Goal: Task Accomplishment & Management: Complete application form

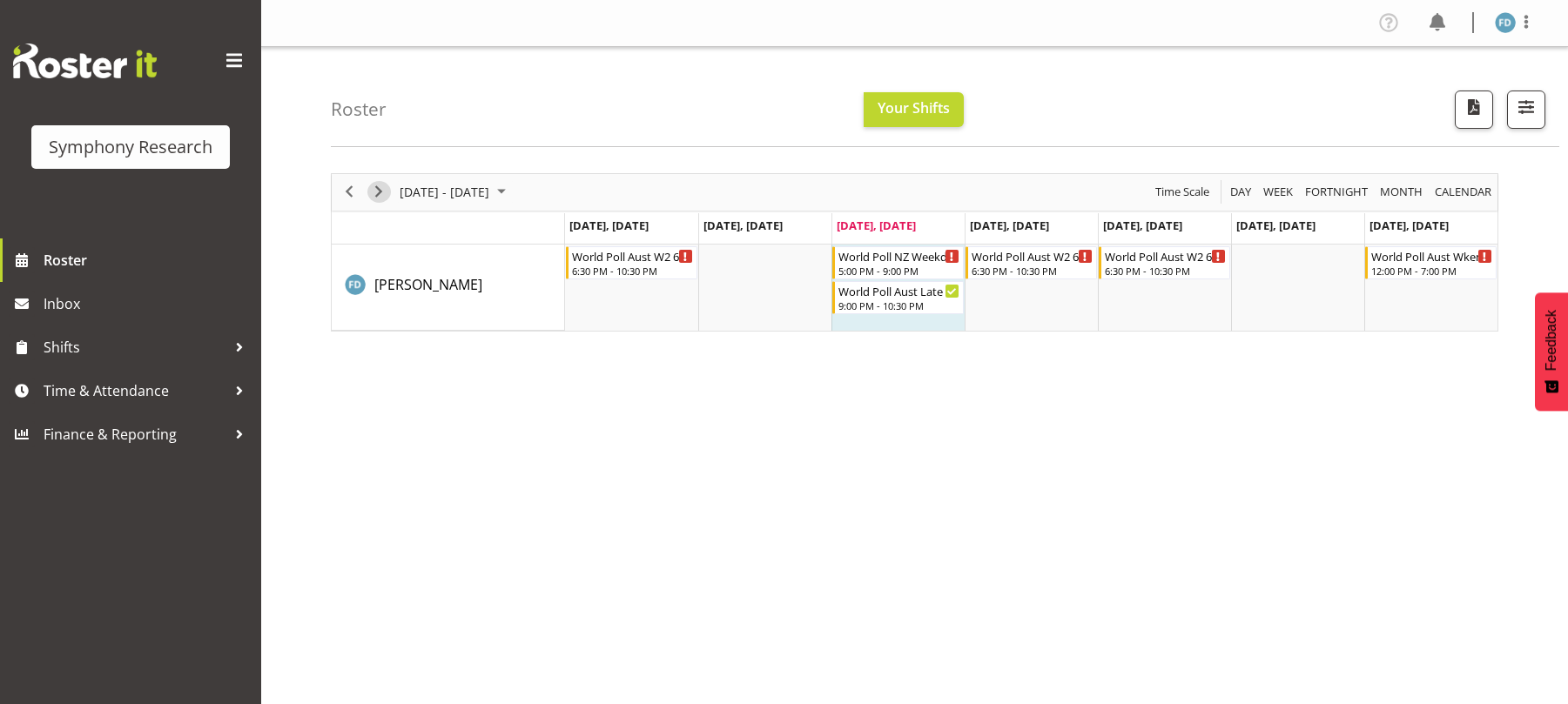
scroll to position [54, 0]
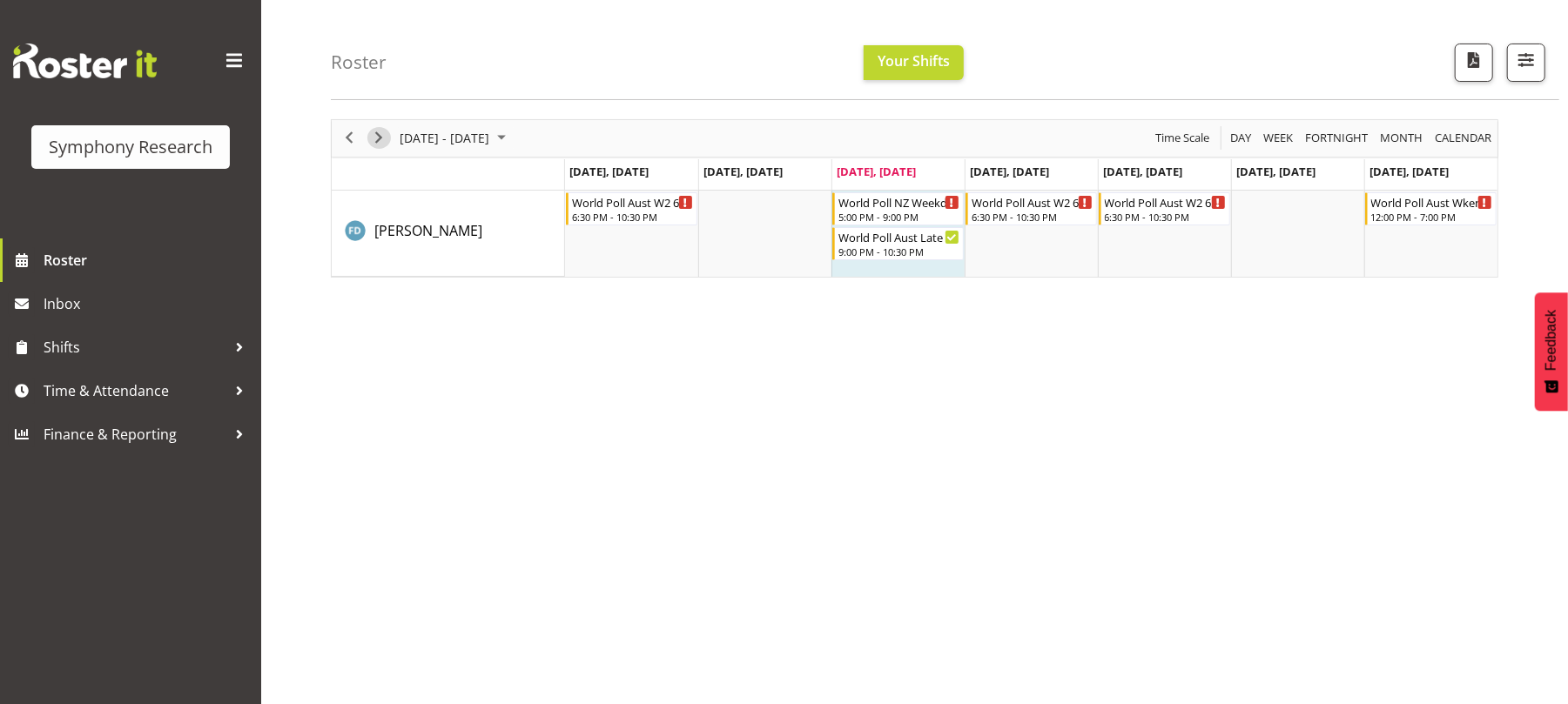
click at [377, 137] on span "Next" at bounding box center [378, 138] width 21 height 22
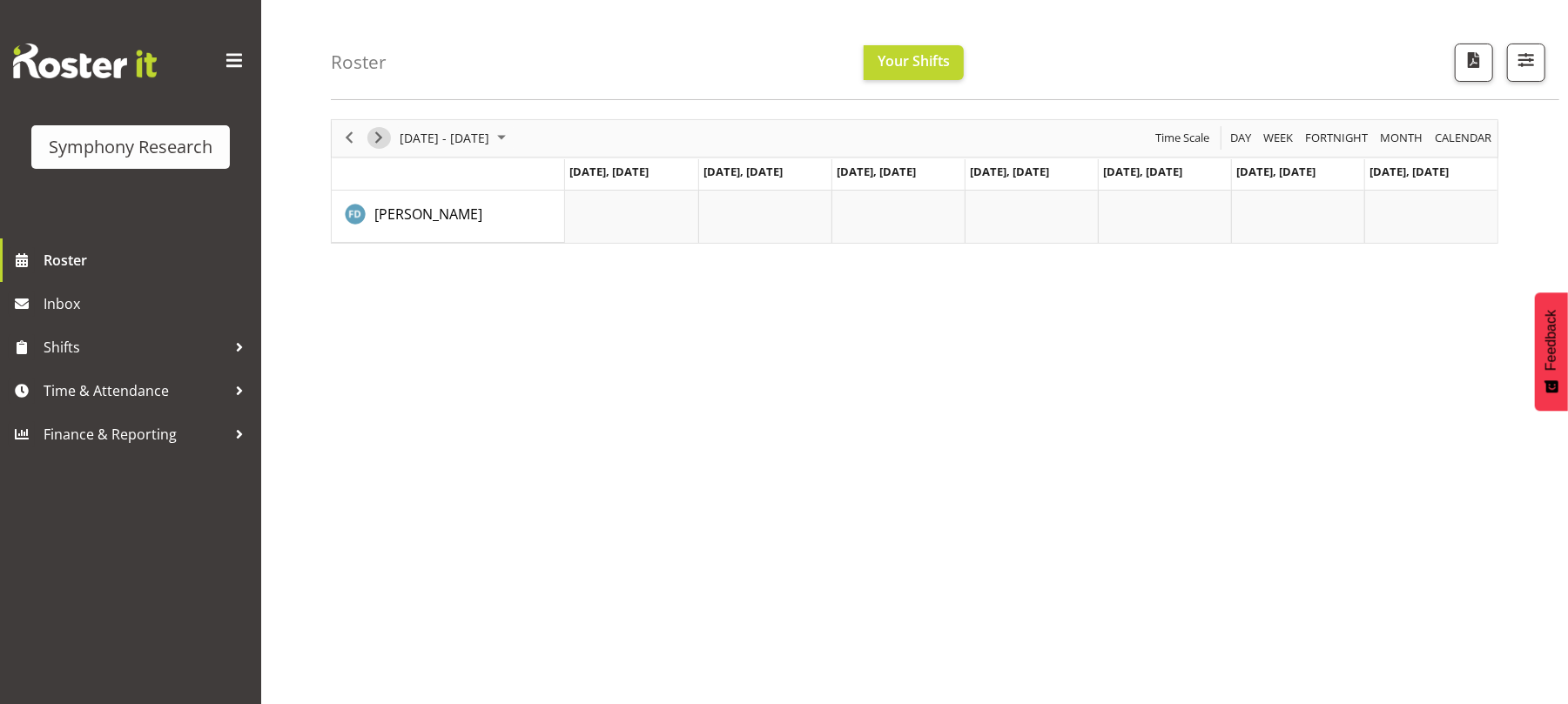
scroll to position [54, 0]
click at [347, 137] on span "Previous" at bounding box center [349, 138] width 21 height 22
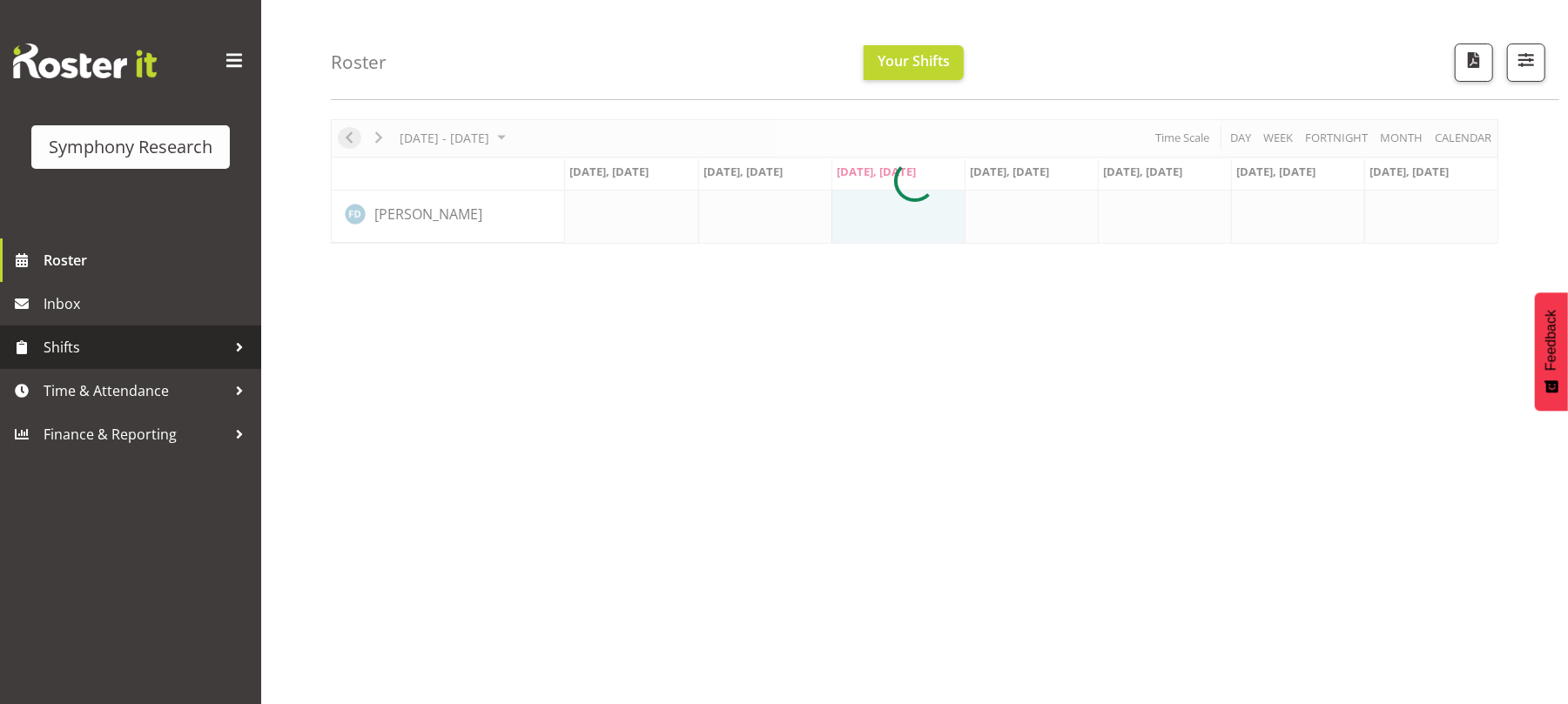
scroll to position [153, 0]
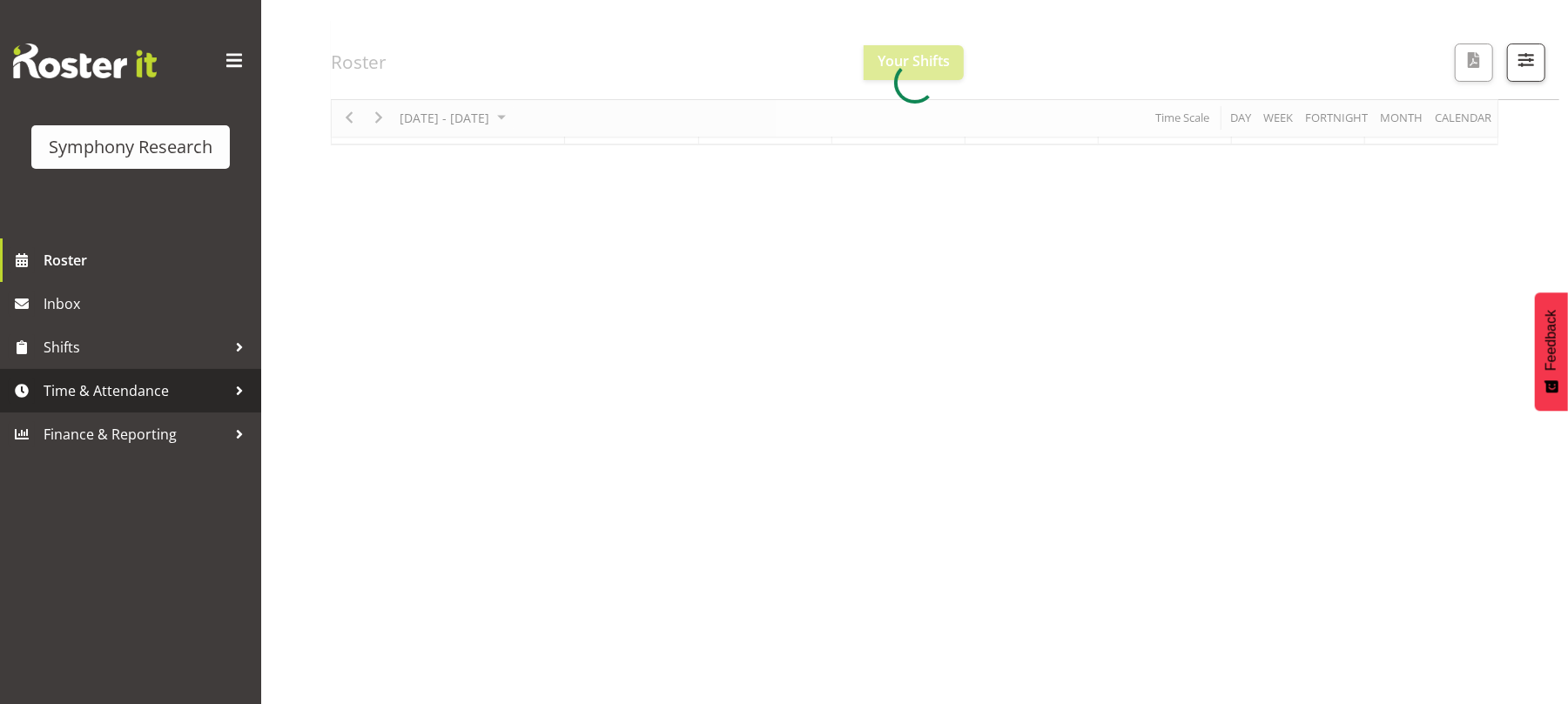
click at [161, 395] on span "Time & Attendance" at bounding box center [135, 390] width 183 height 26
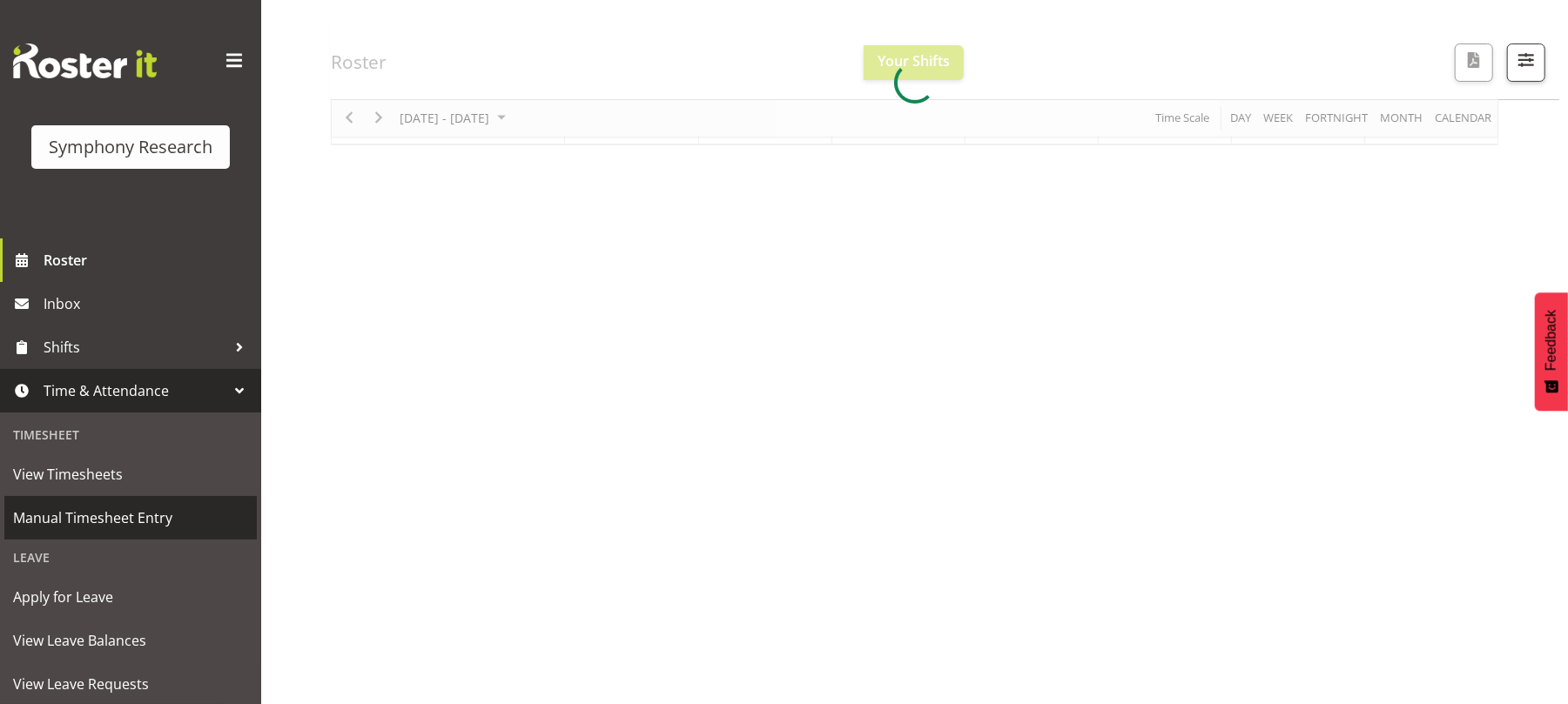
click at [164, 514] on span "Manual Timesheet Entry" at bounding box center [130, 518] width 235 height 26
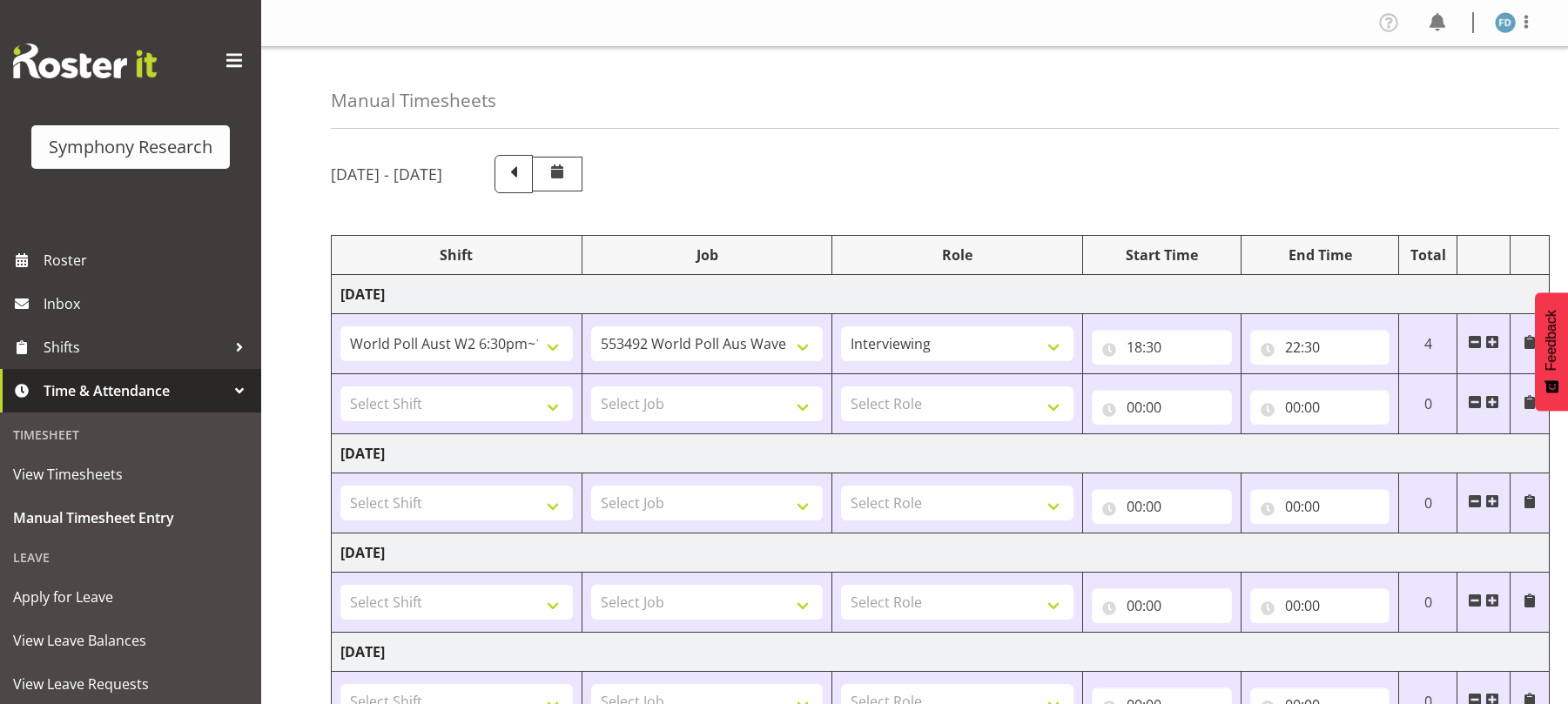
select select "56692"
select select "10499"
select select "47"
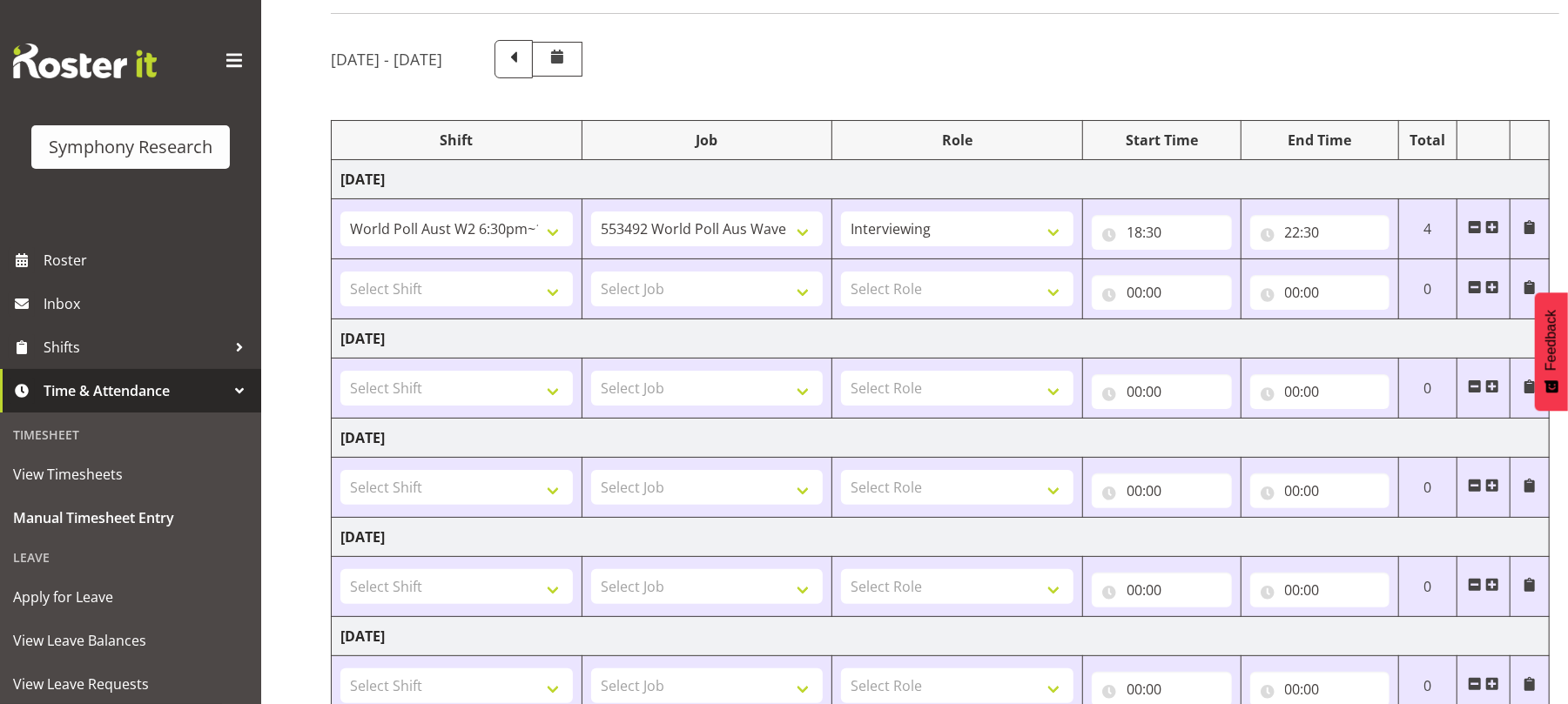
click at [1477, 292] on span at bounding box center [1475, 287] width 14 height 14
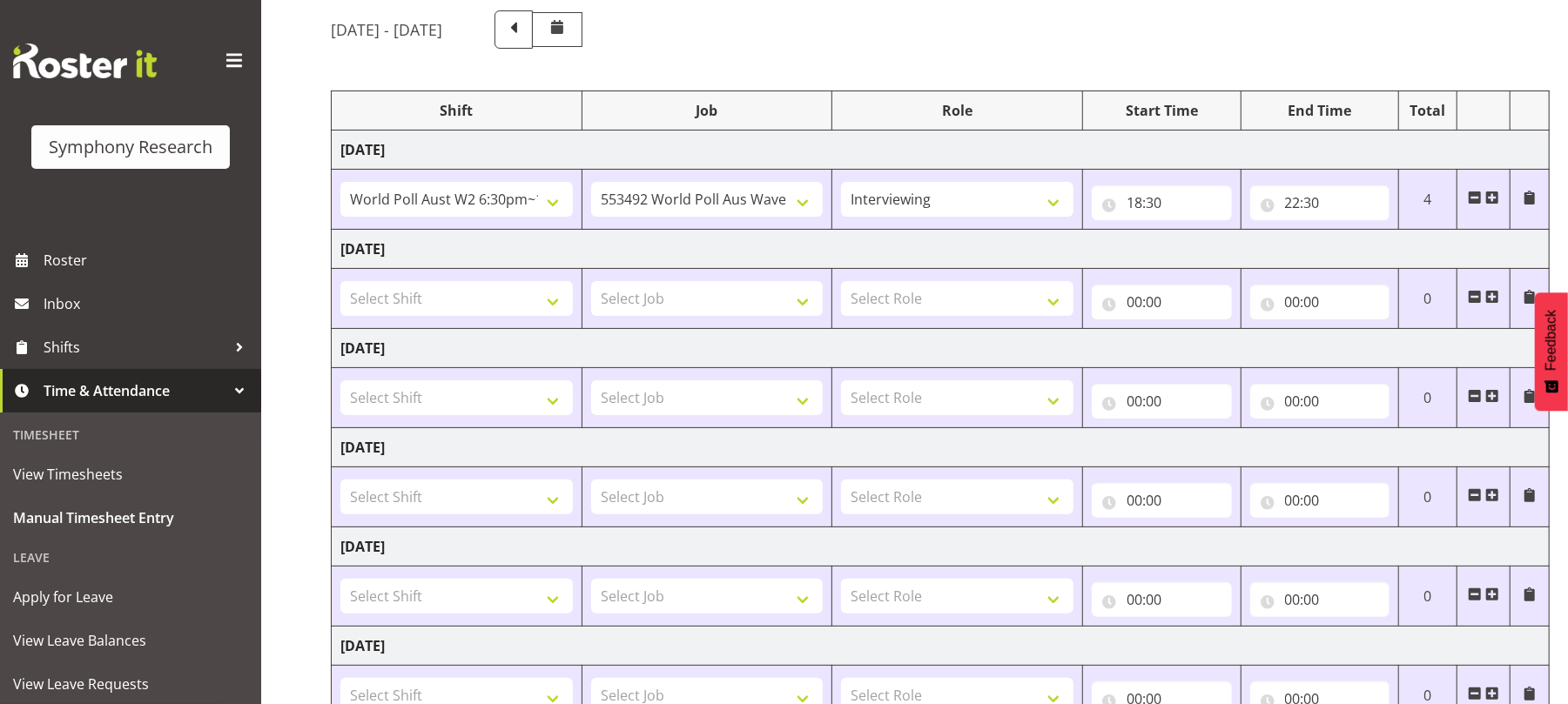
scroll to position [231, 0]
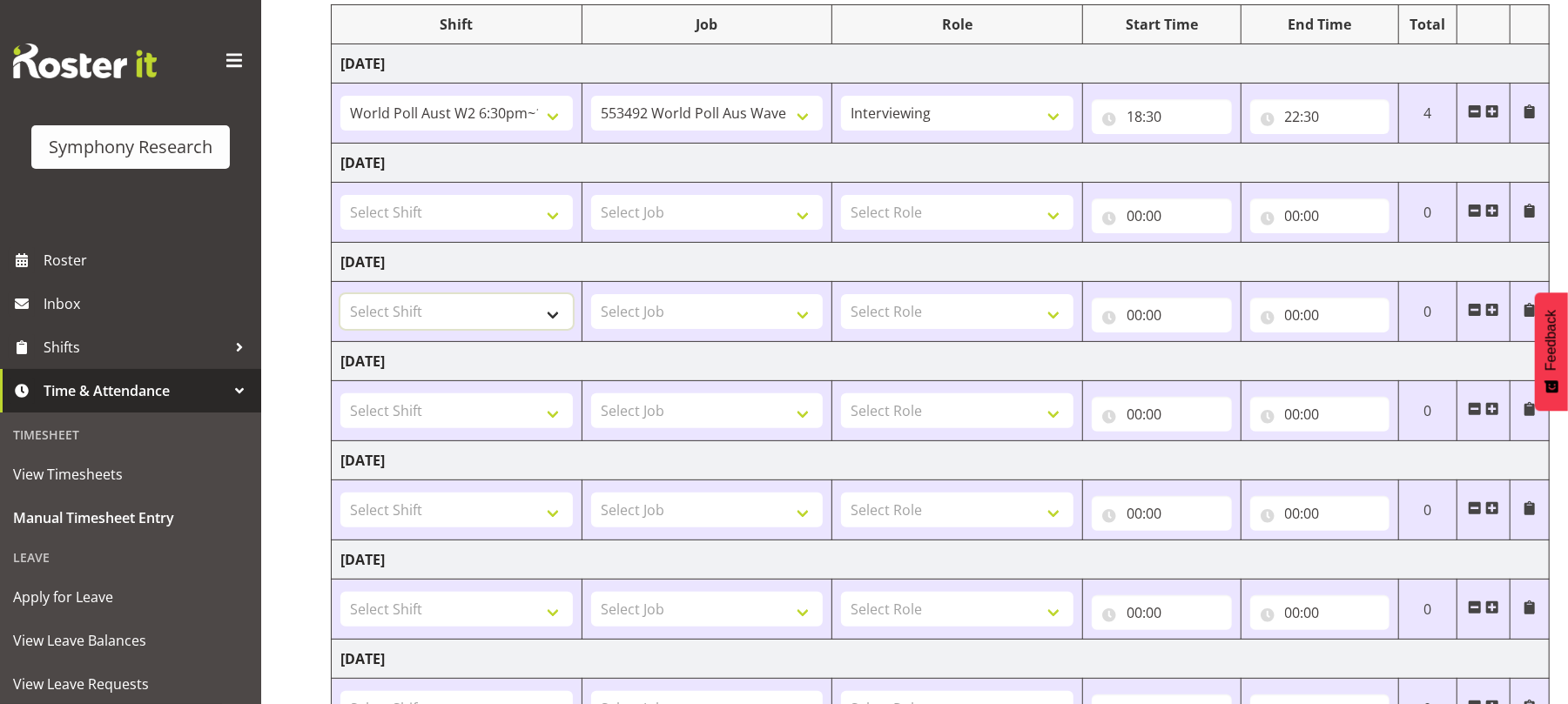
click at [554, 319] on select "Select Shift !!Project Briefing (Job to be assigned) !!Weekend Residential (Ros…" at bounding box center [456, 311] width 233 height 34
click at [550, 320] on select "Select Shift !!Project Briefing (Job to be assigned) !!Weekend Residential (Ros…" at bounding box center [456, 311] width 233 height 34
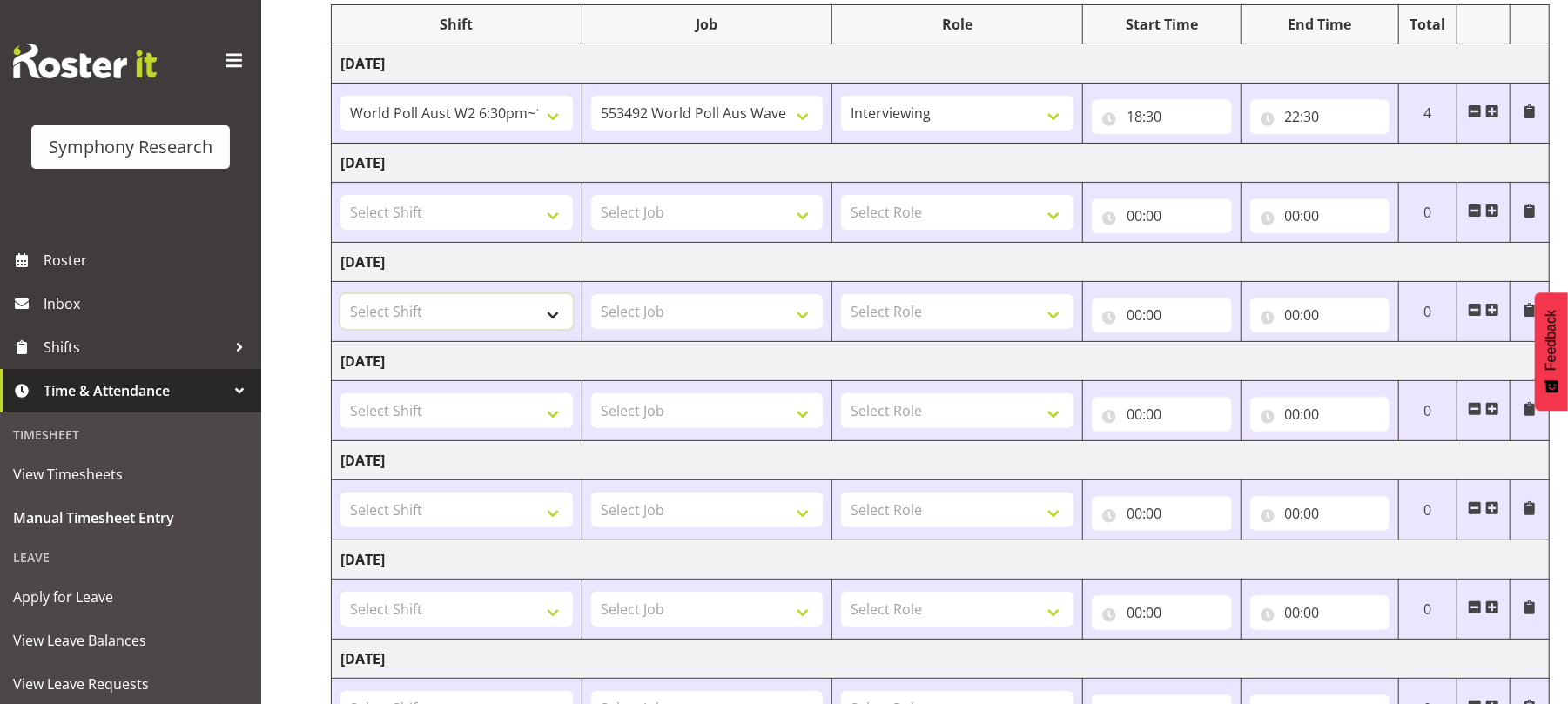
select select "2940"
click at [340, 297] on select "Select Shift !!Project Briefing (Job to be assigned) !!Weekend Residential (Ros…" at bounding box center [456, 311] width 233 height 34
click at [808, 324] on select "Select Job 550060 IF Admin 553492 World Poll Aus Wave 2 Main 2025 553493 World …" at bounding box center [707, 311] width 233 height 34
select select "10242"
click at [591, 297] on select "Select Job 550060 IF Admin 553492 World Poll Aus Wave 2 Main 2025 553493 World …" at bounding box center [707, 311] width 233 height 34
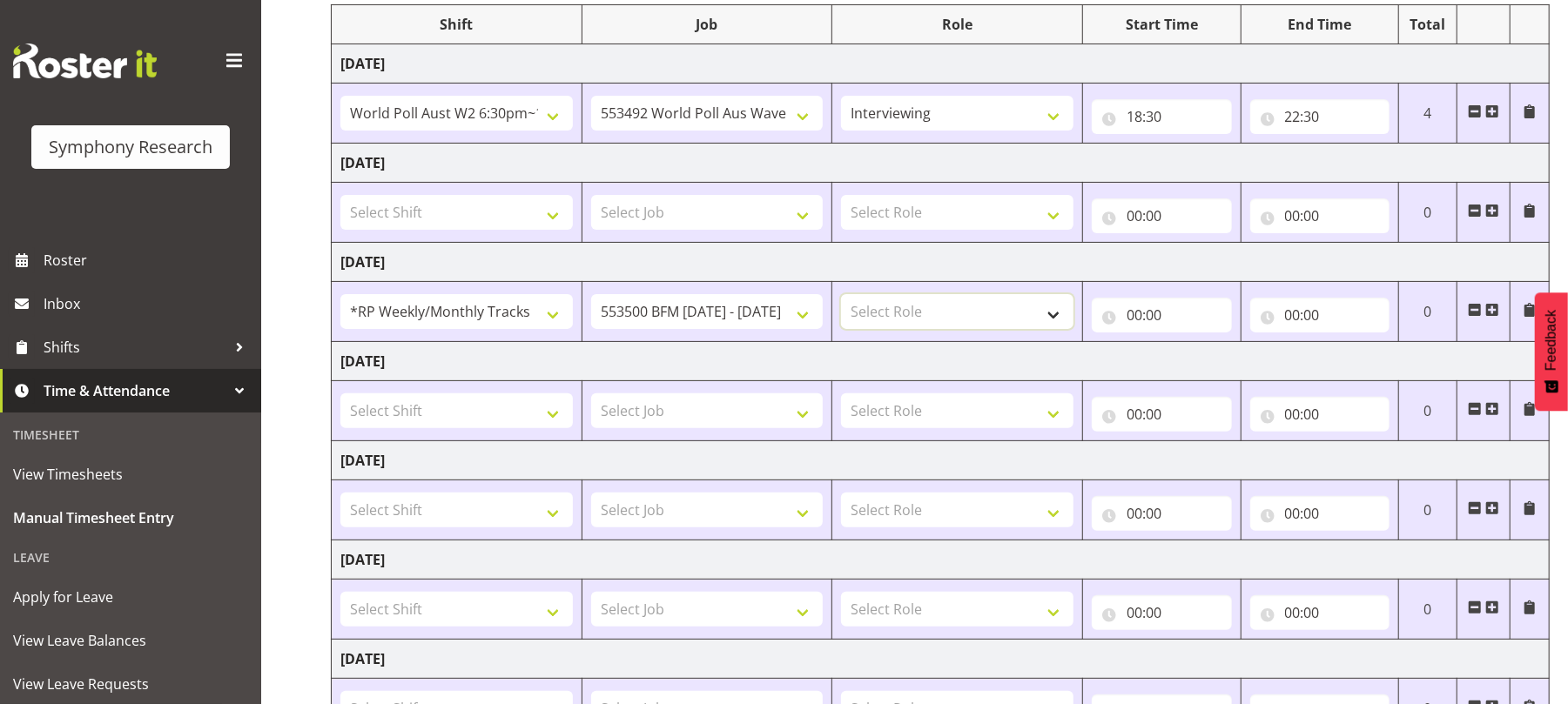
click at [1056, 325] on select "Select Role Briefing Interviewing" at bounding box center [957, 311] width 233 height 34
select select "47"
click at [841, 297] on select "Select Role Briefing Interviewing" at bounding box center [957, 311] width 233 height 34
click at [1136, 318] on input "00:00" at bounding box center [1162, 315] width 140 height 34
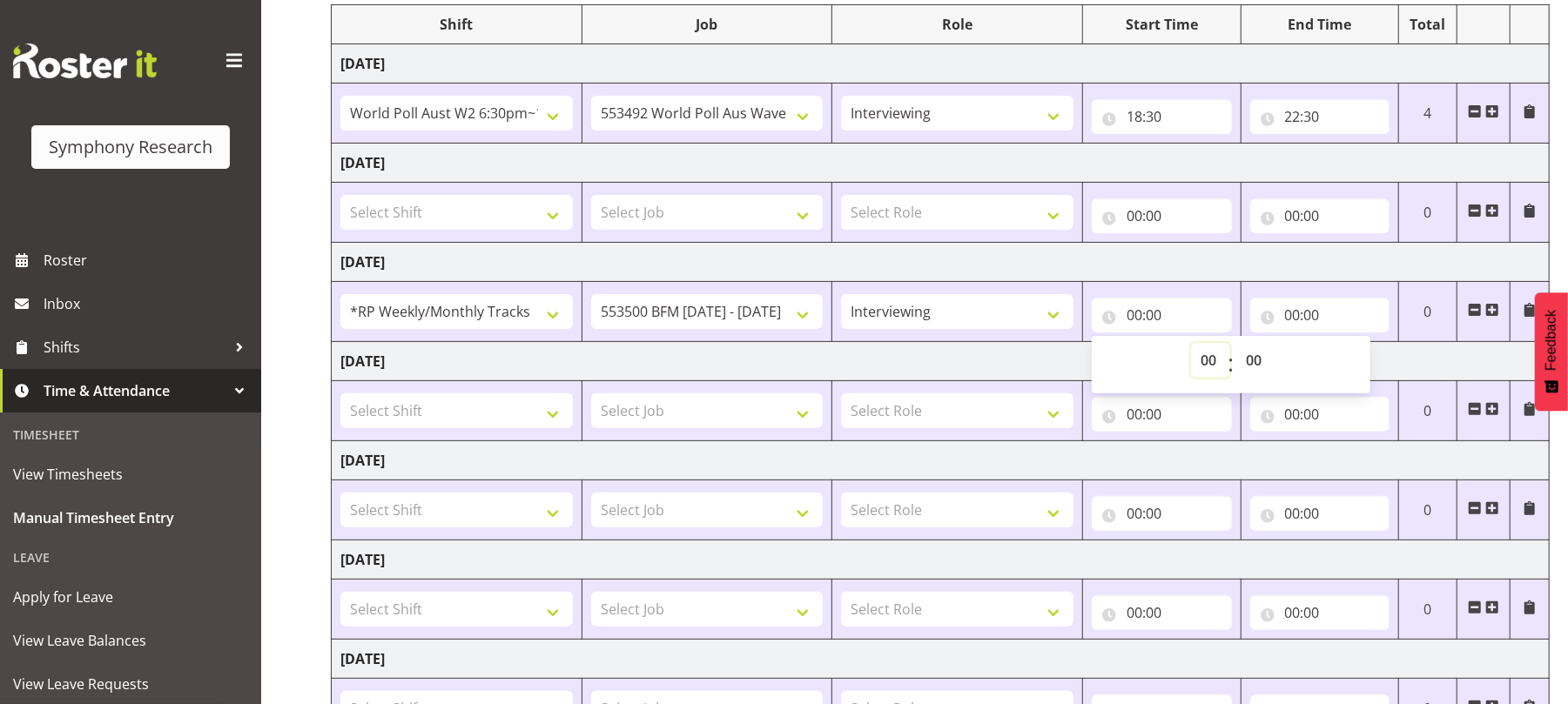
click at [1205, 366] on select "00 01 02 03 04 05 06 07 08 09 10 11 12 13 14 15 16 17 18 19 20 21 22 23" at bounding box center [1210, 360] width 39 height 34
select select "17"
click at [1191, 346] on select "00 01 02 03 04 05 06 07 08 09 10 11 12 13 14 15 16 17 18 19 20 21 22 23" at bounding box center [1210, 360] width 39 height 34
type input "17:00"
click at [1254, 357] on select "00 01 02 03 04 05 06 07 08 09 10 11 12 13 14 15 16 17 18 19 20 21 22 23 24 25 2…" at bounding box center [1256, 360] width 39 height 34
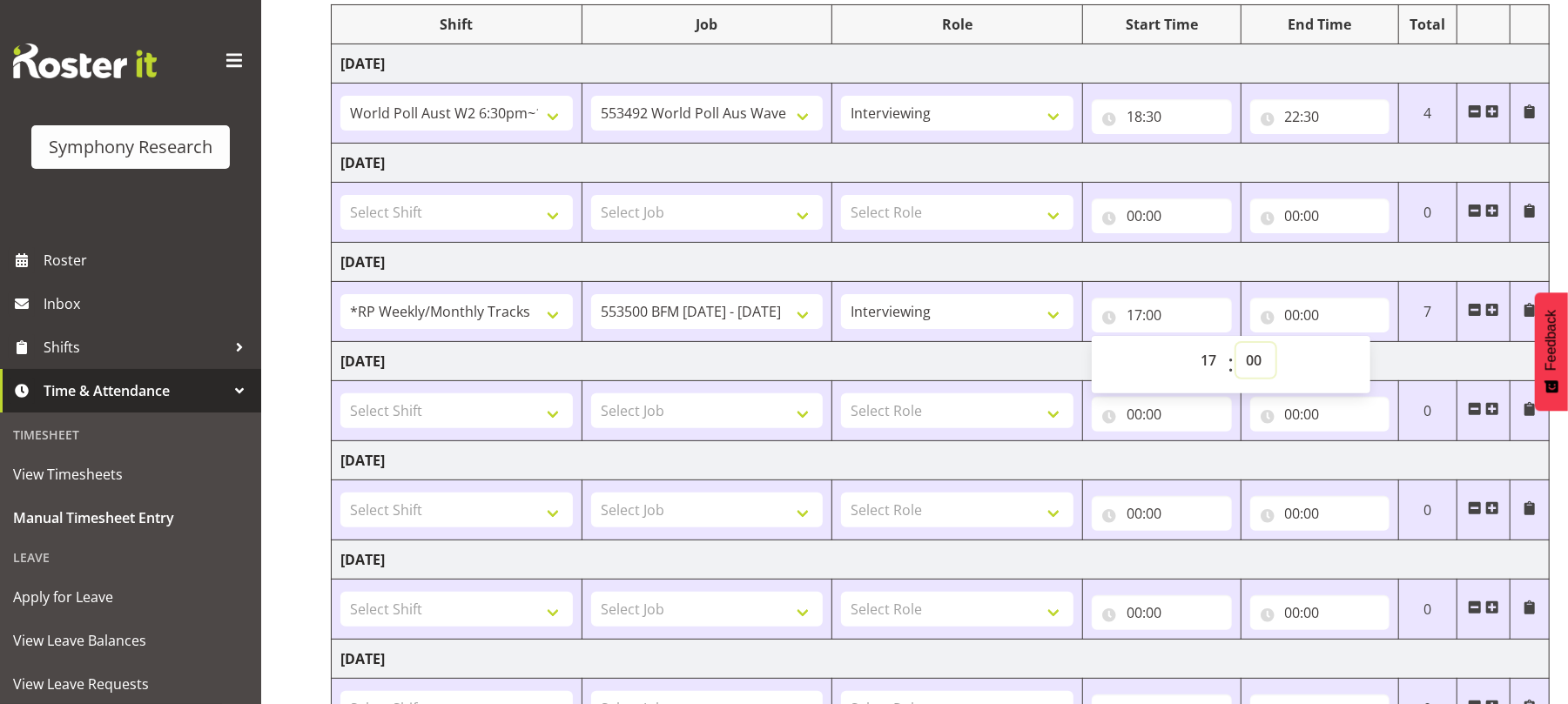
select select "30"
click at [1237, 346] on select "00 01 02 03 04 05 06 07 08 09 10 11 12 13 14 15 16 17 18 19 20 21 22 23 24 25 2…" at bounding box center [1256, 360] width 39 height 34
type input "17:30"
click at [1293, 321] on input "00:00" at bounding box center [1320, 315] width 140 height 34
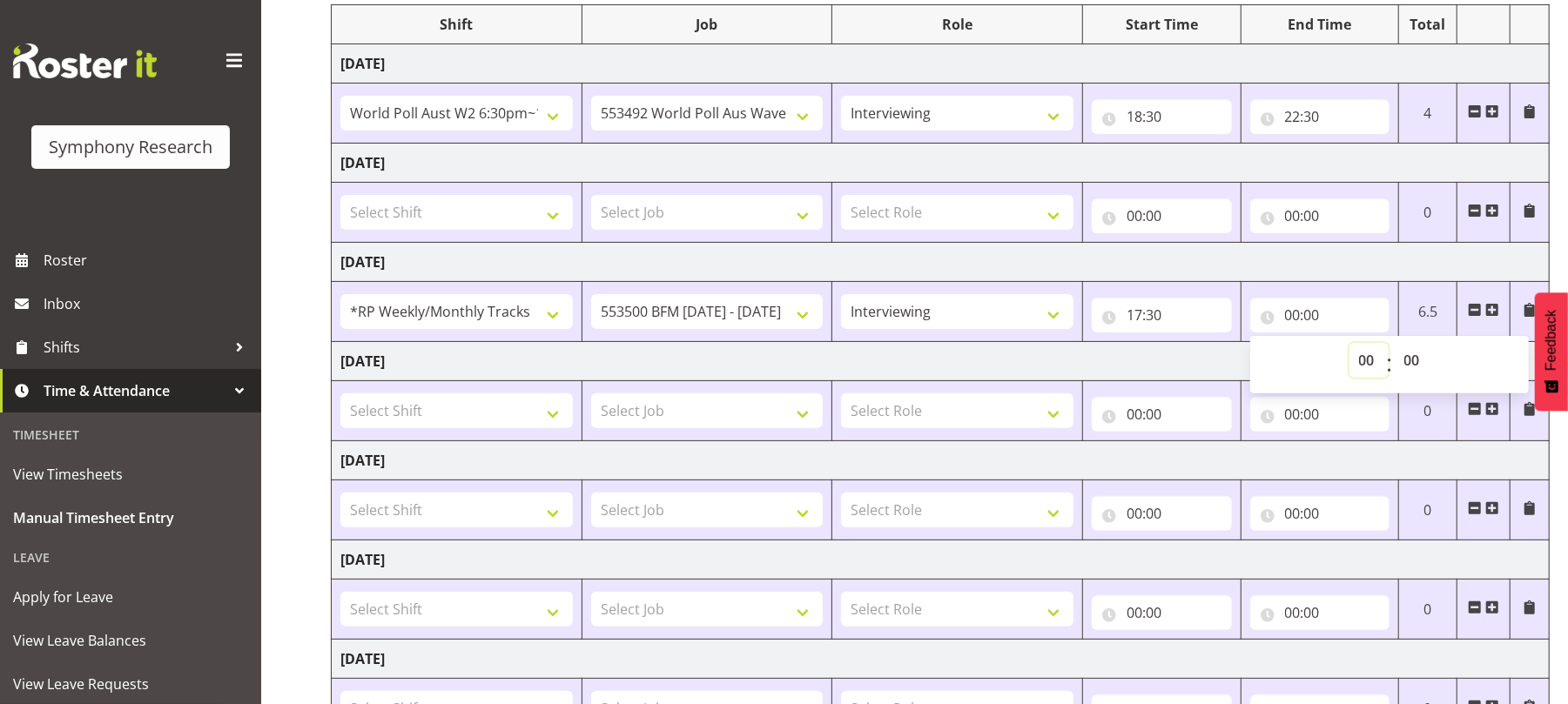
drag, startPoint x: 1361, startPoint y: 363, endPoint x: 1370, endPoint y: 311, distance: 52.8
click at [1370, 311] on div "00:00 00 01 02 03 04 05 06 07 08 09 10 11 12 13 14 15 16 17 18 19 20 21 22 23 :…" at bounding box center [1320, 315] width 140 height 34
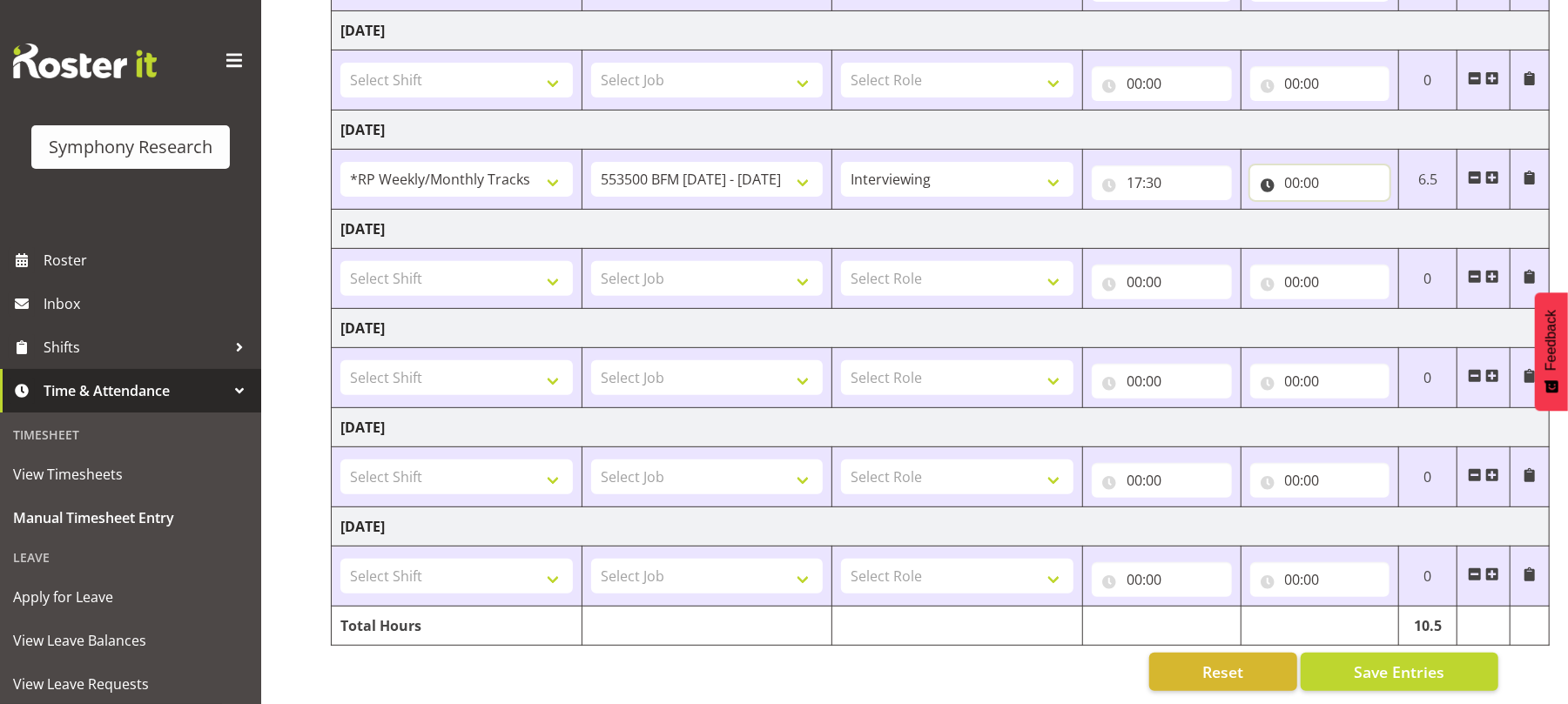
click at [1286, 166] on input "00:00" at bounding box center [1320, 183] width 140 height 34
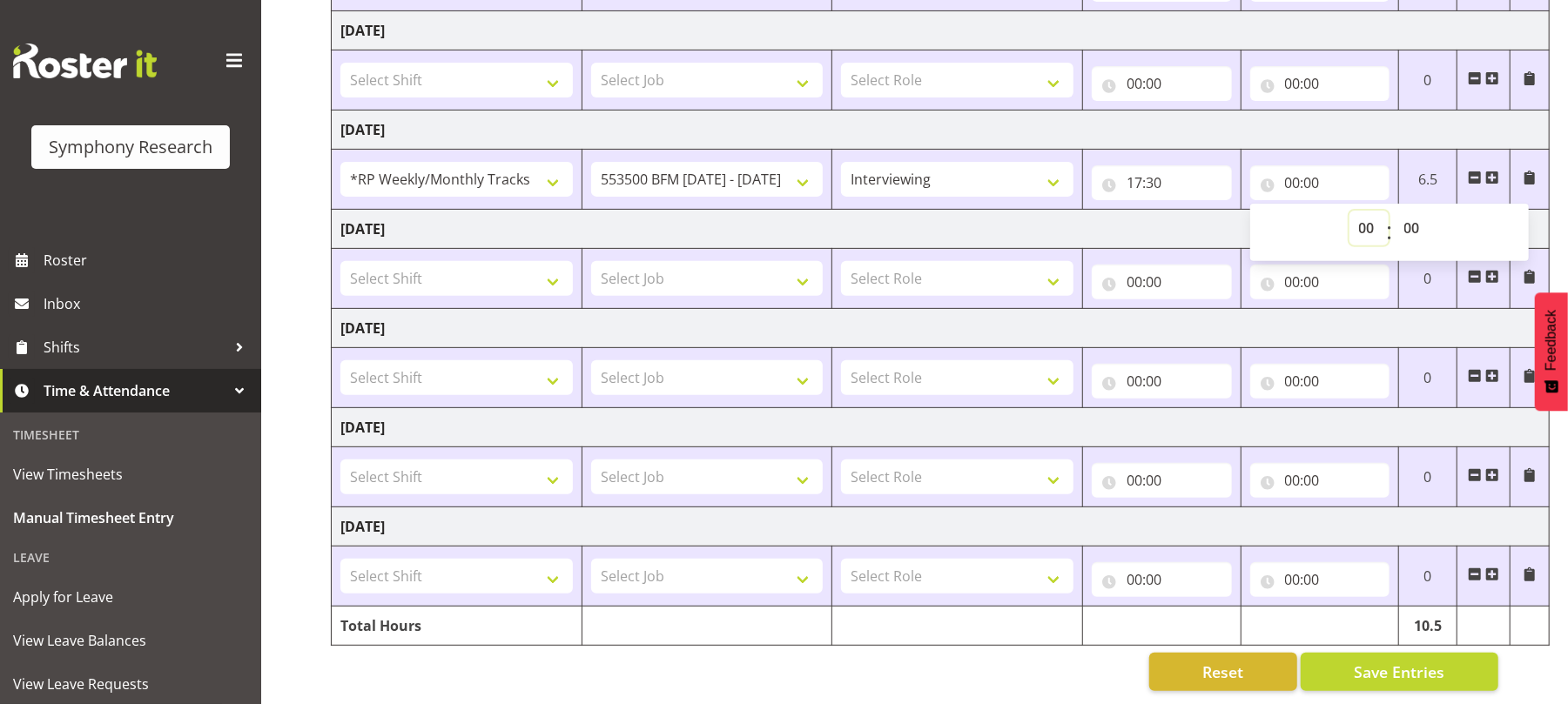
click at [1365, 211] on select "00 01 02 03 04 05 06 07 08 09 10 11 12 13 14 15 16 17 18 19 20 21 22 23" at bounding box center [1369, 228] width 39 height 34
select select "17"
click at [1350, 211] on select "00 01 02 03 04 05 06 07 08 09 10 11 12 13 14 15 16 17 18 19 20 21 22 23" at bounding box center [1369, 228] width 39 height 34
type input "17:00"
click at [1408, 211] on select "00 01 02 03 04 05 06 07 08 09 10 11 12 13 14 15 16 17 18 19 20 21 22 23 24 25 2…" at bounding box center [1414, 228] width 39 height 34
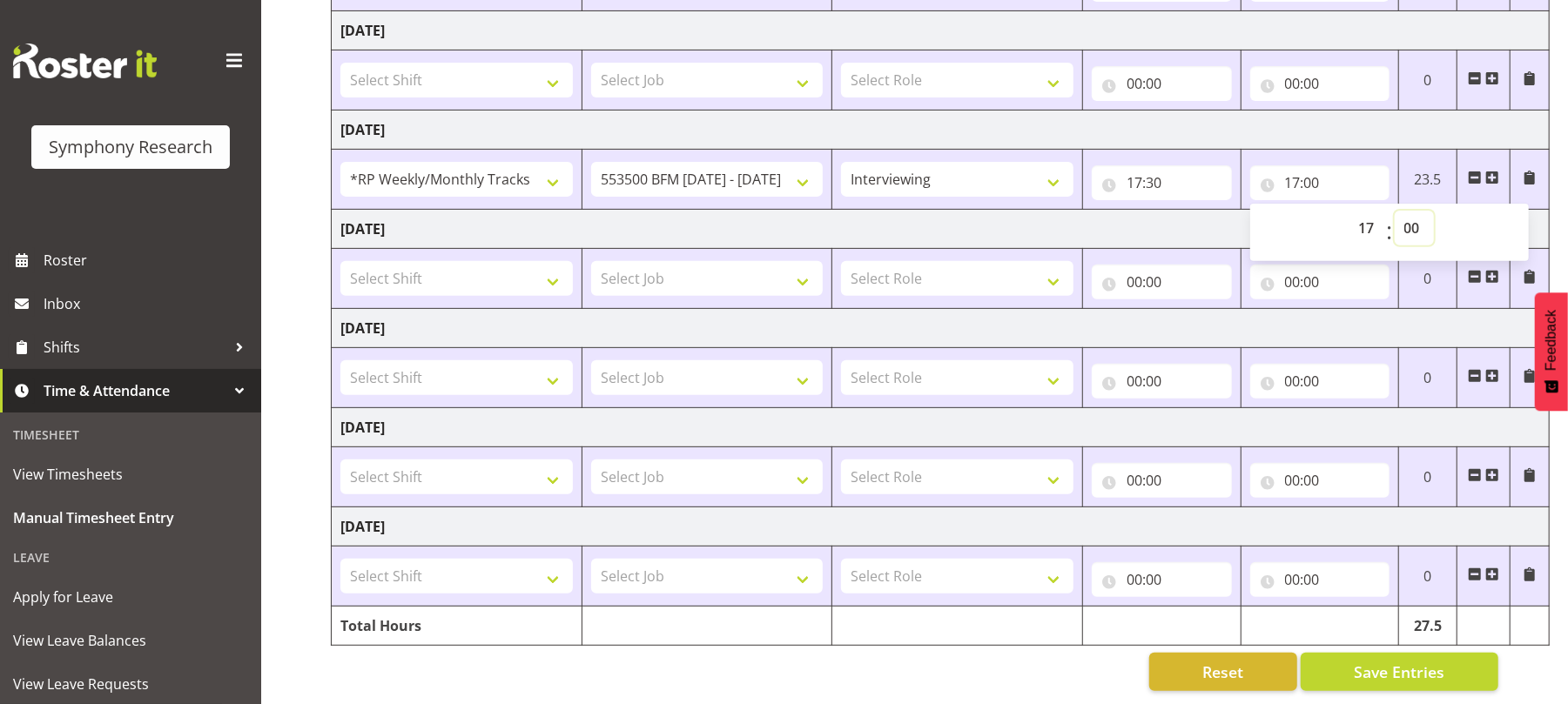
select select "35"
click at [1395, 211] on select "00 01 02 03 04 05 06 07 08 09 10 11 12 13 14 15 16 17 18 19 20 21 22 23 24 25 2…" at bounding box center [1414, 228] width 39 height 34
type input "17:35"
click at [1496, 171] on span at bounding box center [1492, 177] width 14 height 14
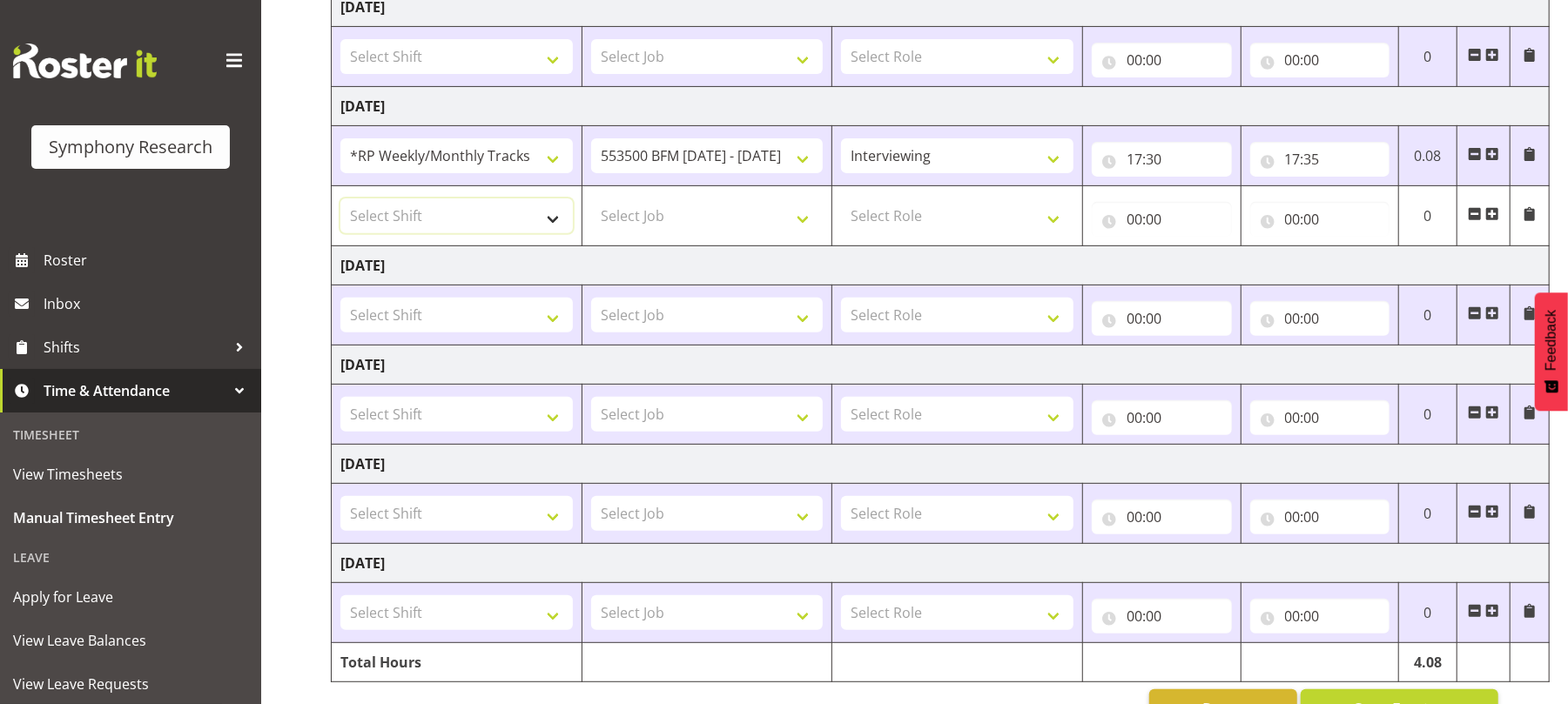
click at [558, 224] on select "Select Shift !!Project Briefing (Job to be assigned) !!Weekend Residential (Ros…" at bounding box center [456, 215] width 233 height 34
click at [340, 202] on select "Select Shift !!Project Briefing (Job to be assigned) !!Weekend Residential (Ros…" at bounding box center [456, 215] width 233 height 34
click at [550, 221] on select "!!Project Briefing (Job to be assigned) !!Weekend Residential (Roster IT Shift …" at bounding box center [456, 215] width 233 height 34
select select "15945"
click at [340, 202] on select "!!Project Briefing (Job to be assigned) !!Weekend Residential (Roster IT Shift …" at bounding box center [456, 215] width 233 height 34
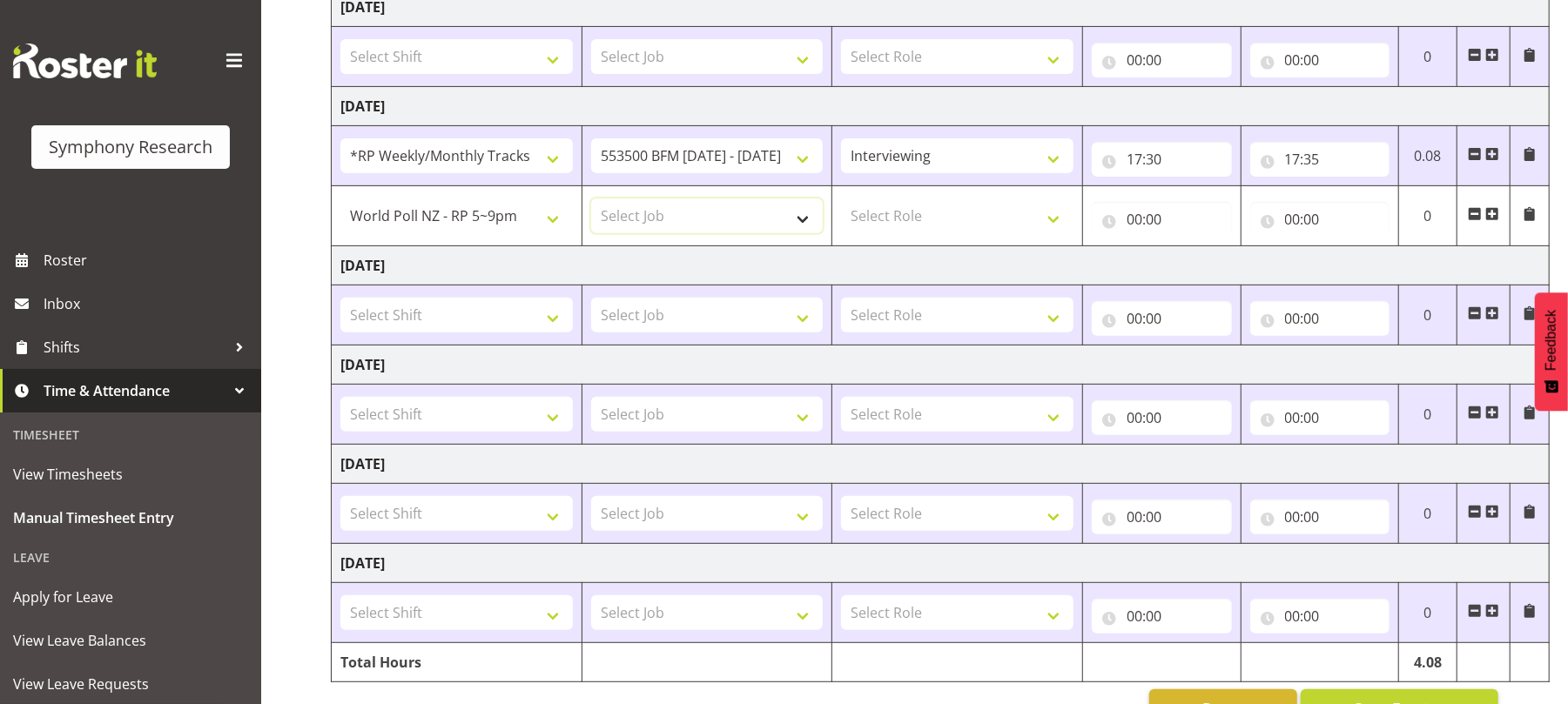
click at [801, 226] on select "Select Job 550060 IF Admin 553492 World Poll Aus Wave 2 Main 2025 553493 World …" at bounding box center [707, 215] width 233 height 34
select select "10527"
click at [591, 202] on select "Select Job 550060 IF Admin 553492 World Poll Aus Wave 2 Main 2025 553493 World …" at bounding box center [707, 215] width 233 height 34
click at [805, 223] on select "550060 IF Admin 553492 World Poll Aus Wave 2 Main 2025 553493 World Poll NZ Wav…" at bounding box center [707, 215] width 233 height 34
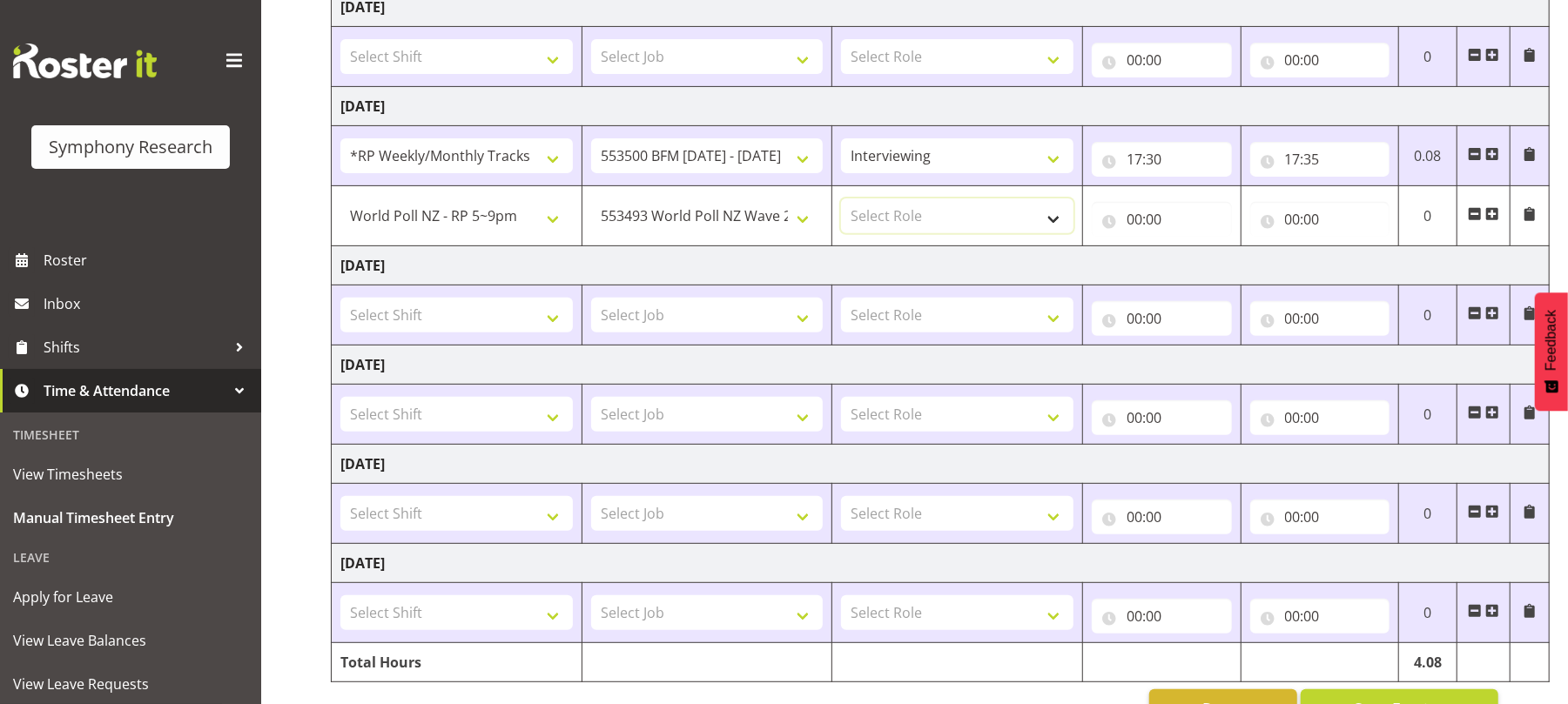
click at [1057, 227] on select "Select Role Briefing Interviewing" at bounding box center [957, 215] width 233 height 34
select select "47"
click at [841, 202] on select "Select Role Briefing Interviewing" at bounding box center [957, 215] width 233 height 34
click at [1141, 227] on input "00:00" at bounding box center [1162, 219] width 140 height 34
click at [1209, 265] on select "00 01 02 03 04 05 06 07 08 09 10 11 12 13 14 15 16 17 18 19 20 21 22 23" at bounding box center [1210, 264] width 39 height 34
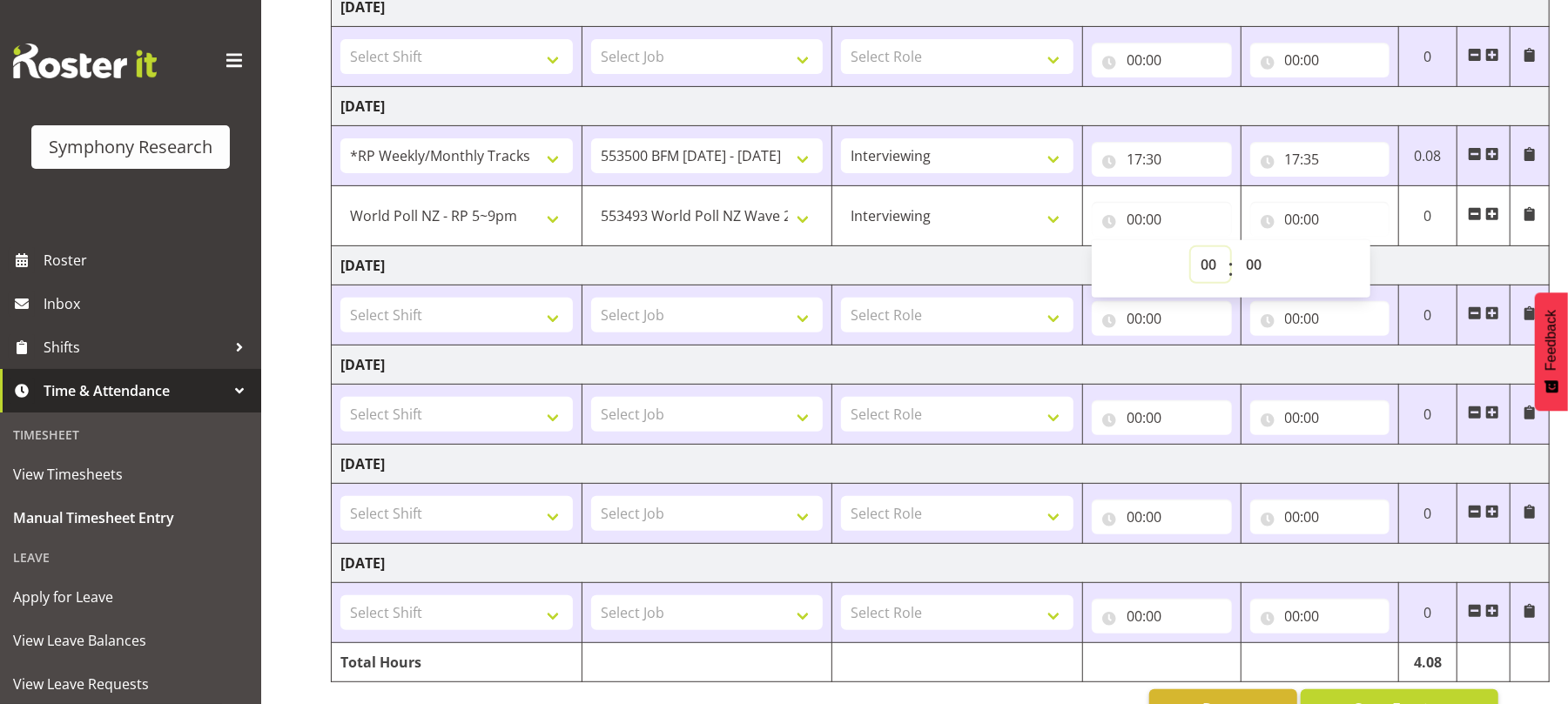
select select "17"
click at [1191, 251] on select "00 01 02 03 04 05 06 07 08 09 10 11 12 13 14 15 16 17 18 19 20 21 22 23" at bounding box center [1210, 264] width 39 height 34
type input "17:00"
click at [1256, 258] on select "00 01 02 03 04 05 06 07 08 09 10 11 12 13 14 15 16 17 18 19 20 21 22 23 24 25 2…" at bounding box center [1256, 264] width 39 height 34
select select "35"
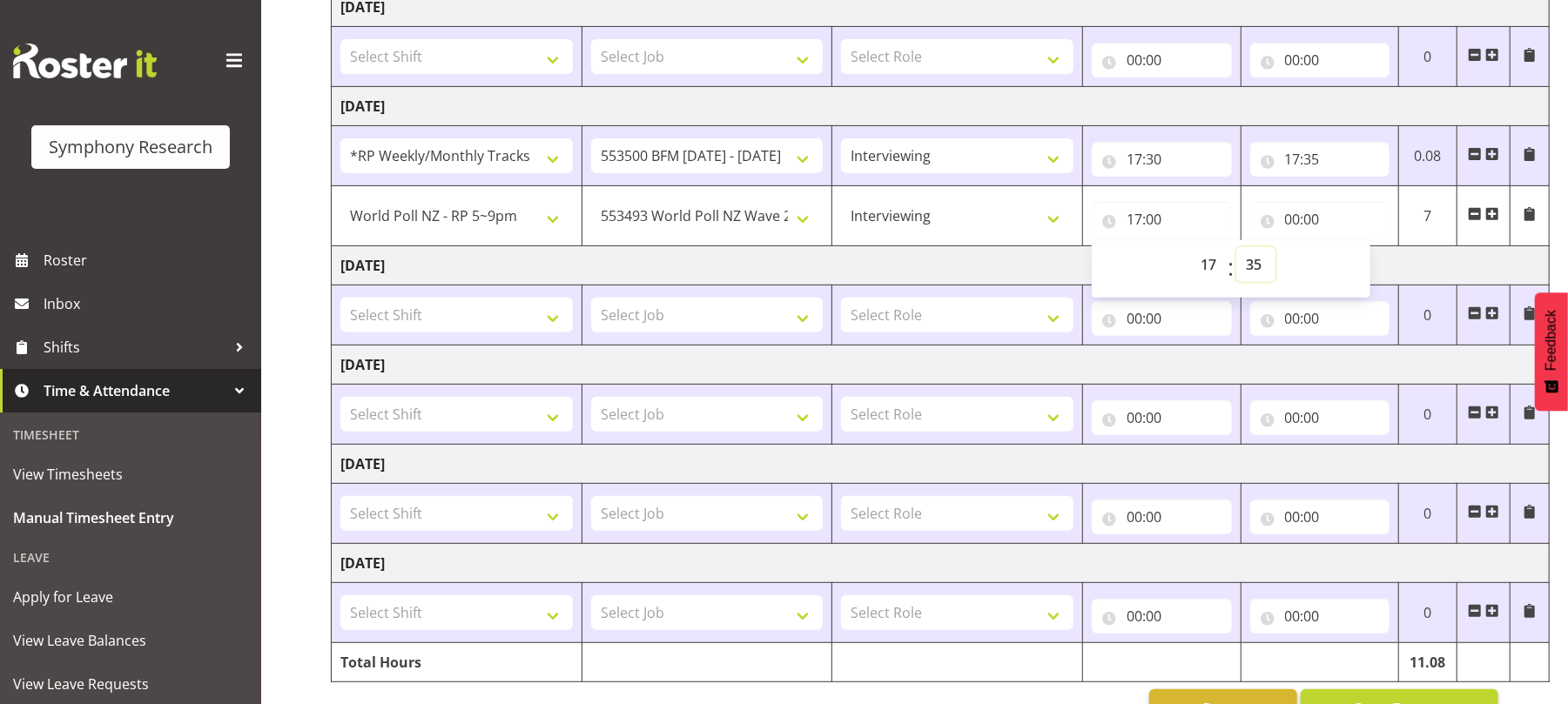
click at [1237, 251] on select "00 01 02 03 04 05 06 07 08 09 10 11 12 13 14 15 16 17 18 19 20 21 22 23 24 25 2…" at bounding box center [1256, 264] width 39 height 34
type input "17:35"
click at [1291, 221] on input "00:00" at bounding box center [1320, 219] width 140 height 34
click at [1369, 270] on select "00 01 02 03 04 05 06 07 08 09 10 11 12 13 14 15 16 17 18 19 20 21 22 23" at bounding box center [1369, 264] width 39 height 34
select select "19"
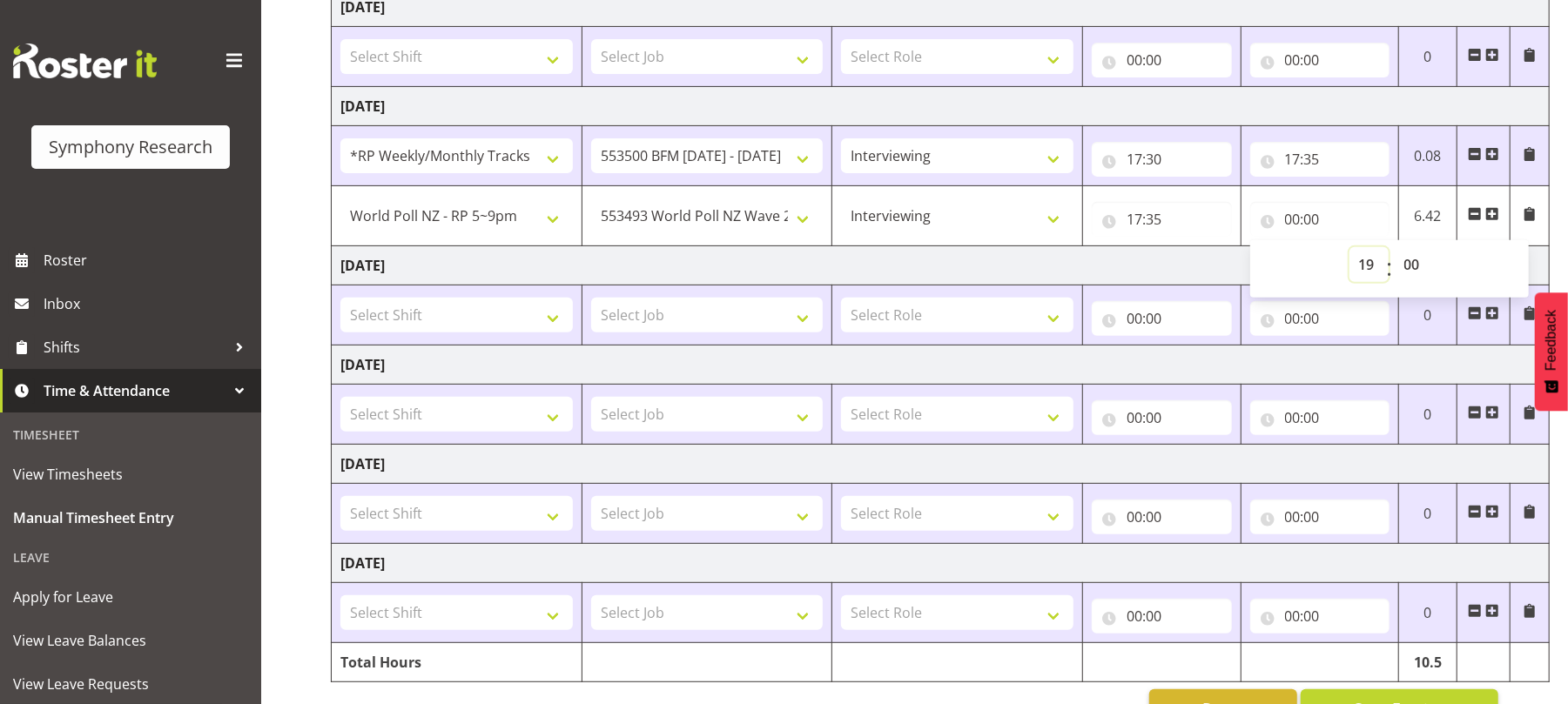
click at [1350, 251] on select "00 01 02 03 04 05 06 07 08 09 10 11 12 13 14 15 16 17 18 19 20 21 22 23" at bounding box center [1369, 264] width 39 height 34
type input "19:00"
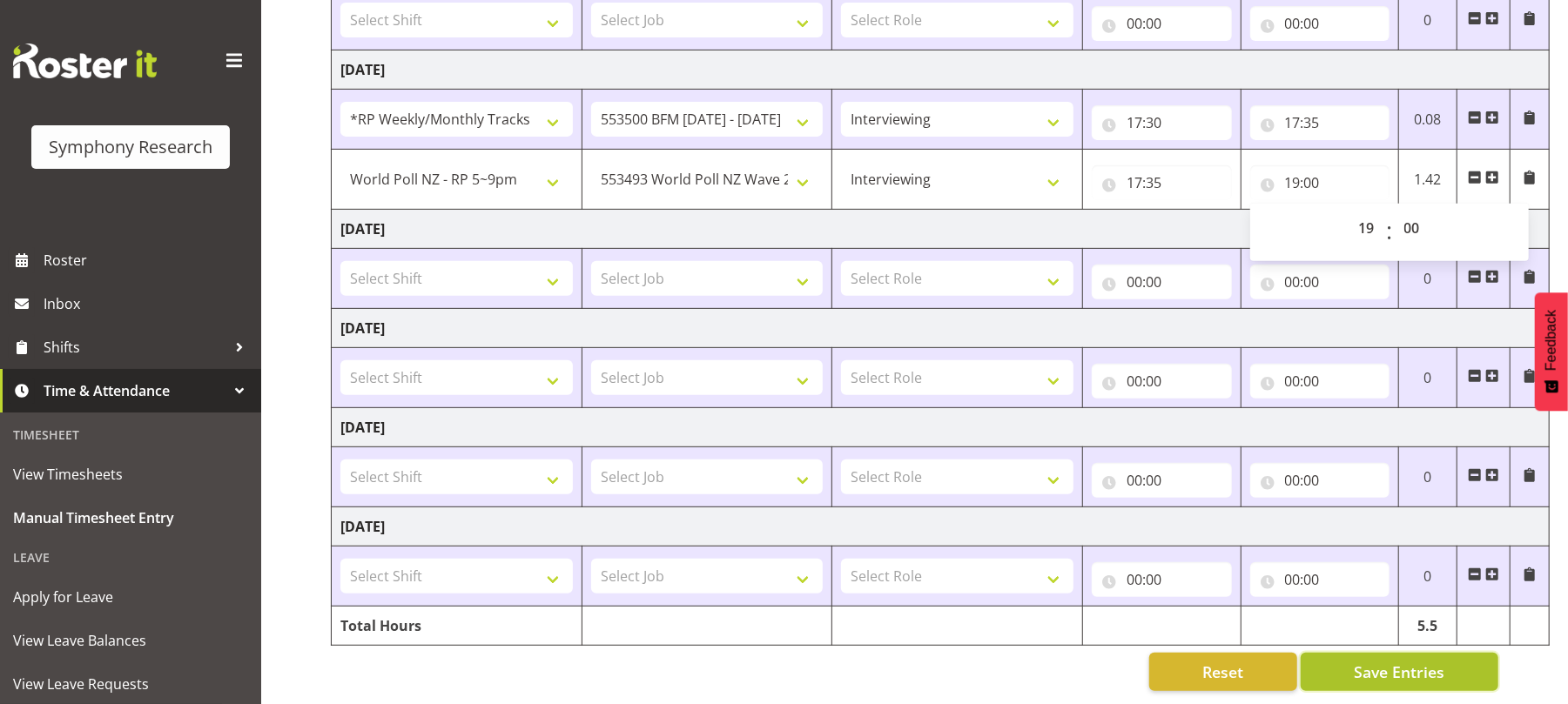
click at [1399, 661] on span "Save Entries" at bounding box center [1400, 671] width 91 height 23
select select "15945"
select select "10527"
type input "17:35"
type input "19:00"
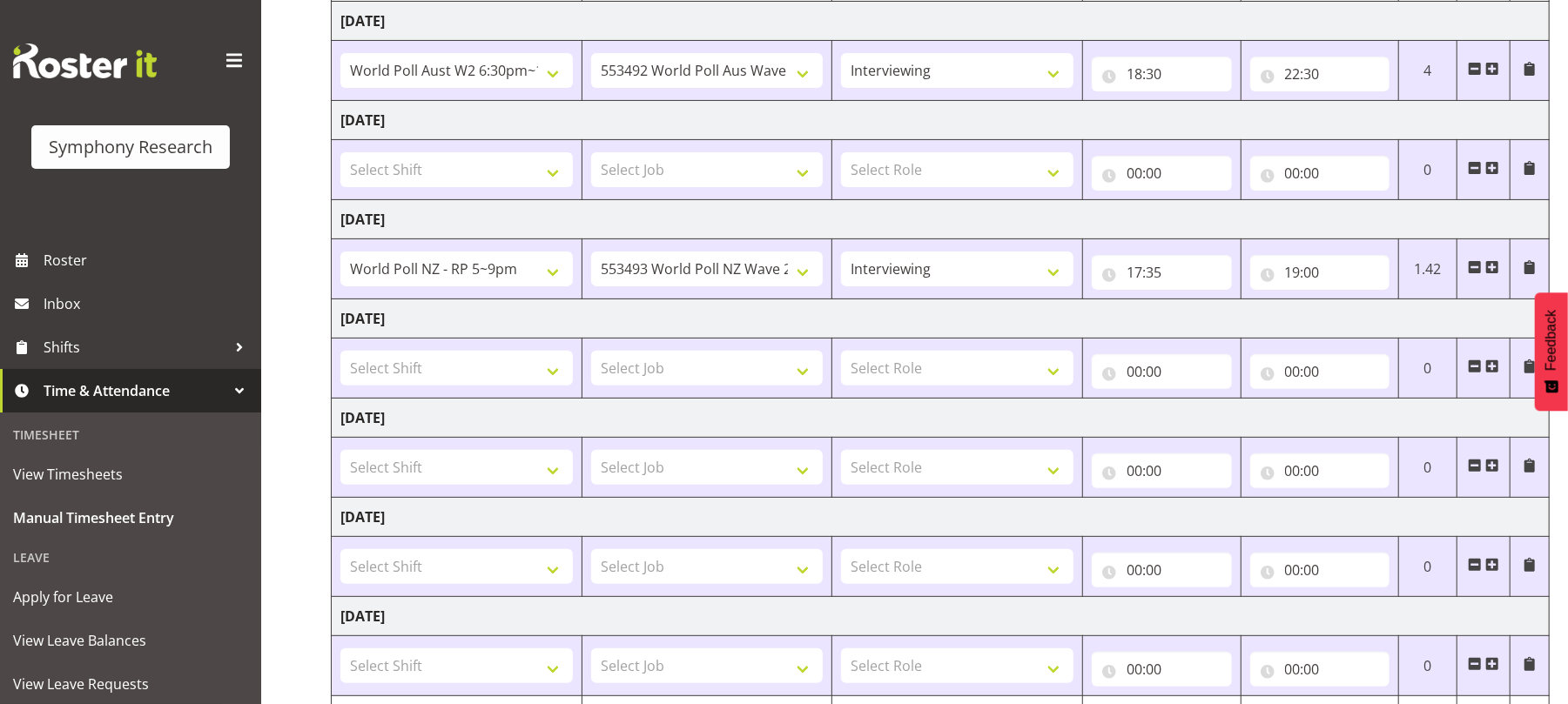
scroll to position [275, 0]
click at [1495, 270] on span at bounding box center [1492, 265] width 14 height 14
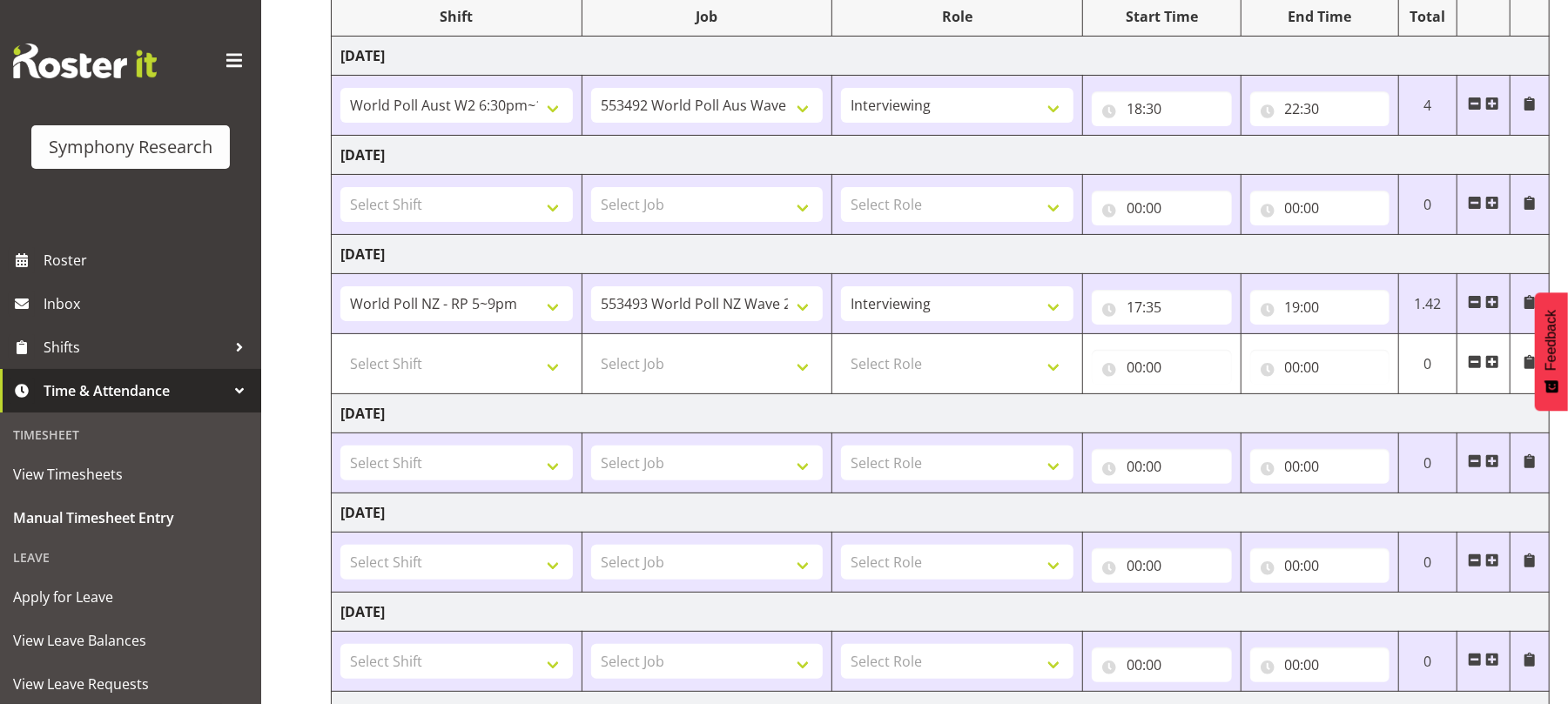
scroll to position [0, 0]
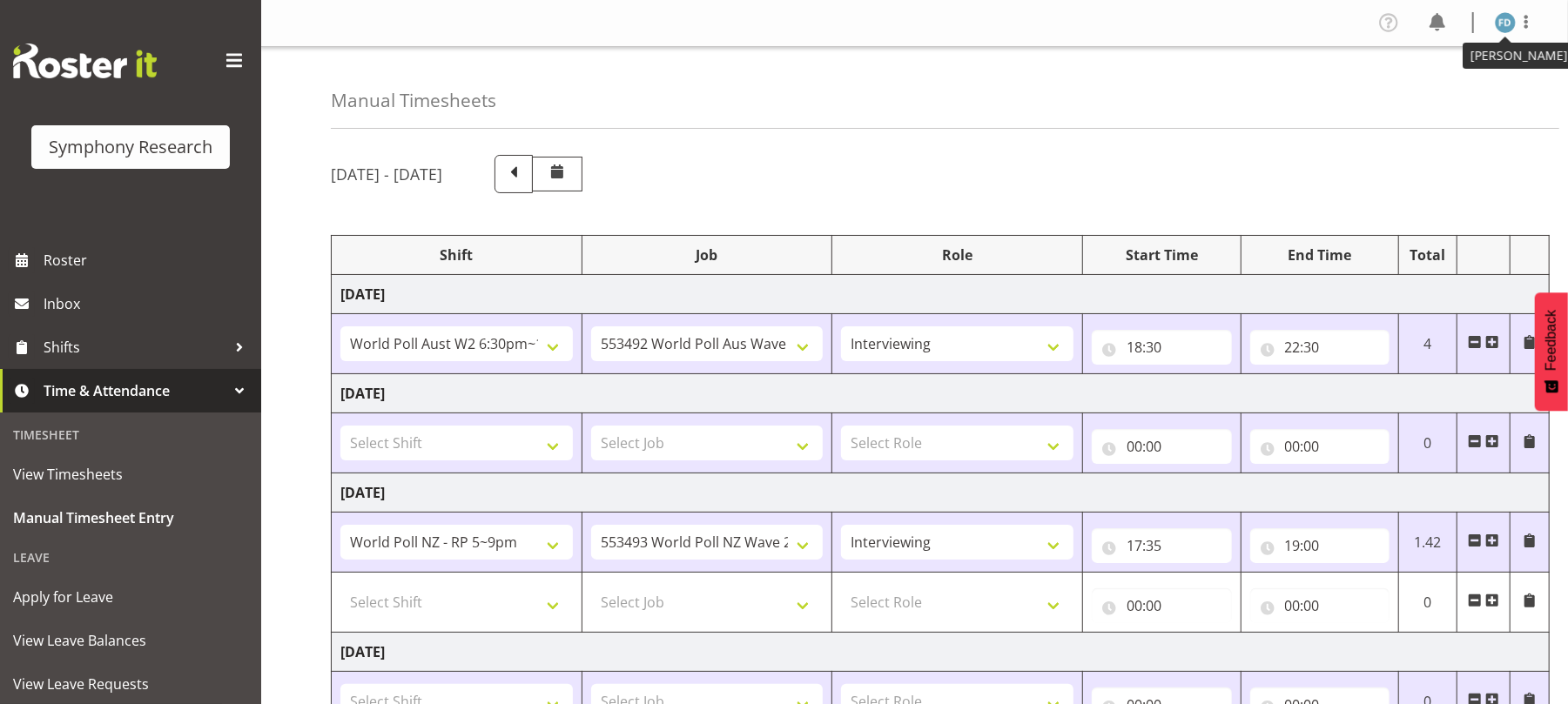
click at [1498, 24] on img at bounding box center [1506, 22] width 21 height 21
click at [1431, 85] on link "Log Out" at bounding box center [1453, 91] width 167 height 32
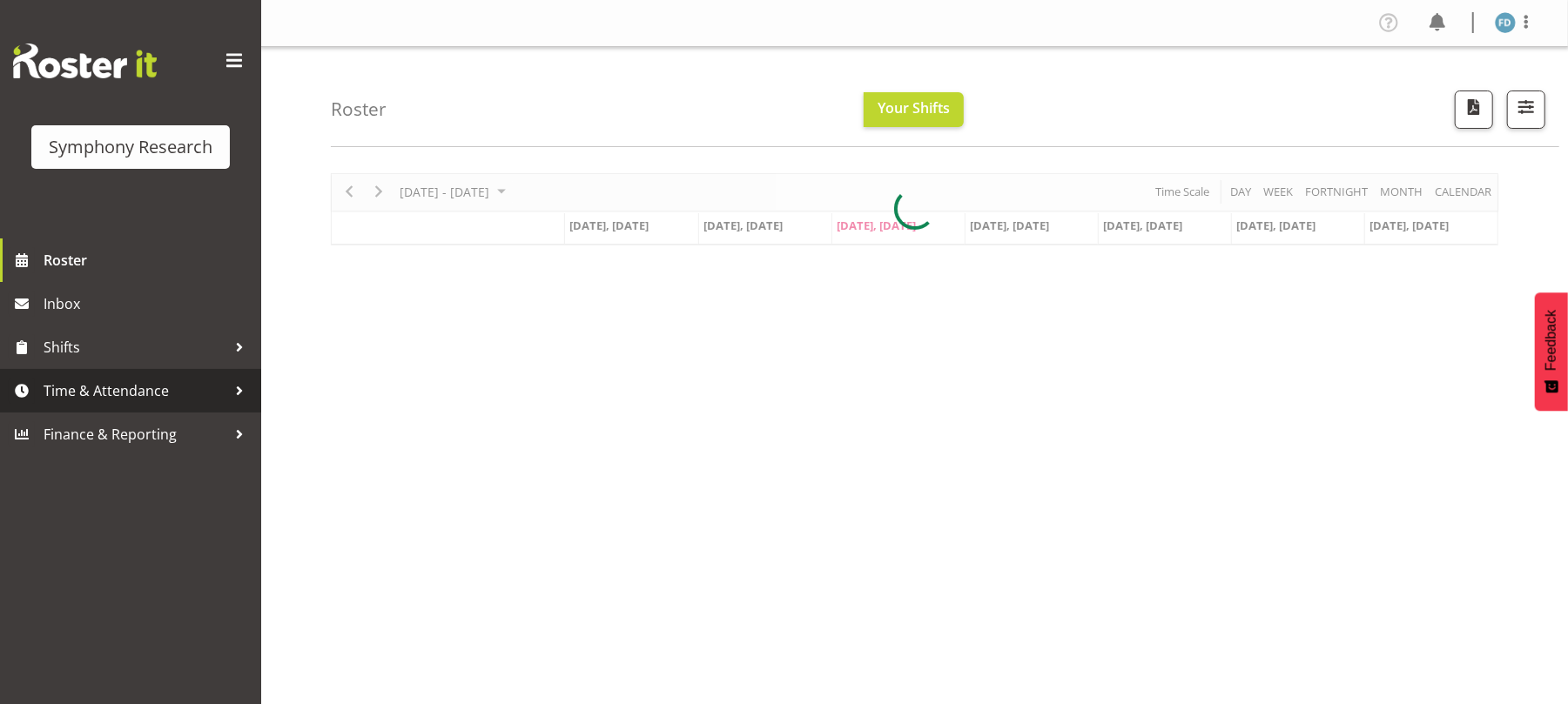
click at [126, 388] on span "Time & Attendance" at bounding box center [135, 390] width 183 height 26
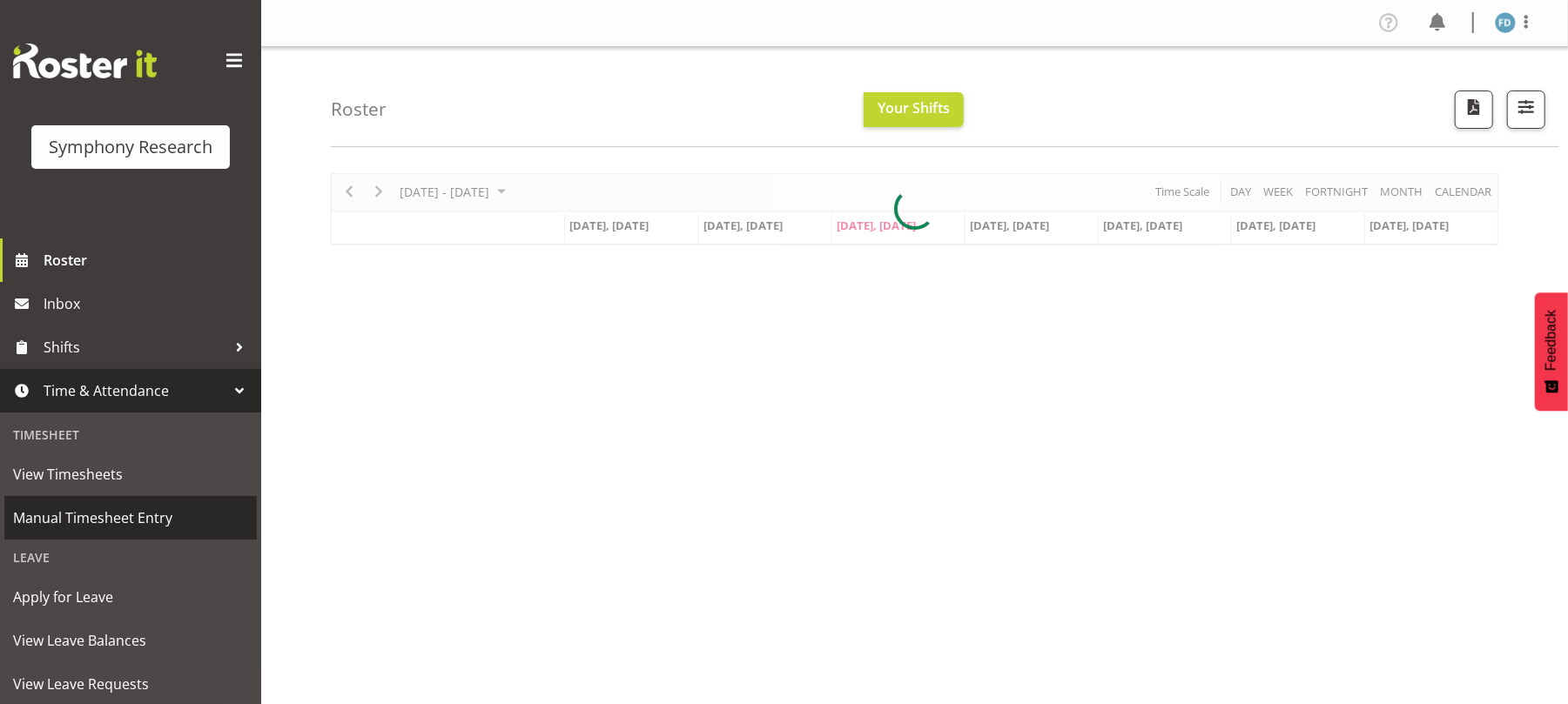
click at [117, 512] on span "Manual Timesheet Entry" at bounding box center [130, 518] width 235 height 26
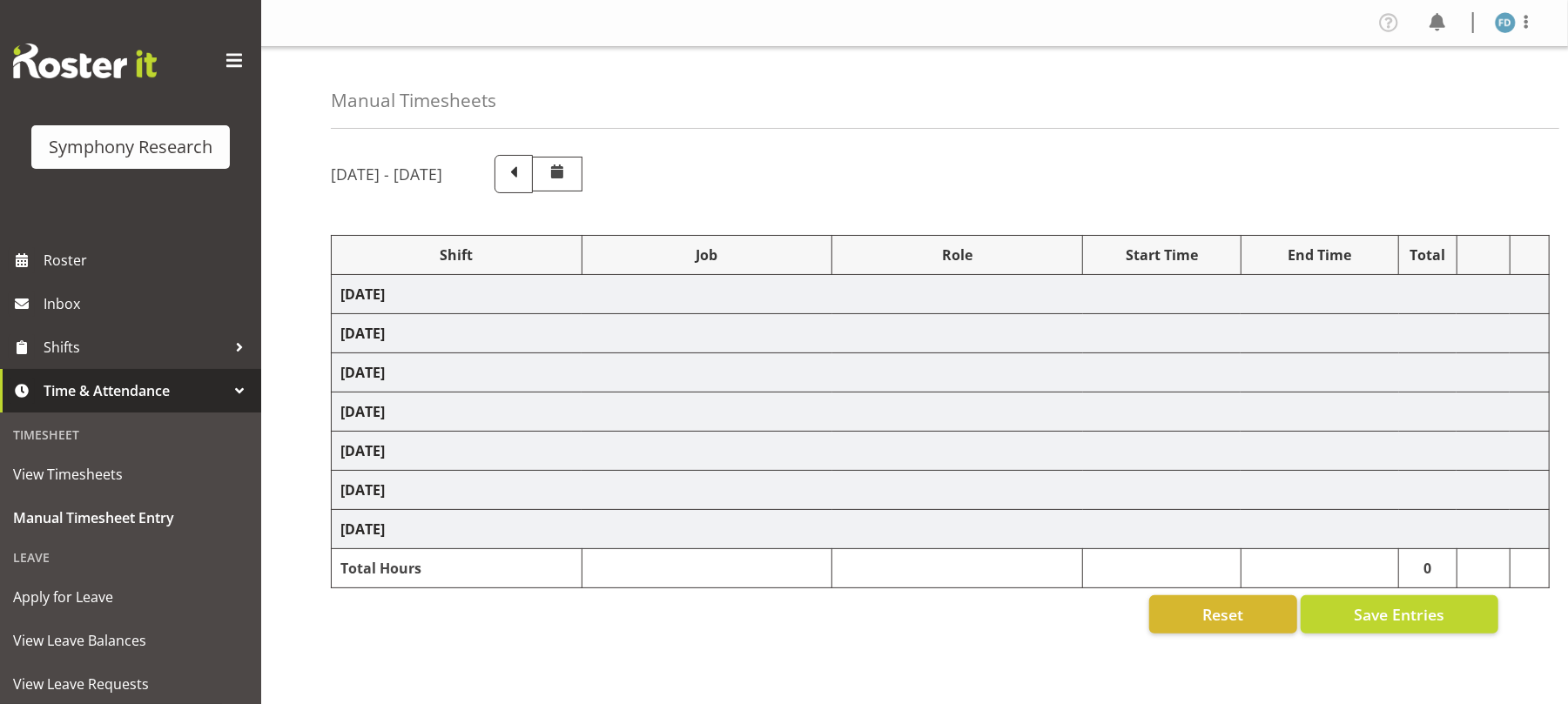
select select "56692"
select select "10499"
select select "47"
select select "15945"
select select "10527"
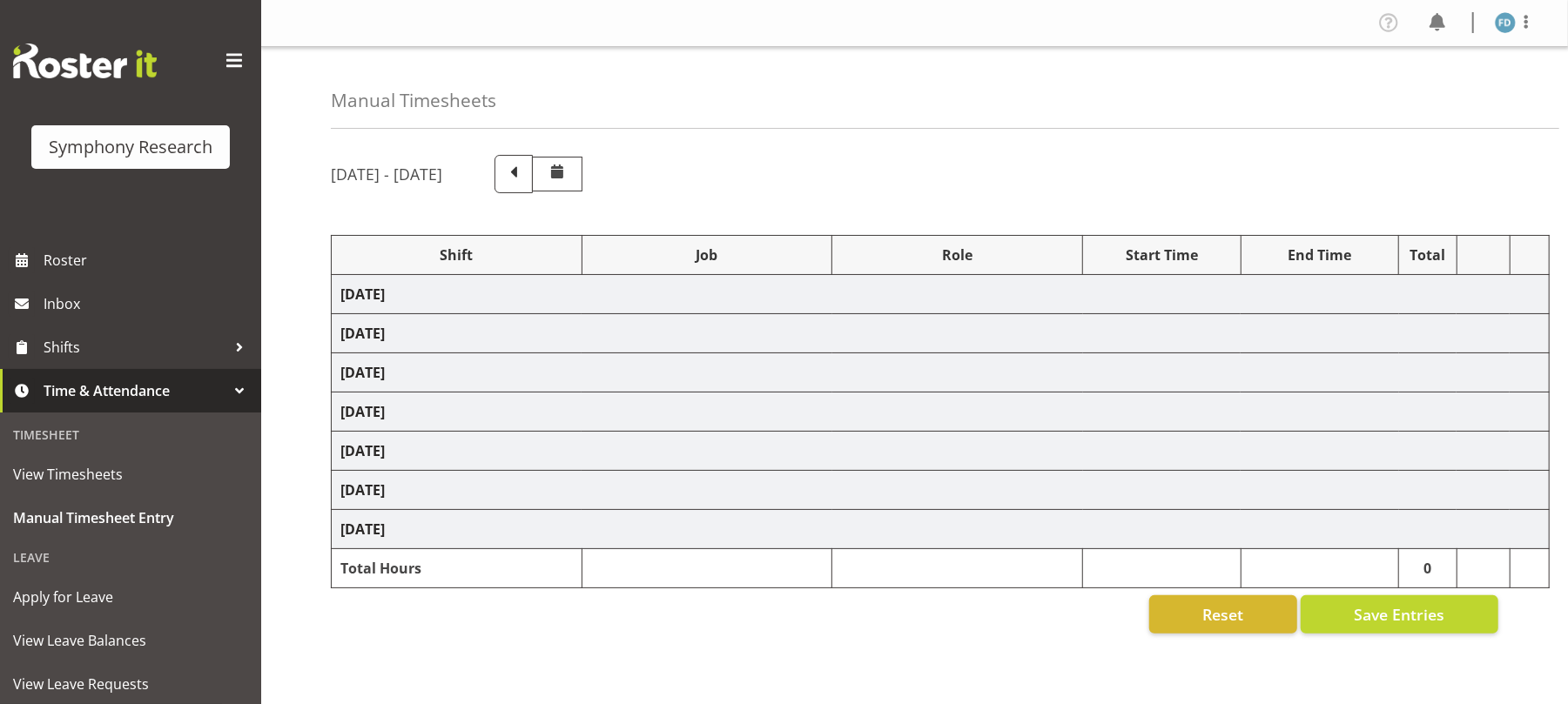
select select "47"
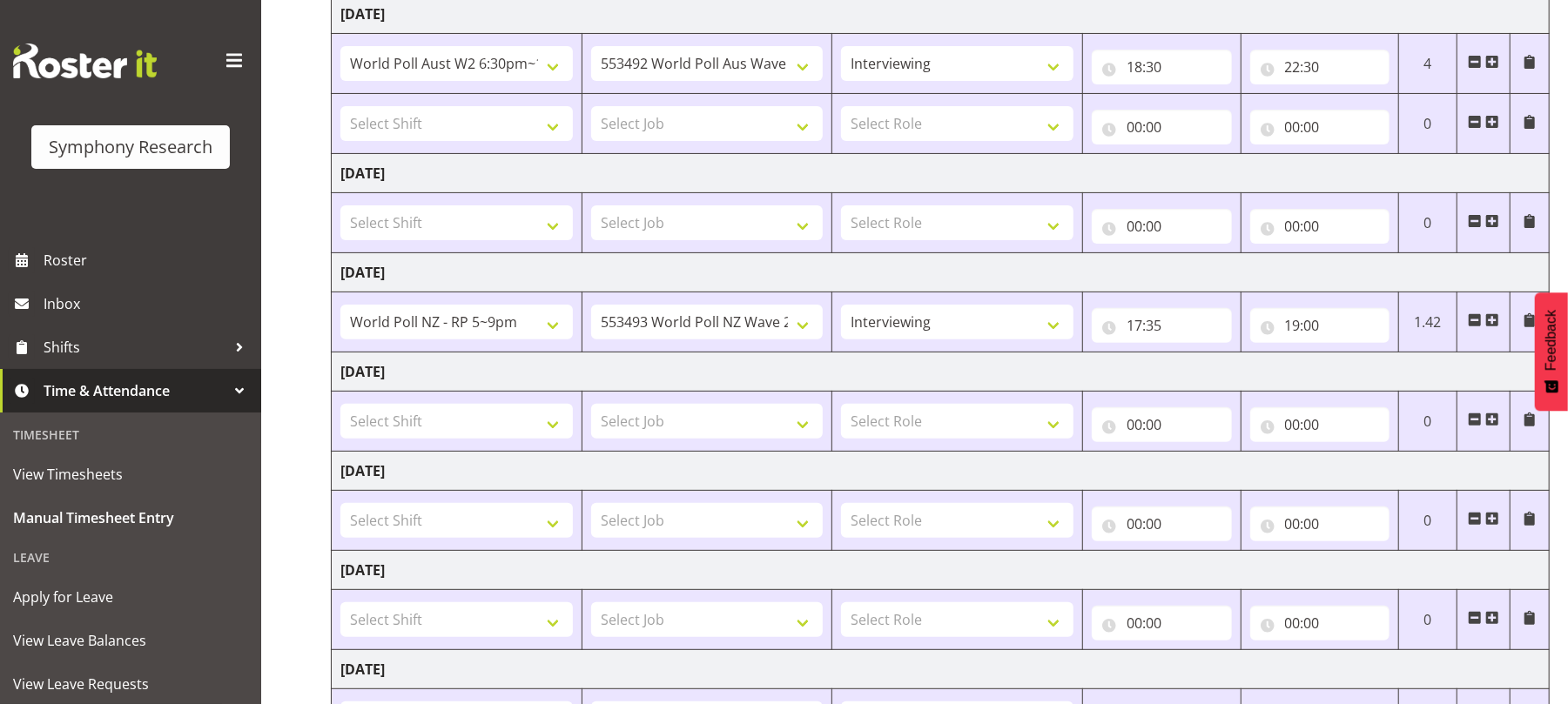
scroll to position [282, 0]
click at [548, 329] on select "!!Project Briefing (Job to be assigned) !!Weekend Residential (Roster IT Shift …" at bounding box center [456, 320] width 233 height 34
select select "2940"
click at [340, 307] on select "!!Project Briefing (Job to be assigned) !!Weekend Residential (Roster IT Shift …" at bounding box center [456, 320] width 233 height 34
click at [808, 328] on select "550060 IF Admin 553492 World Poll Aus Wave 2 Main 2025 553493 World Poll NZ Wav…" at bounding box center [707, 320] width 233 height 34
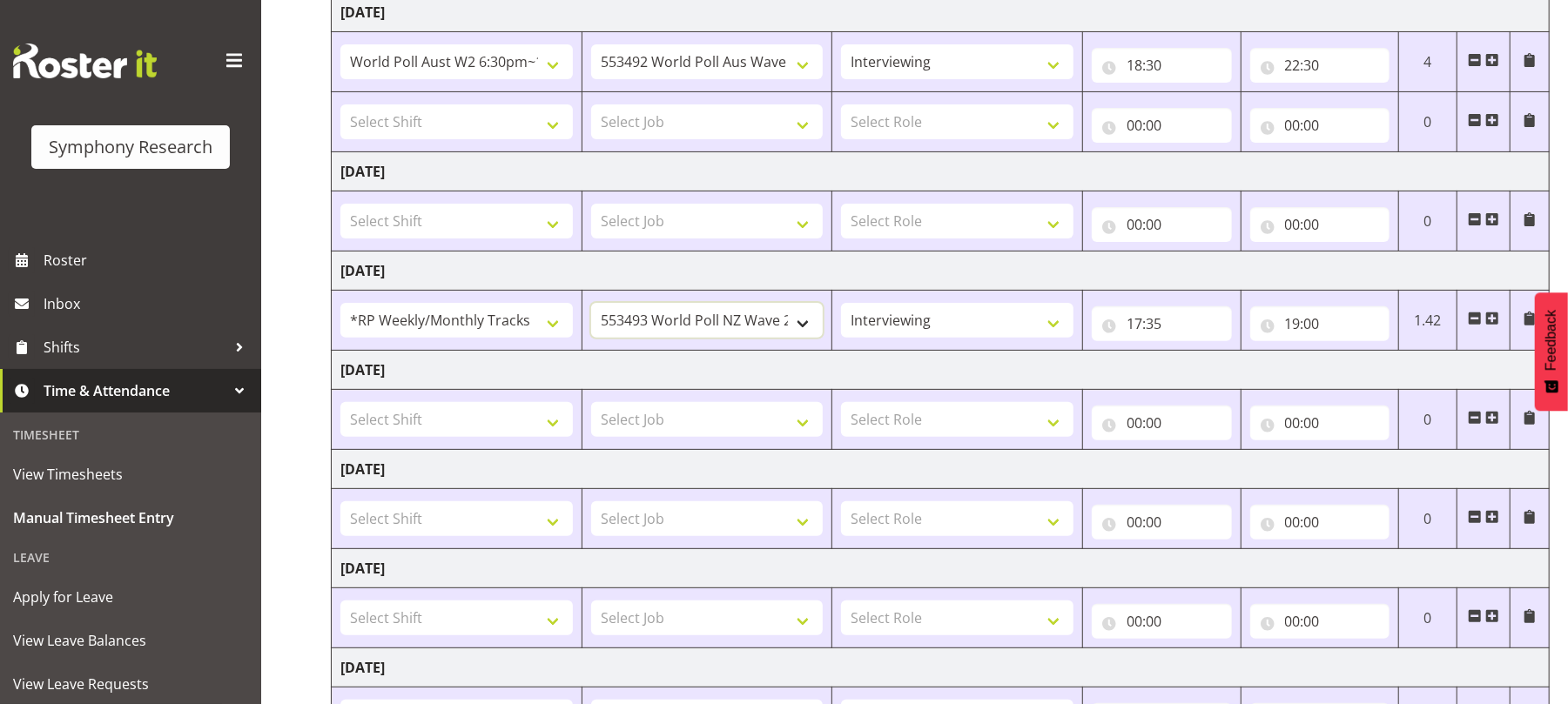
select select "10242"
click at [591, 307] on select "550060 IF Admin 553492 World Poll Aus Wave 2 Main 2025 553493 World Poll NZ Wav…" at bounding box center [707, 320] width 233 height 34
click at [1290, 331] on input "19:00" at bounding box center [1320, 324] width 140 height 34
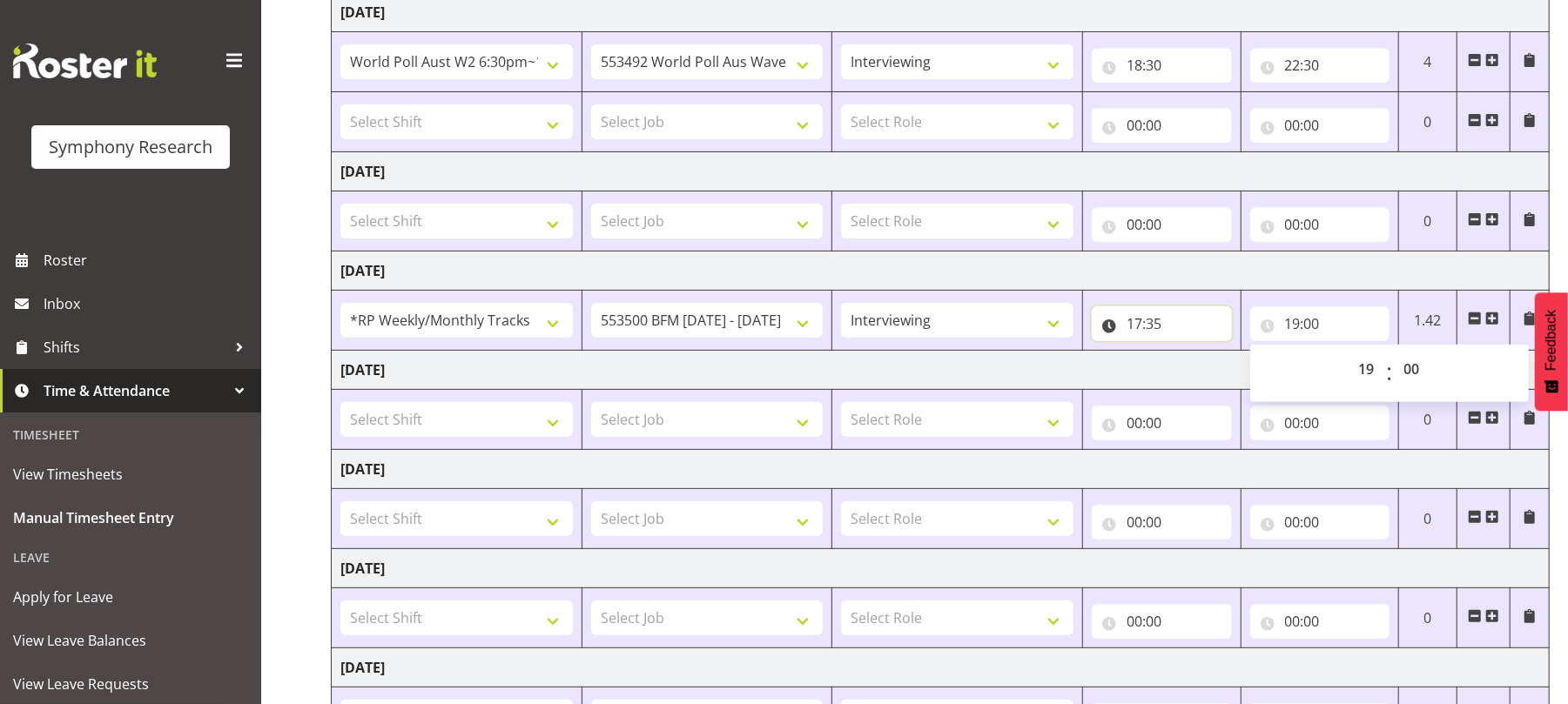
click at [1153, 329] on input "17:35" at bounding box center [1162, 324] width 140 height 34
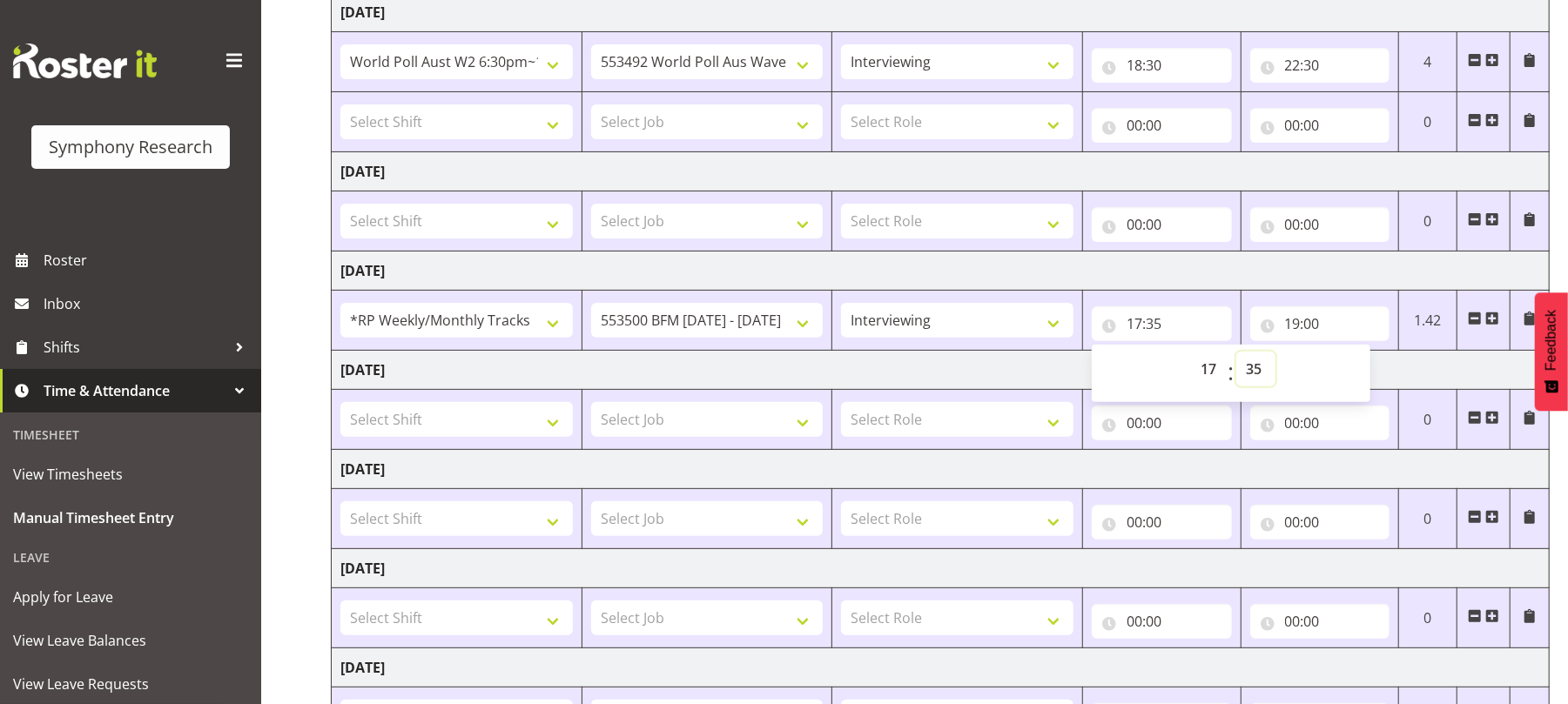
click at [1262, 374] on select "00 01 02 03 04 05 06 07 08 09 10 11 12 13 14 15 16 17 18 19 20 21 22 23 24 25 2…" at bounding box center [1256, 369] width 39 height 34
select select "30"
click at [1237, 355] on select "00 01 02 03 04 05 06 07 08 09 10 11 12 13 14 15 16 17 18 19 20 21 22 23 24 25 2…" at bounding box center [1256, 369] width 39 height 34
type input "17:30"
click at [1286, 326] on input "19:00" at bounding box center [1320, 324] width 140 height 34
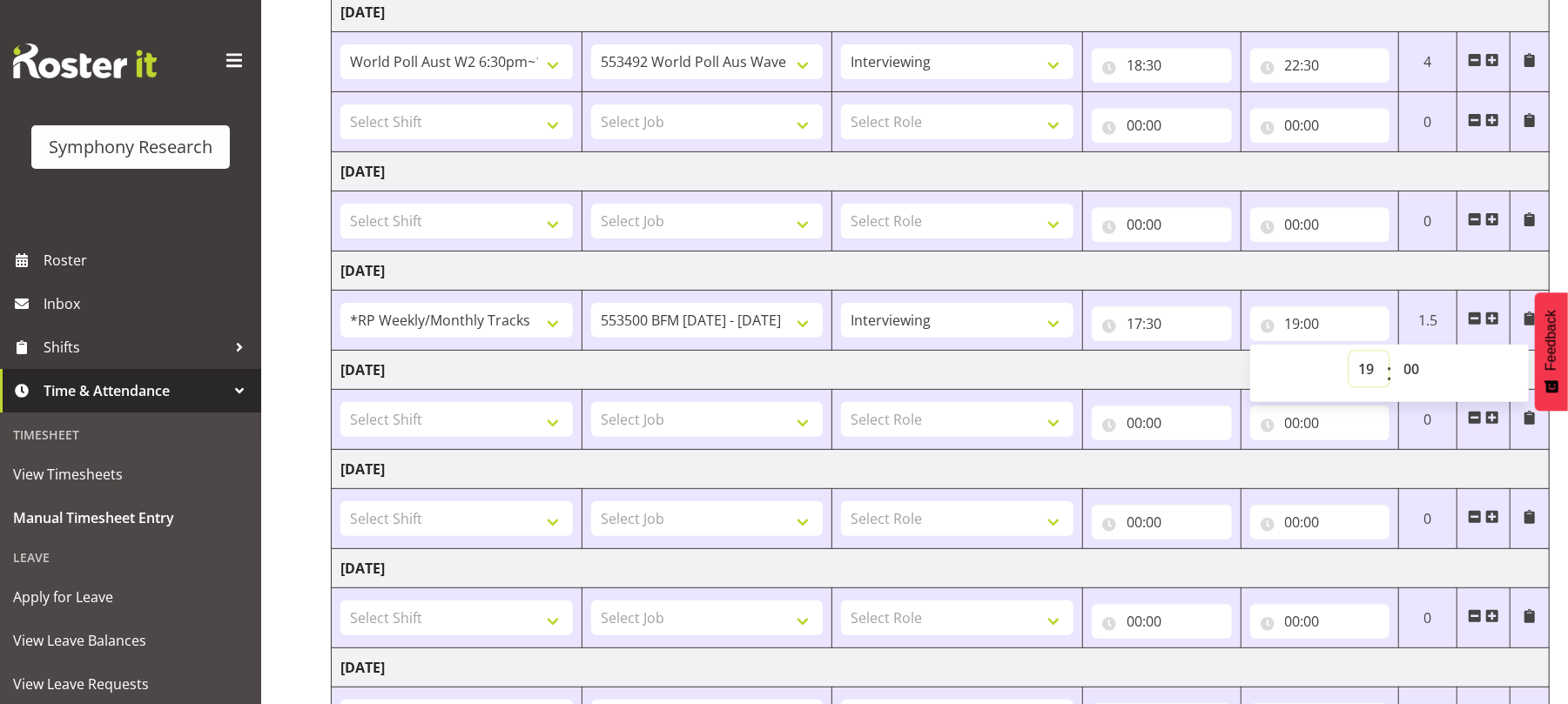
click at [1373, 371] on select "00 01 02 03 04 05 06 07 08 09 10 11 12 13 14 15 16 17 18 19 20 21 22 23" at bounding box center [1369, 369] width 39 height 34
select select "17"
click at [1350, 355] on select "00 01 02 03 04 05 06 07 08 09 10 11 12 13 14 15 16 17 18 19 20 21 22 23" at bounding box center [1369, 369] width 39 height 34
type input "17:00"
click at [1401, 363] on select "00 01 02 03 04 05 06 07 08 09 10 11 12 13 14 15 16 17 18 19 20 21 22 23 24 25 2…" at bounding box center [1414, 369] width 39 height 34
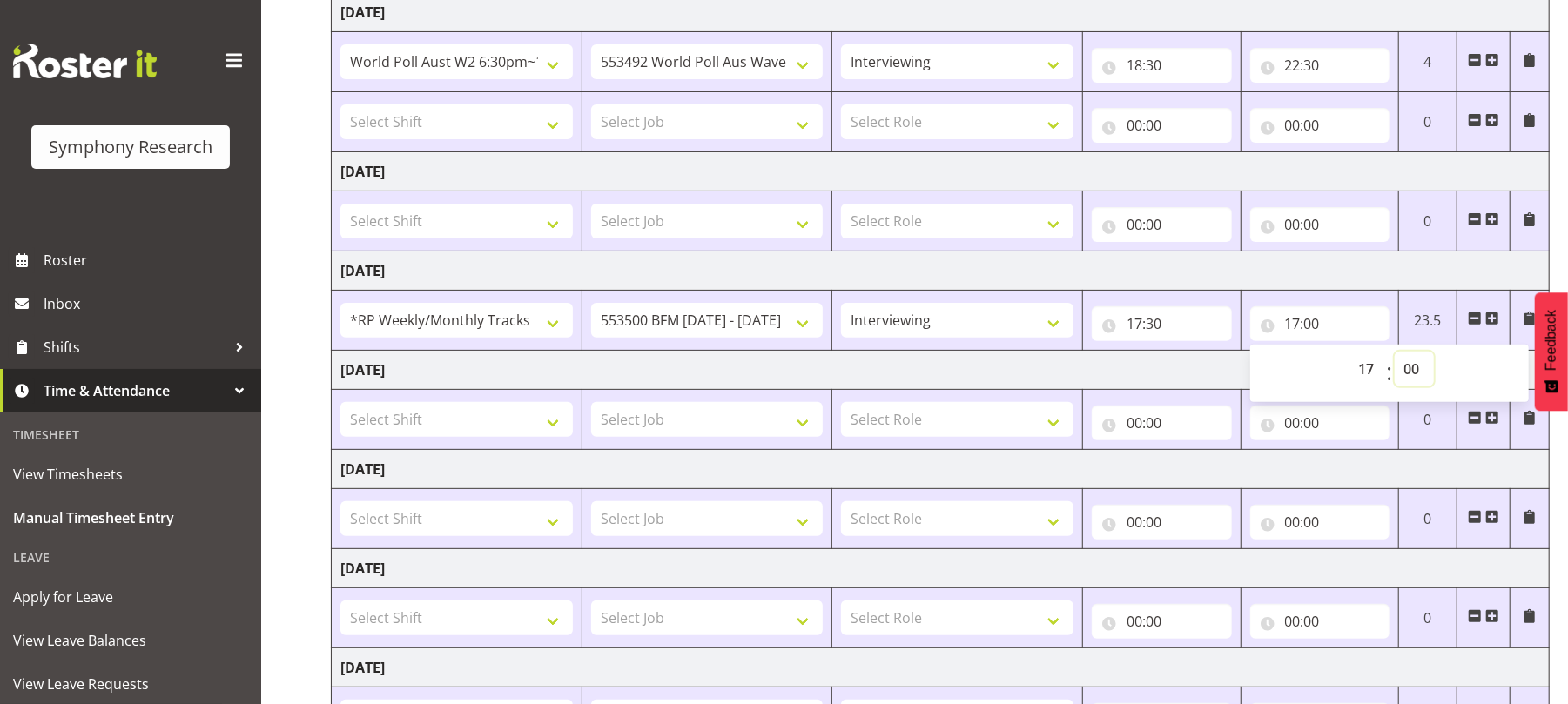
select select "35"
click at [1395, 355] on select "00 01 02 03 04 05 06 07 08 09 10 11 12 13 14 15 16 17 18 19 20 21 22 23 24 25 2…" at bounding box center [1414, 369] width 39 height 34
type input "17:35"
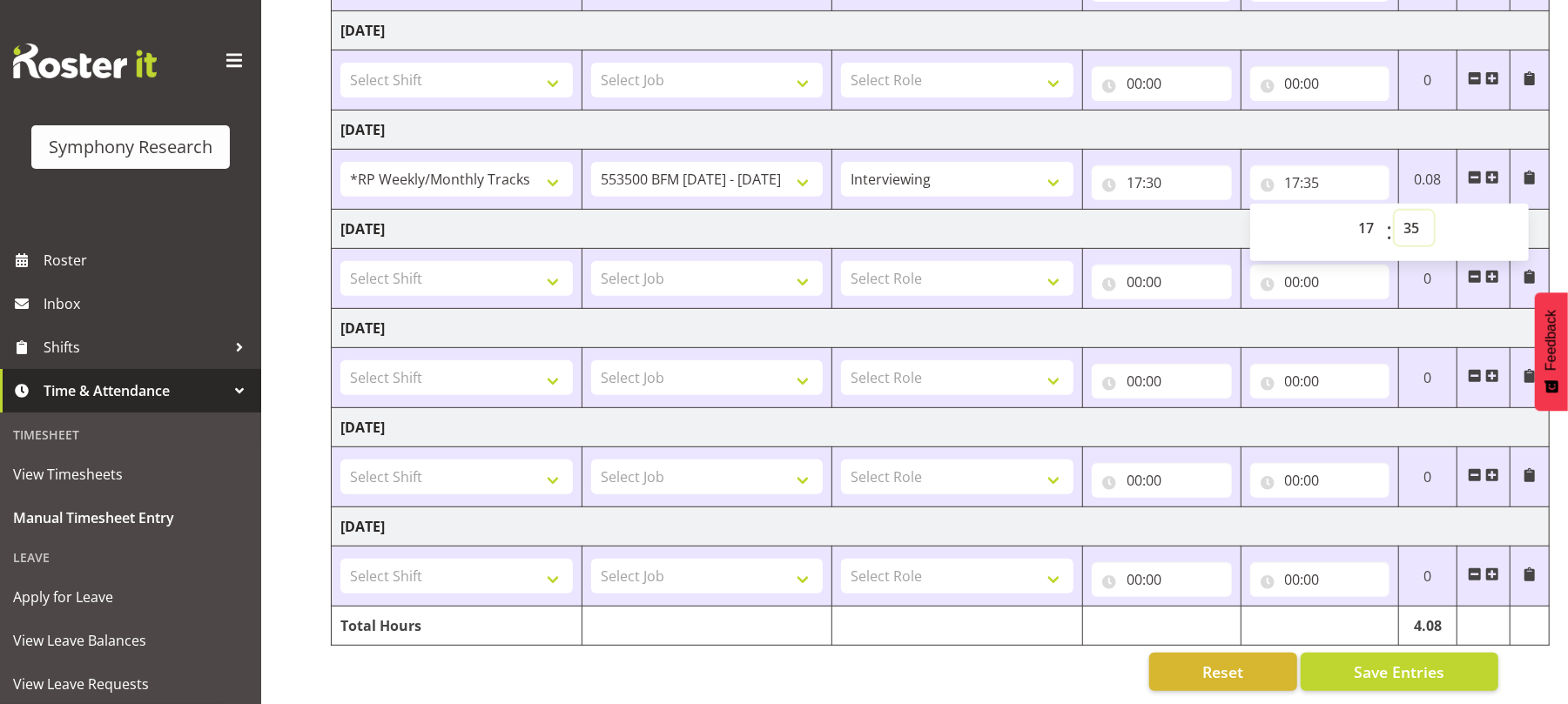
scroll to position [428, 0]
click at [1343, 663] on button "Save Entries" at bounding box center [1400, 671] width 197 height 38
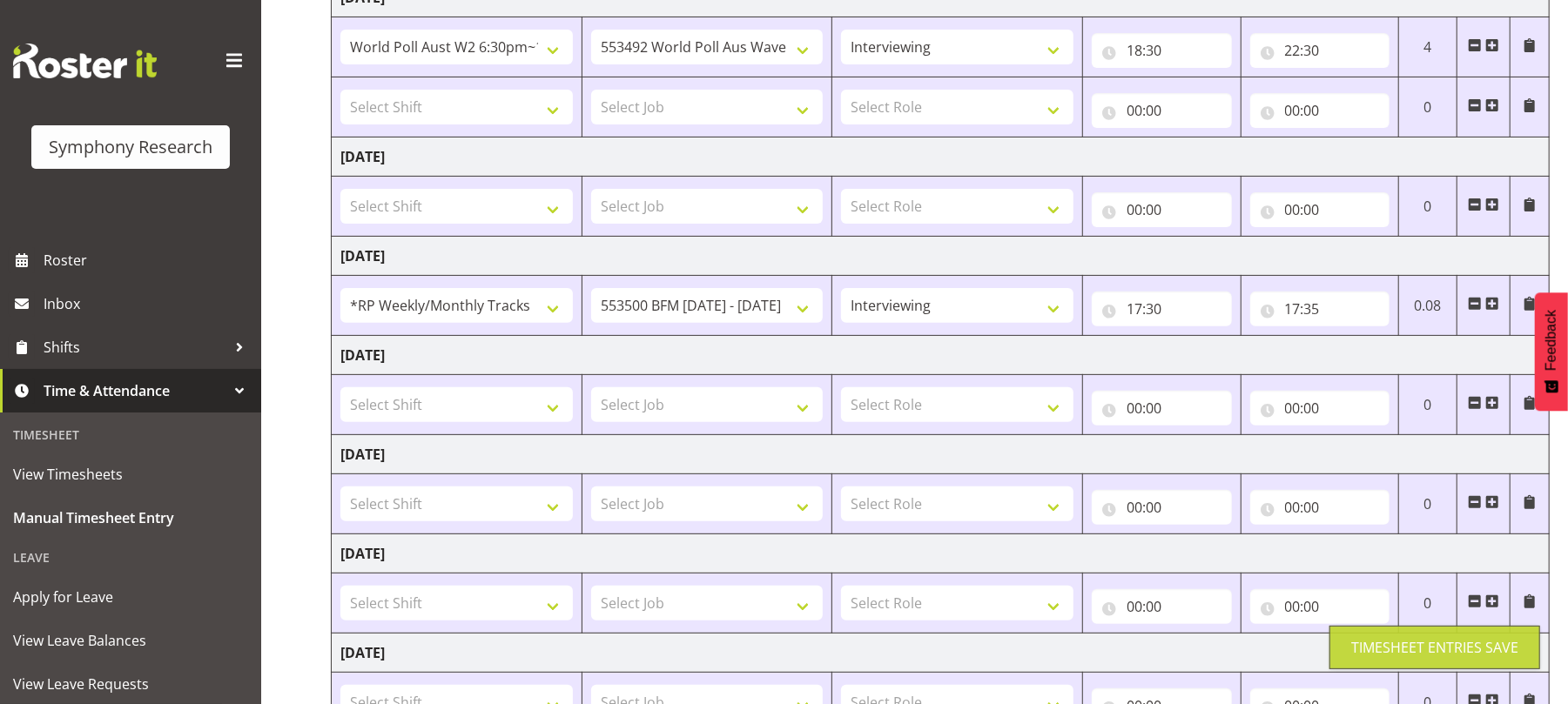
scroll to position [296, 0]
click at [1488, 309] on span at bounding box center [1492, 304] width 14 height 14
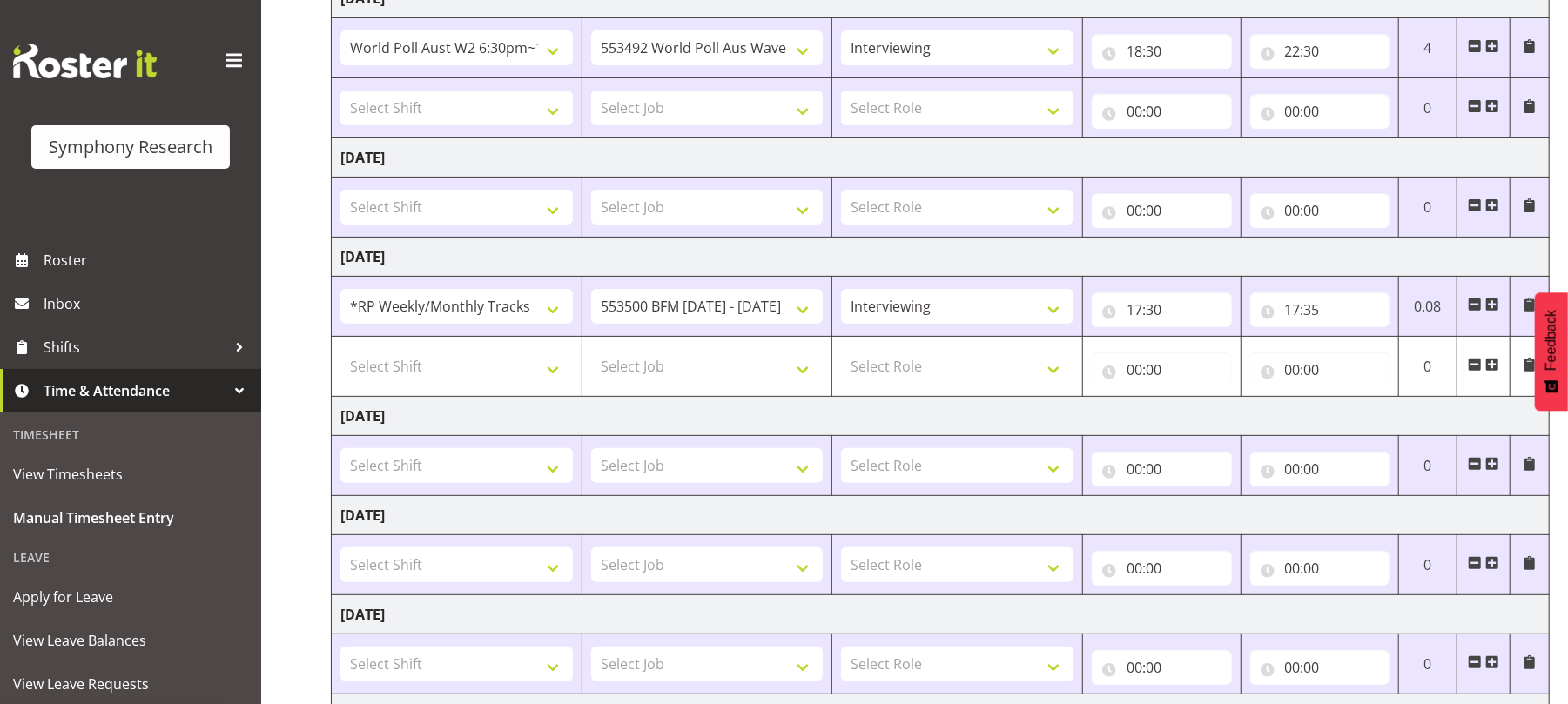
click at [558, 388] on td "Select Shift !!Project Briefing (Job to be assigned) !!Weekend Residential (Ros…" at bounding box center [456, 366] width 251 height 60
click at [554, 377] on select "Select Shift !!Project Briefing (Job to be assigned) !!Weekend Residential (Ros…" at bounding box center [456, 366] width 233 height 34
select select "41604"
click at [340, 353] on select "Select Shift !!Project Briefing (Job to be assigned) !!Weekend Residential (Ros…" at bounding box center [456, 366] width 233 height 34
click at [806, 364] on select "Select Job 550060 IF Admin 553492 World Poll Aus Wave 2 Main 2025 553493 World …" at bounding box center [707, 366] width 233 height 34
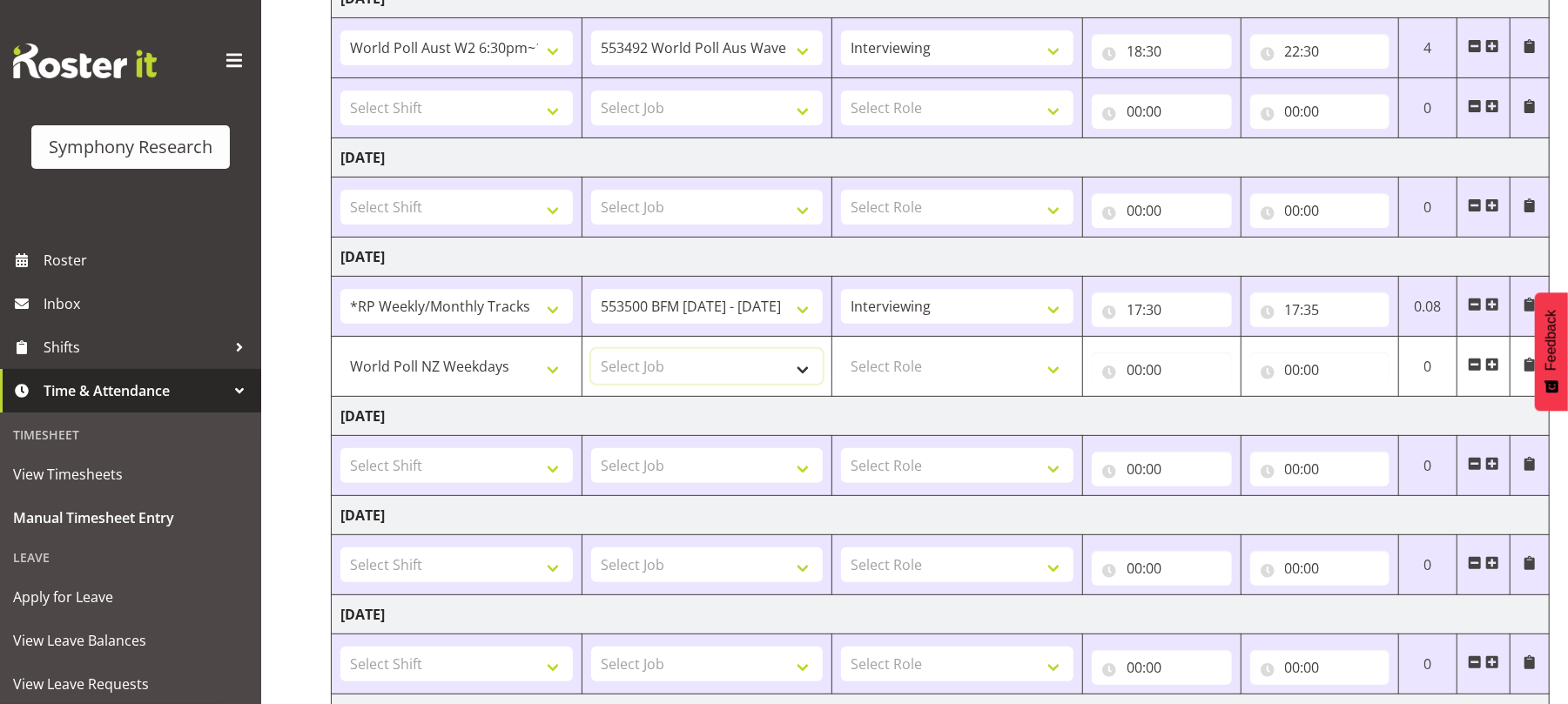
select select "10527"
click at [591, 353] on select "Select Job 550060 IF Admin 553492 World Poll Aus Wave 2 Main 2025 553493 World …" at bounding box center [707, 366] width 233 height 34
click at [1049, 377] on select "Select Role Briefing Interviewing" at bounding box center [957, 366] width 233 height 34
select select "47"
click at [841, 353] on select "Select Role Briefing Interviewing" at bounding box center [957, 366] width 233 height 34
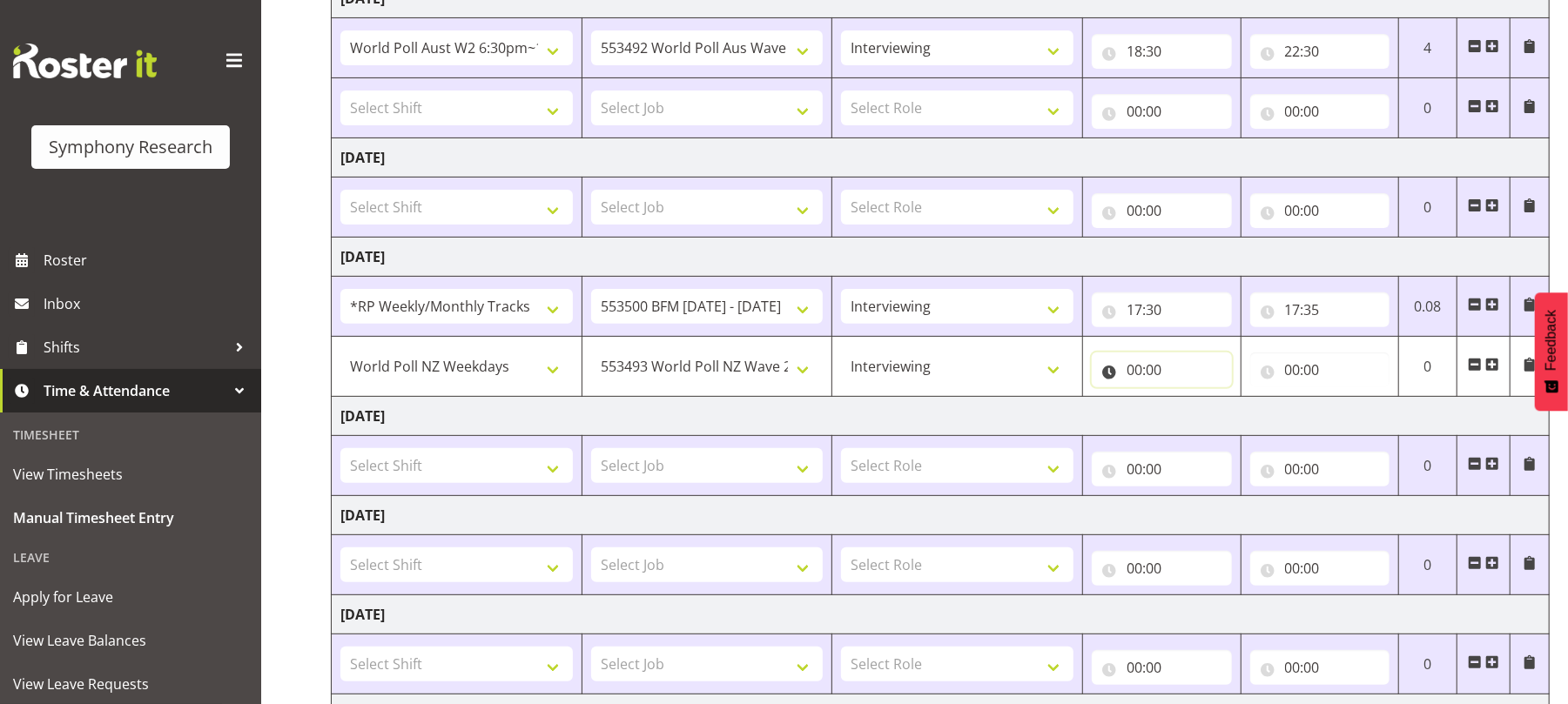
click at [1140, 377] on input "00:00" at bounding box center [1162, 370] width 140 height 34
click at [1207, 414] on select "00 01 02 03 04 05 06 07 08 09 10 11 12 13 14 15 16 17 18 19 20 21 22 23" at bounding box center [1210, 415] width 39 height 34
select select "17"
click at [1191, 401] on select "00 01 02 03 04 05 06 07 08 09 10 11 12 13 14 15 16 17 18 19 20 21 22 23" at bounding box center [1210, 415] width 39 height 34
type input "17:00"
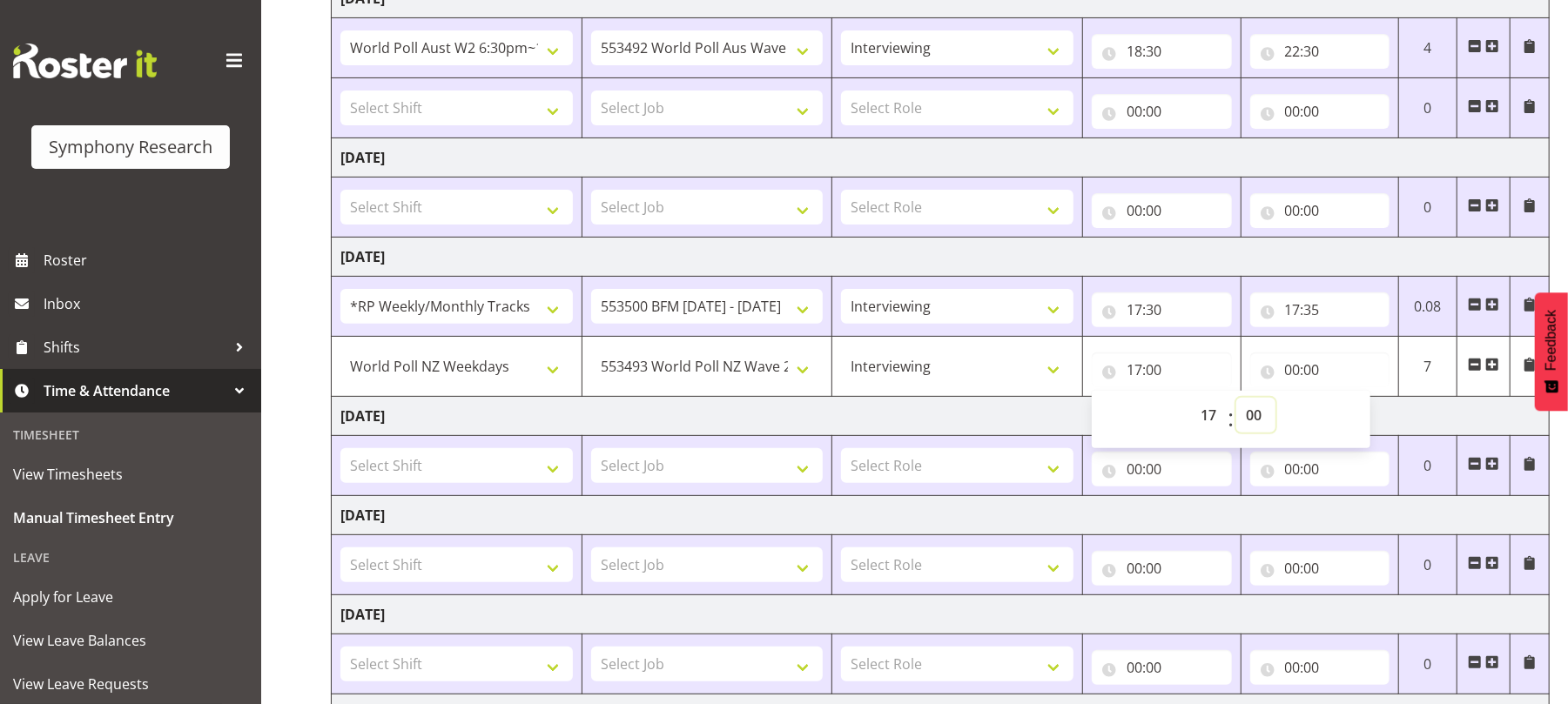
drag, startPoint x: 1254, startPoint y: 423, endPoint x: 1254, endPoint y: 335, distance: 88.0
click at [1254, 335] on tbody "Monday 18th August 2025 !!Project Briefing (Job to be assigned) !!Weekend Resid…" at bounding box center [941, 406] width 1219 height 854
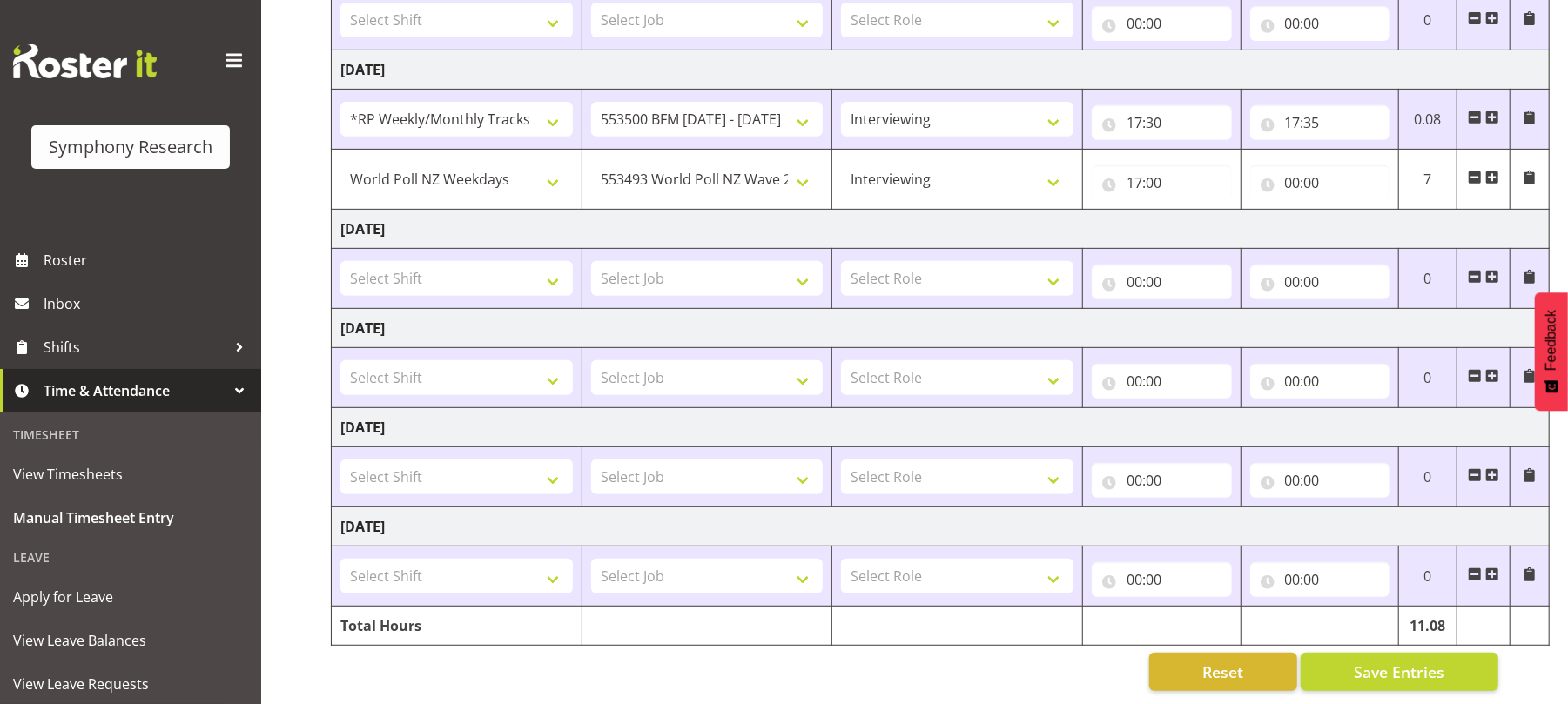
scroll to position [489, 0]
click at [1154, 181] on input "17:00" at bounding box center [1162, 183] width 140 height 34
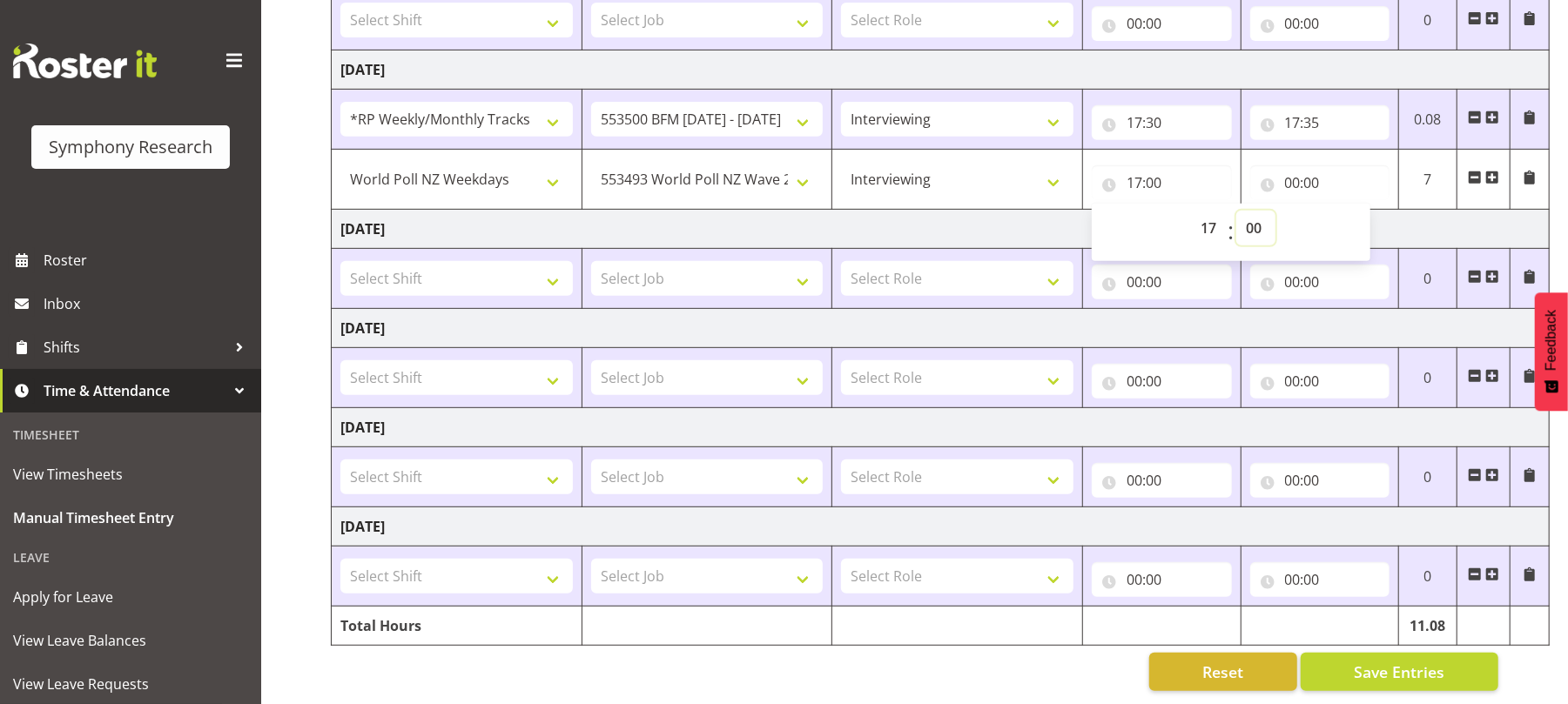
click at [1261, 232] on select "00 01 02 03 04 05 06 07 08 09 10 11 12 13 14 15 16 17 18 19 20 21 22 23 24 25 2…" at bounding box center [1256, 228] width 39 height 34
select select "35"
click at [1237, 211] on select "00 01 02 03 04 05 06 07 08 09 10 11 12 13 14 15 16 17 18 19 20 21 22 23 24 25 2…" at bounding box center [1256, 228] width 39 height 34
type input "17:35"
click at [1289, 182] on input "00:00" at bounding box center [1320, 183] width 140 height 34
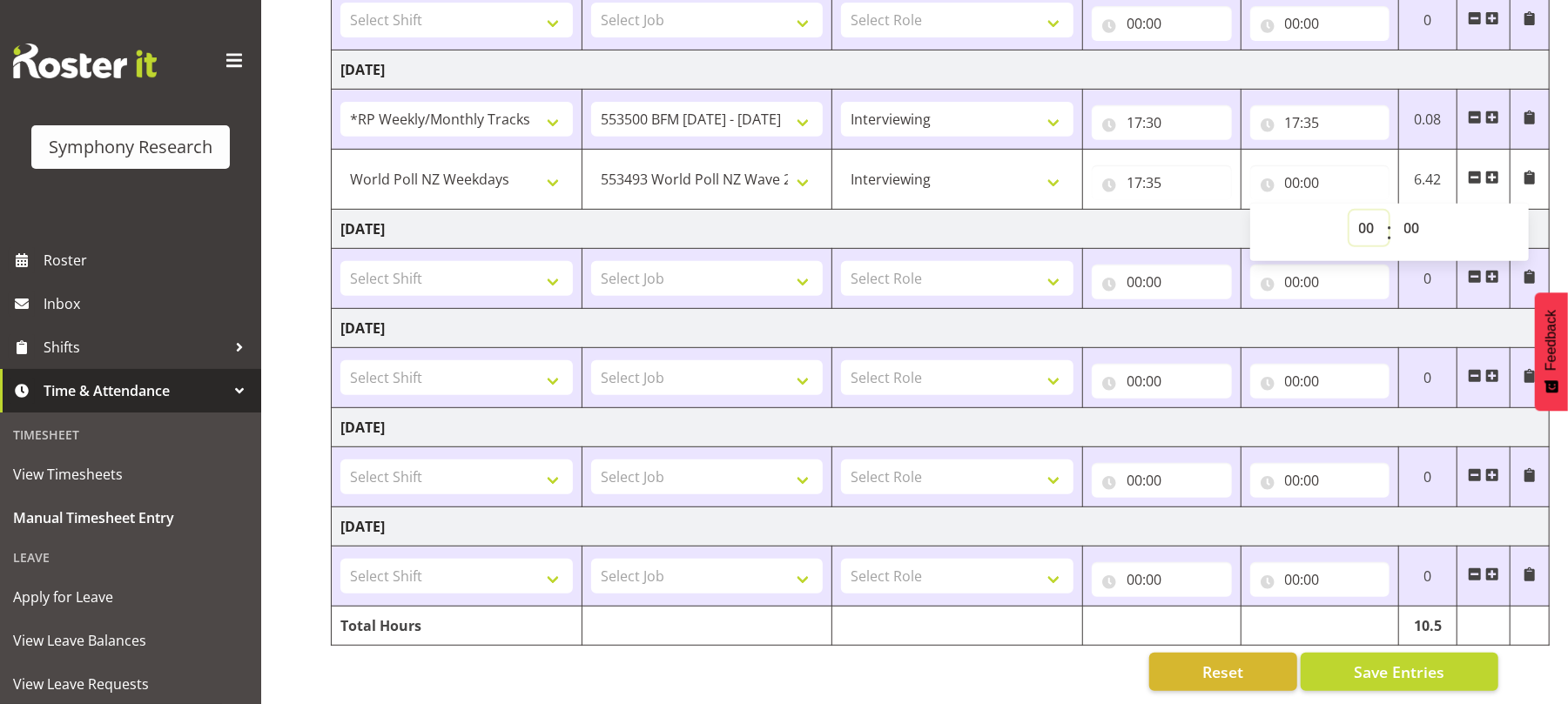
click at [1374, 228] on select "00 01 02 03 04 05 06 07 08 09 10 11 12 13 14 15 16 17 18 19 20 21 22 23" at bounding box center [1369, 228] width 39 height 34
select select "19"
click at [1350, 211] on select "00 01 02 03 04 05 06 07 08 09 10 11 12 13 14 15 16 17 18 19 20 21 22 23" at bounding box center [1369, 228] width 39 height 34
type input "19:00"
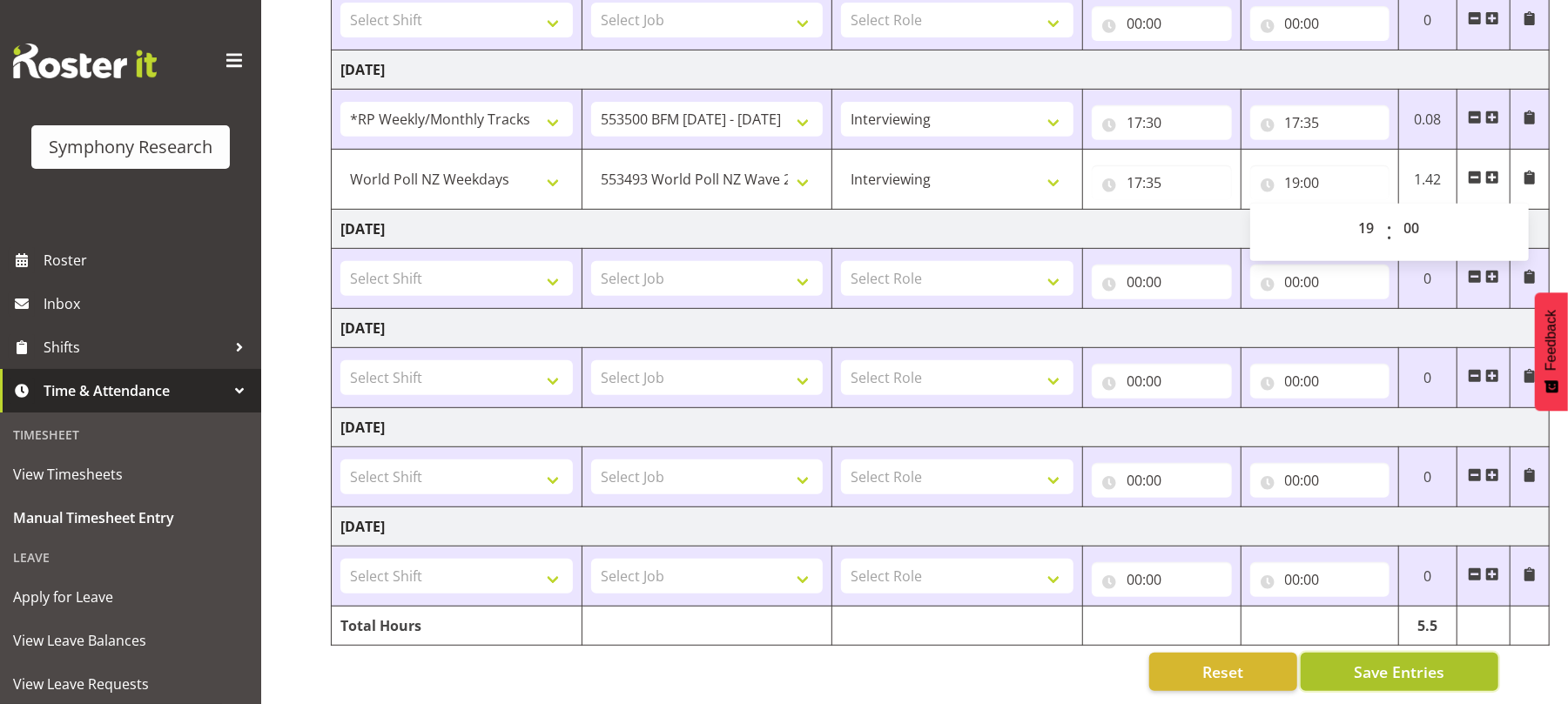
click at [1399, 661] on span "Save Entries" at bounding box center [1400, 671] width 91 height 23
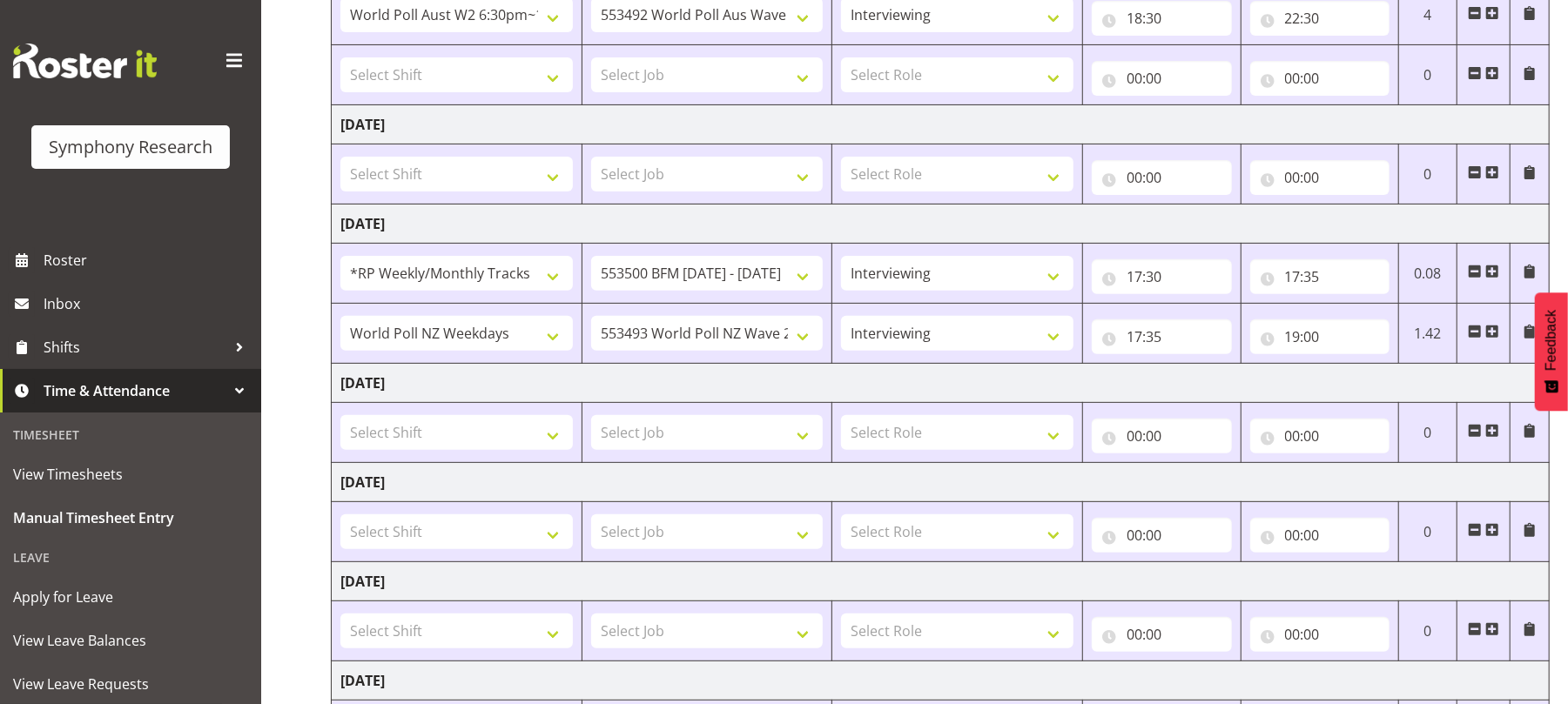
scroll to position [331, 0]
click at [1496, 335] on span at bounding box center [1492, 329] width 14 height 14
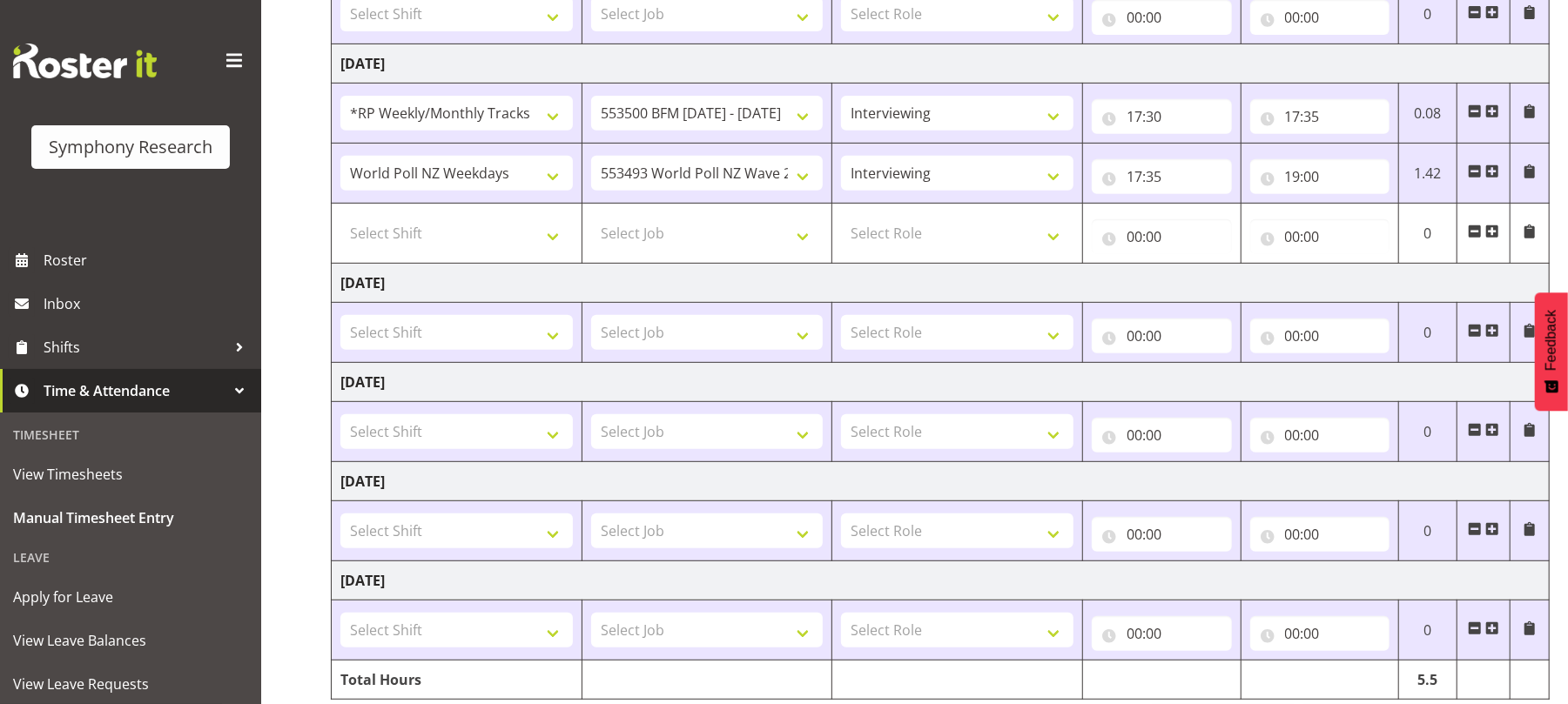
scroll to position [491, 0]
click at [541, 233] on select "Select Shift !!Project Briefing (Job to be assigned) !!Weekend Residential (Ros…" at bounding box center [456, 232] width 233 height 34
select select "2940"
click at [340, 217] on select "Select Shift !!Project Briefing (Job to be assigned) !!Weekend Residential (Ros…" at bounding box center [456, 232] width 233 height 34
click at [799, 244] on select "Select Job 550060 IF Admin 553492 World Poll Aus Wave 2 Main 2025 553493 World …" at bounding box center [707, 232] width 233 height 34
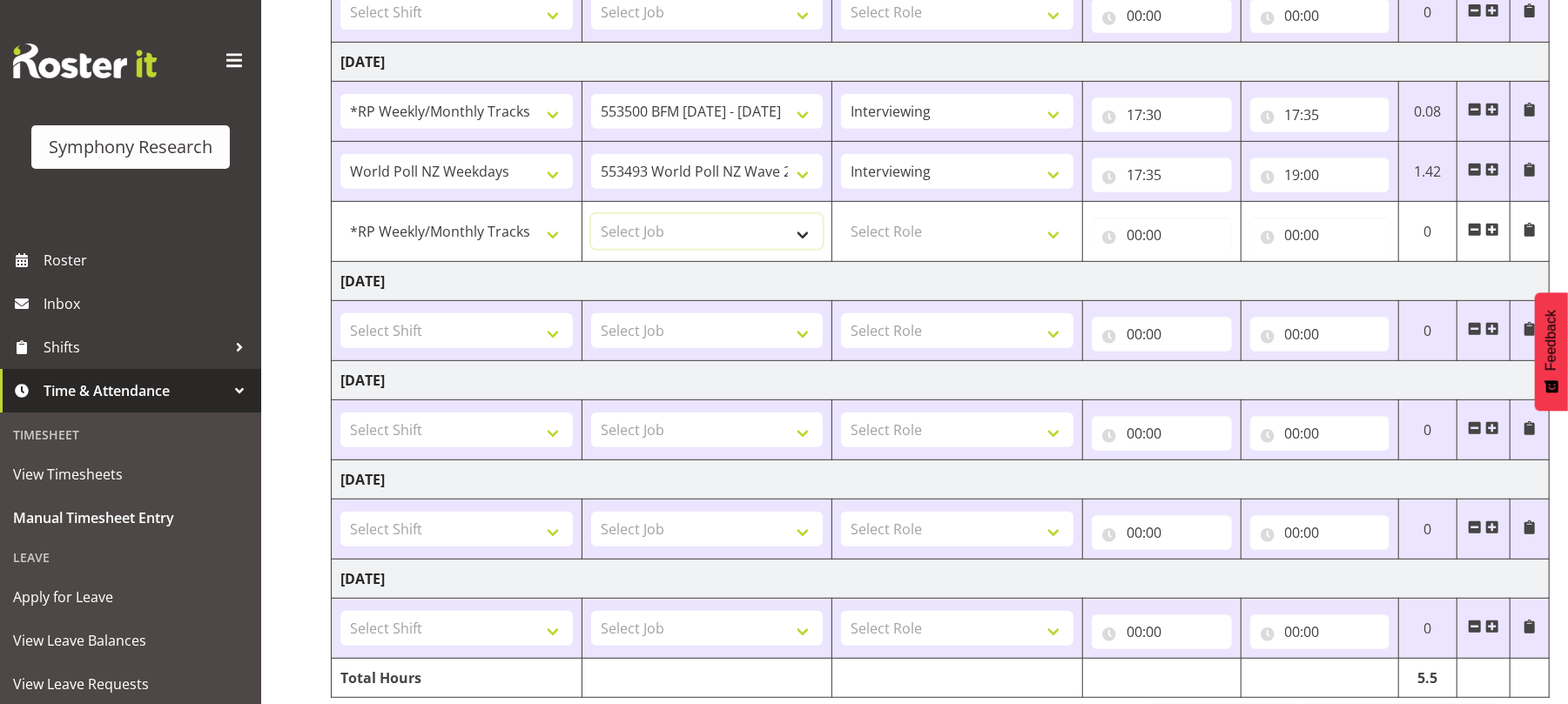
select select "10242"
click at [591, 217] on select "Select Job 550060 IF Admin 553492 World Poll Aus Wave 2 Main 2025 553493 World …" at bounding box center [707, 232] width 233 height 34
click at [1049, 235] on select "Select Role Briefing Interviewing" at bounding box center [957, 232] width 233 height 34
select select "47"
click at [841, 217] on select "Select Role Briefing Interviewing" at bounding box center [957, 232] width 233 height 34
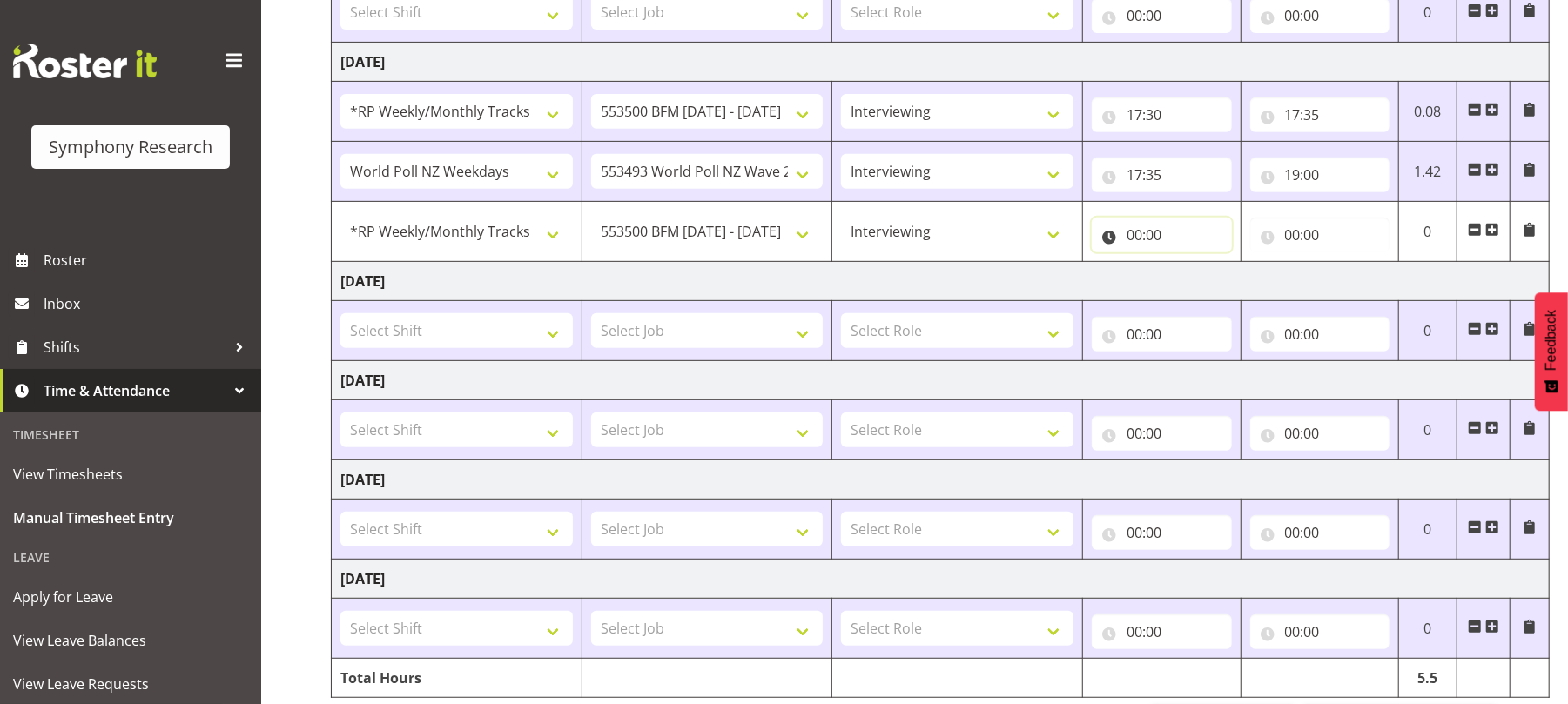
click at [1133, 241] on input "00:00" at bounding box center [1162, 234] width 140 height 34
click at [1202, 286] on select "00 01 02 03 04 05 06 07 08 09 10 11 12 13 14 15 16 17 18 19 20 21 22 23" at bounding box center [1210, 280] width 39 height 34
select select "19"
click at [1191, 266] on select "00 01 02 03 04 05 06 07 08 09 10 11 12 13 14 15 16 17 18 19 20 21 22 23" at bounding box center [1210, 280] width 39 height 34
type input "19:00"
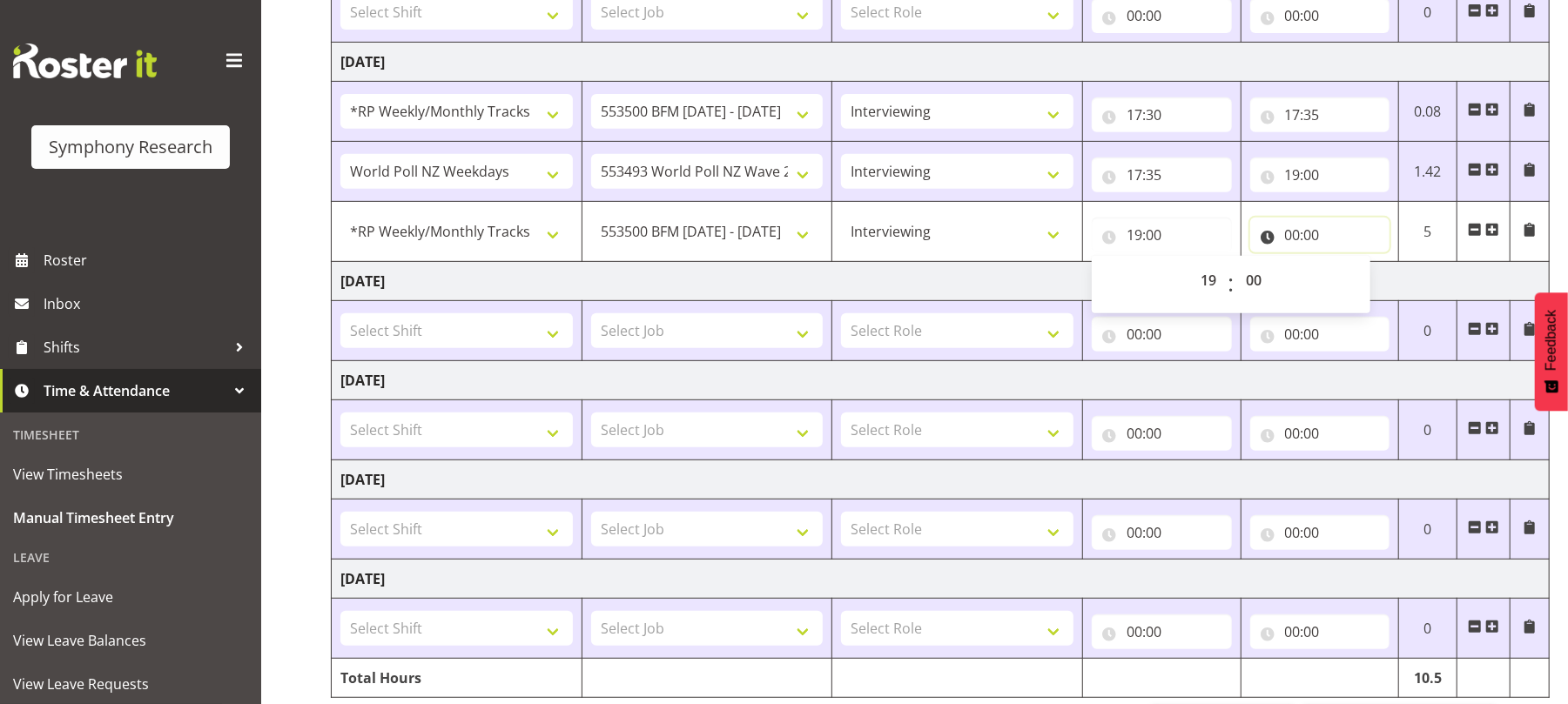
click at [1296, 239] on input "00:00" at bounding box center [1320, 234] width 140 height 34
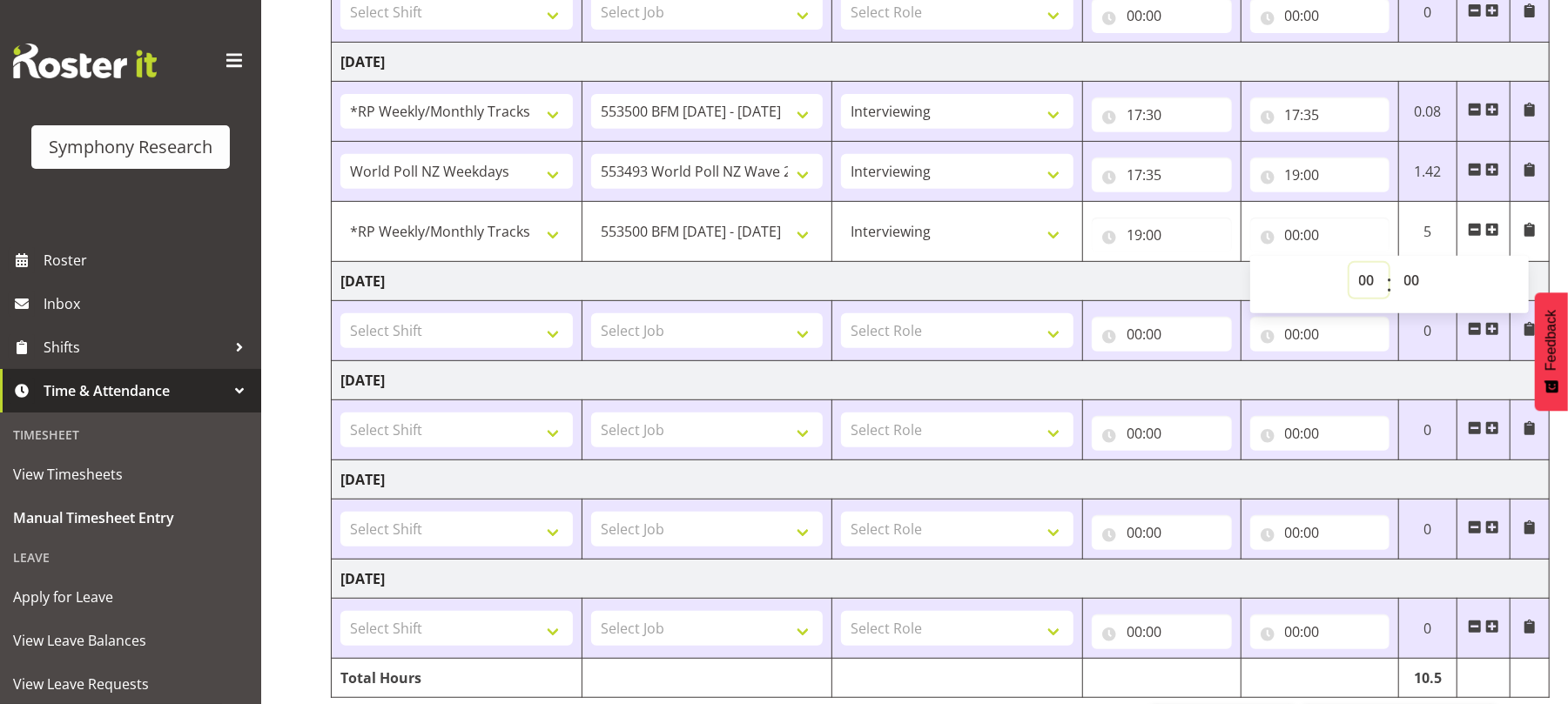
click at [1362, 292] on select "00 01 02 03 04 05 06 07 08 09 10 11 12 13 14 15 16 17 18 19 20 21 22 23" at bounding box center [1369, 280] width 39 height 34
select select "15"
click at [1350, 266] on select "00 01 02 03 04 05 06 07 08 09 10 11 12 13 14 15 16 17 18 19 20 21 22 23" at bounding box center [1369, 280] width 39 height 34
type input "15:00"
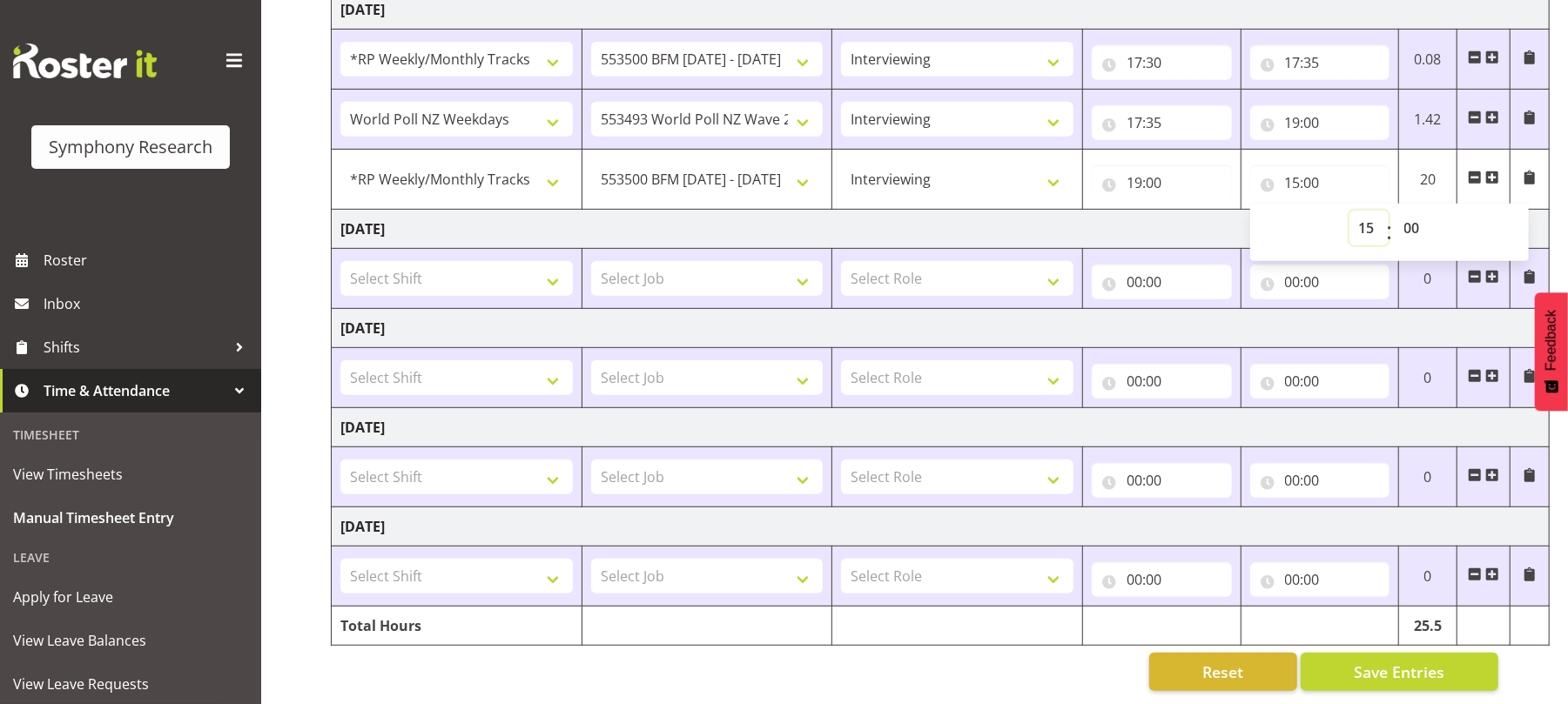
click at [1366, 214] on select "00 01 02 03 04 05 06 07 08 09 10 11 12 13 14 15 16 17 18 19 20 21 22 23" at bounding box center [1369, 228] width 39 height 34
select select "19"
click at [1350, 211] on select "00 01 02 03 04 05 06 07 08 09 10 11 12 13 14 15 16 17 18 19 20 21 22 23" at bounding box center [1369, 228] width 39 height 34
type input "19:00"
click at [1415, 211] on select "00 01 02 03 04 05 06 07 08 09 10 11 12 13 14 15 16 17 18 19 20 21 22 23 24 25 2…" at bounding box center [1414, 228] width 39 height 34
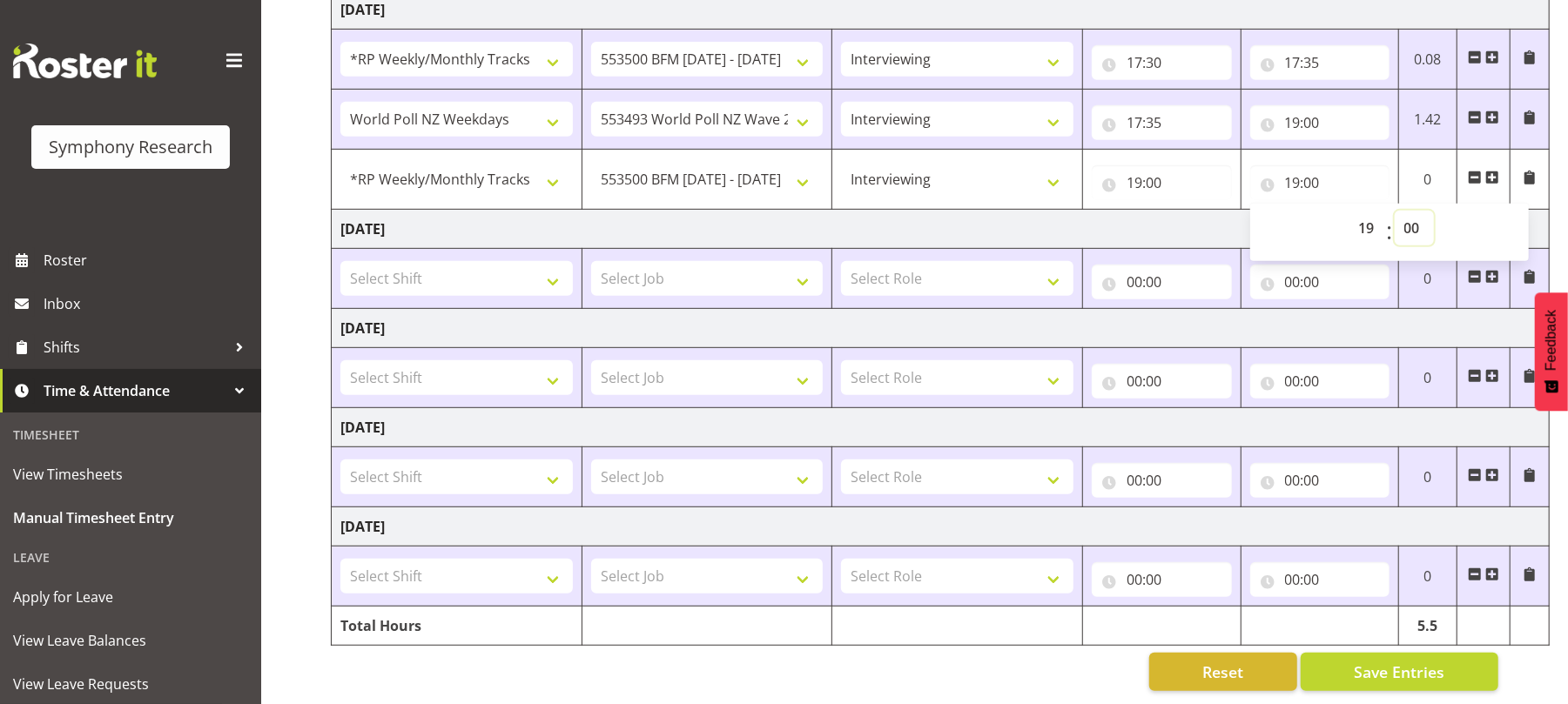
select select "15"
click at [1395, 211] on select "00 01 02 03 04 05 06 07 08 09 10 11 12 13 14 15 16 17 18 19 20 21 22 23 24 25 2…" at bounding box center [1414, 228] width 39 height 34
type input "19:15"
click at [1378, 661] on span "Save Entries" at bounding box center [1400, 671] width 91 height 23
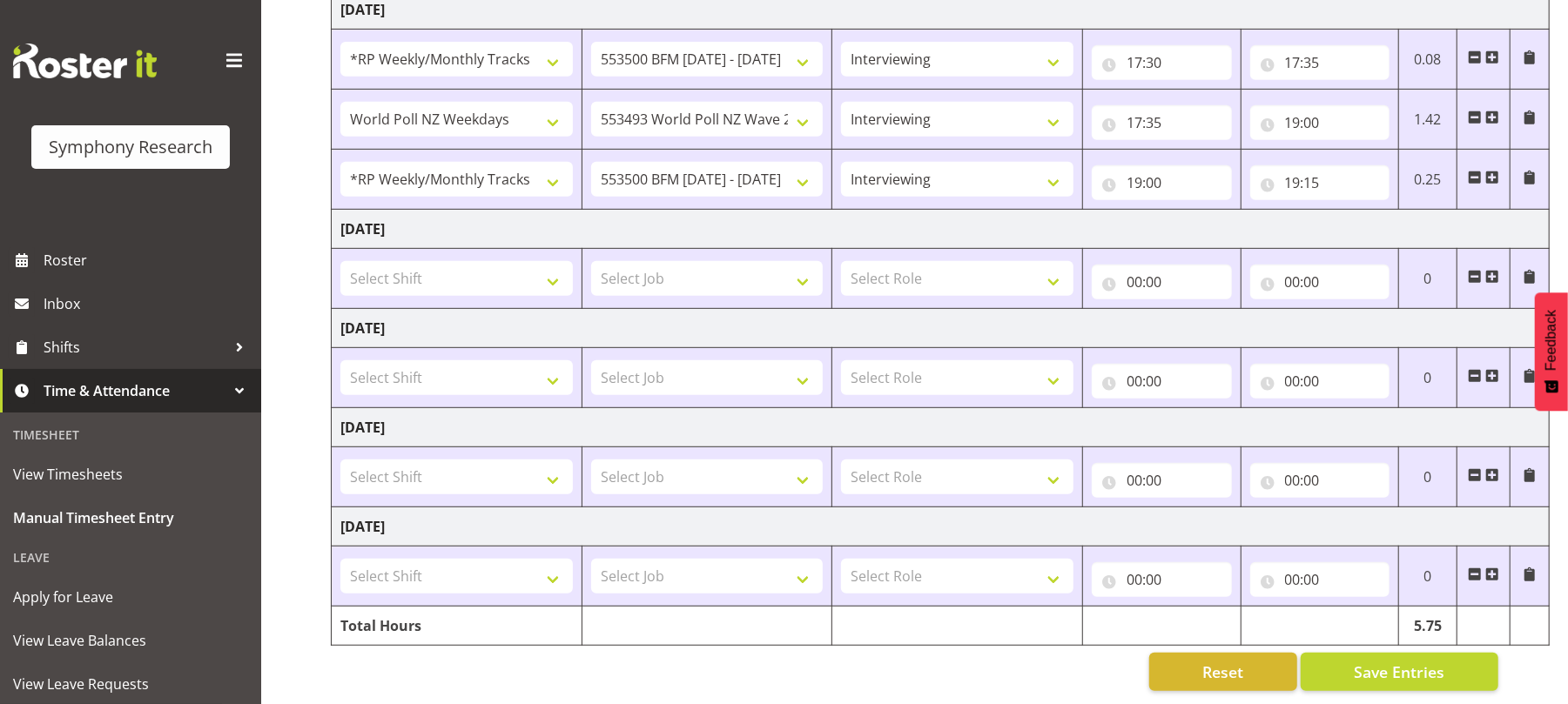
click at [1493, 171] on span at bounding box center [1492, 177] width 14 height 14
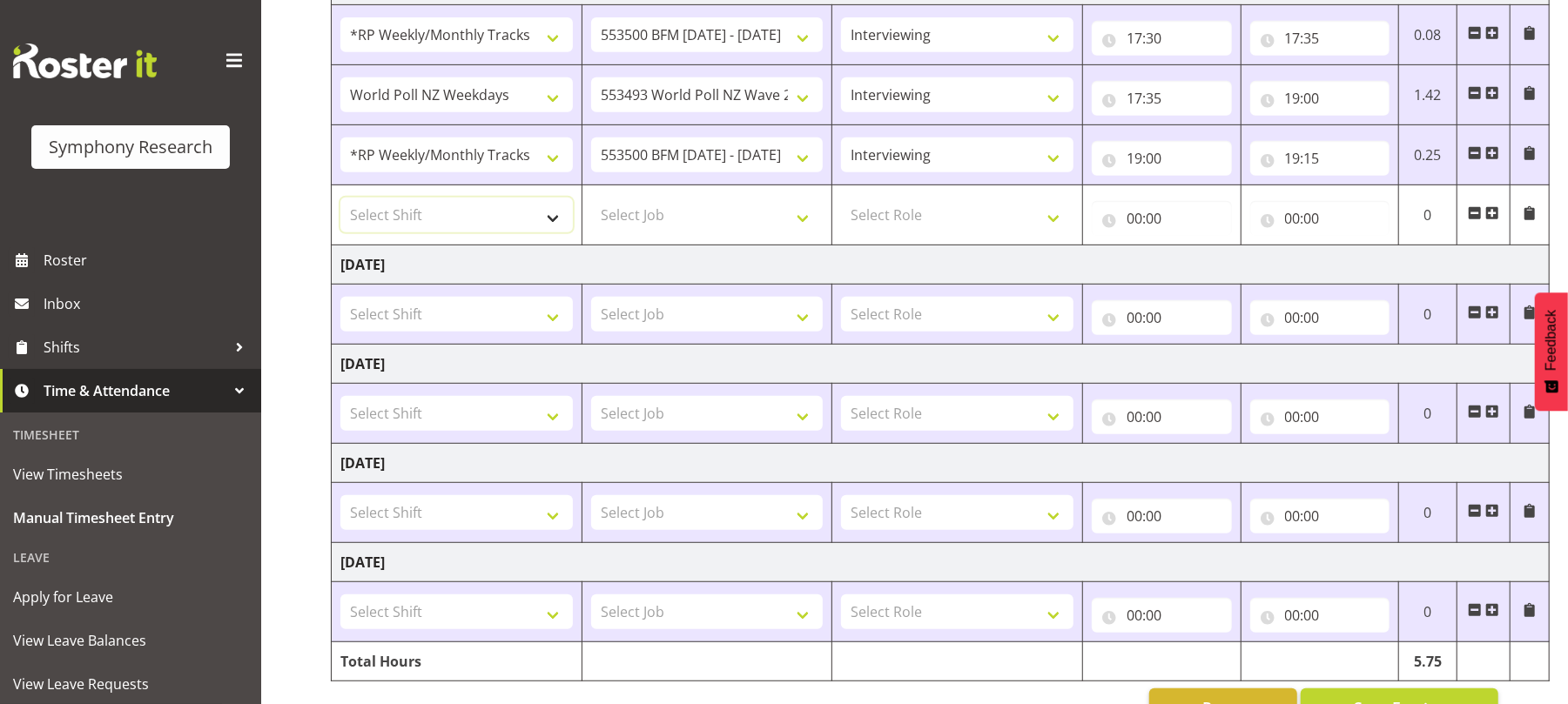
click at [552, 224] on select "Select Shift !!Project Briefing (Job to be assigned) !!Weekend Residential (Ros…" at bounding box center [456, 214] width 233 height 34
select select "41604"
click at [340, 202] on select "Select Shift !!Project Briefing (Job to be assigned) !!Weekend Residential (Ros…" at bounding box center [456, 214] width 233 height 34
click at [805, 226] on select "Select Job 550060 IF Admin 553492 World Poll Aus Wave 2 Main 2025 553493 World …" at bounding box center [707, 214] width 233 height 34
select select "10527"
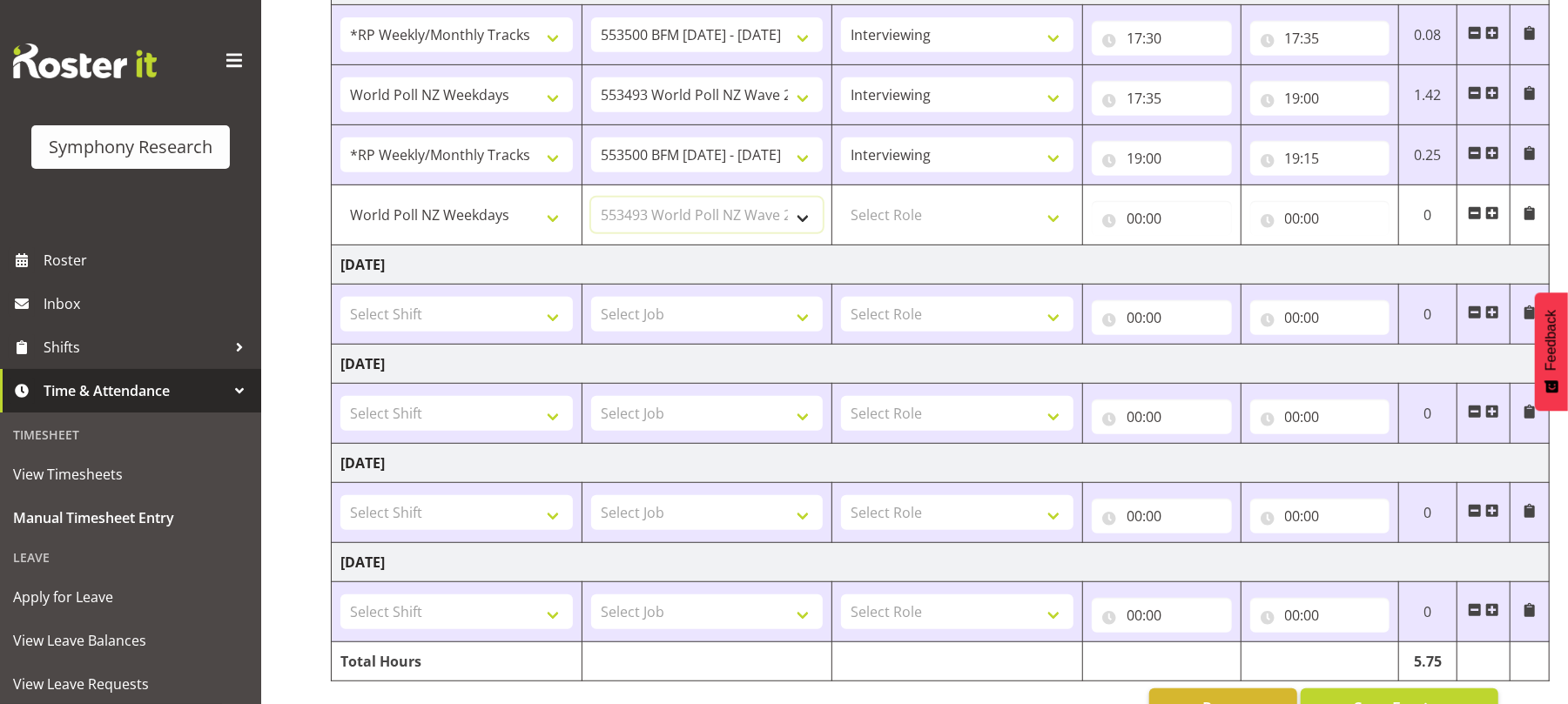
click at [591, 202] on select "Select Job 550060 IF Admin 553492 World Poll Aus Wave 2 Main 2025 553493 World …" at bounding box center [707, 214] width 233 height 34
click at [1063, 224] on select "Select Role Briefing Interviewing" at bounding box center [957, 214] width 233 height 34
select select "47"
click at [841, 202] on select "Select Role Briefing Interviewing" at bounding box center [957, 214] width 233 height 34
click at [1133, 231] on input "00:00" at bounding box center [1162, 218] width 140 height 34
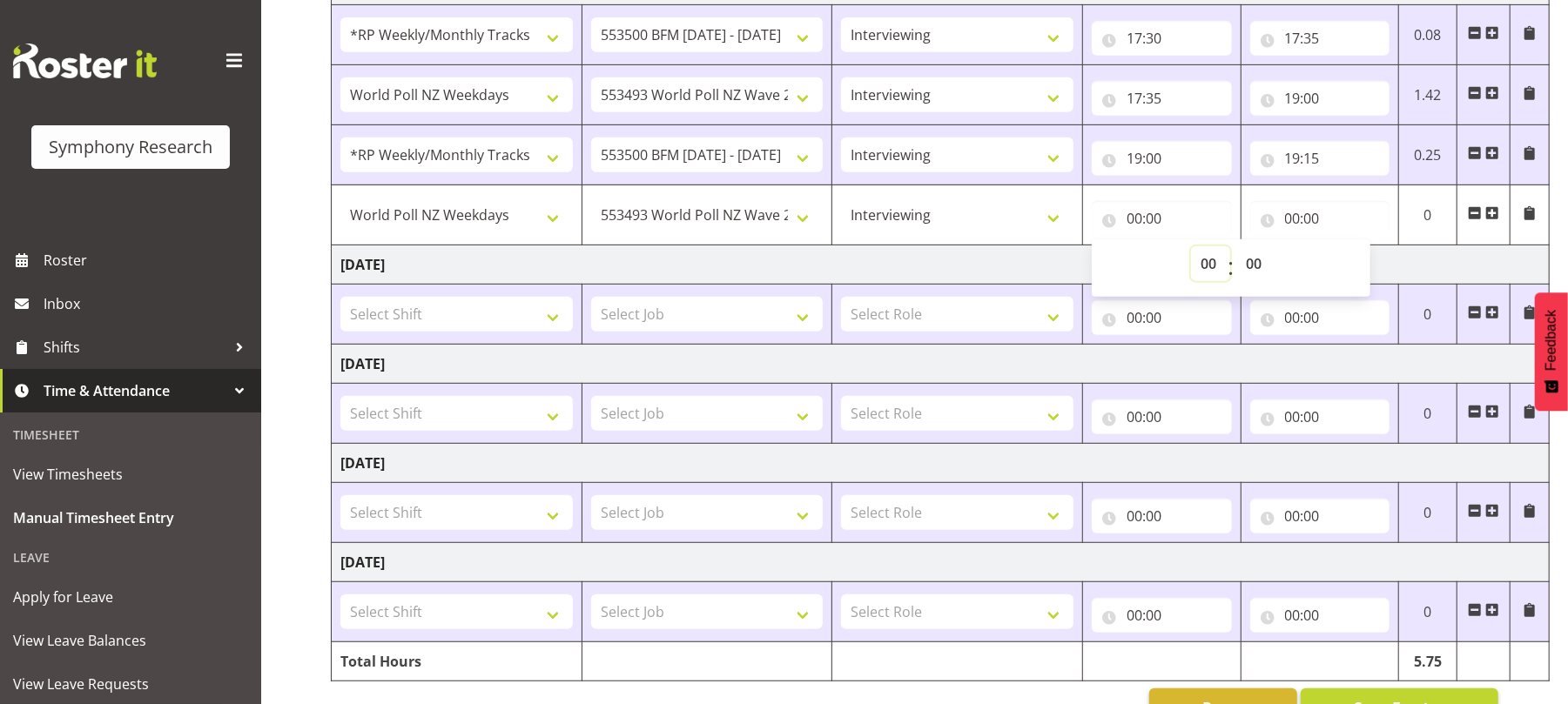
click at [1200, 275] on select "00 01 02 03 04 05 06 07 08 09 10 11 12 13 14 15 16 17 18 19 20 21 22 23" at bounding box center [1210, 263] width 39 height 34
select select "19"
click at [1191, 251] on select "00 01 02 03 04 05 06 07 08 09 10 11 12 13 14 15 16 17 18 19 20 21 22 23" at bounding box center [1210, 263] width 39 height 34
type input "19:00"
click at [1252, 258] on select "00 01 02 03 04 05 06 07 08 09 10 11 12 13 14 15 16 17 18 19 20 21 22 23 24 25 2…" at bounding box center [1256, 263] width 39 height 34
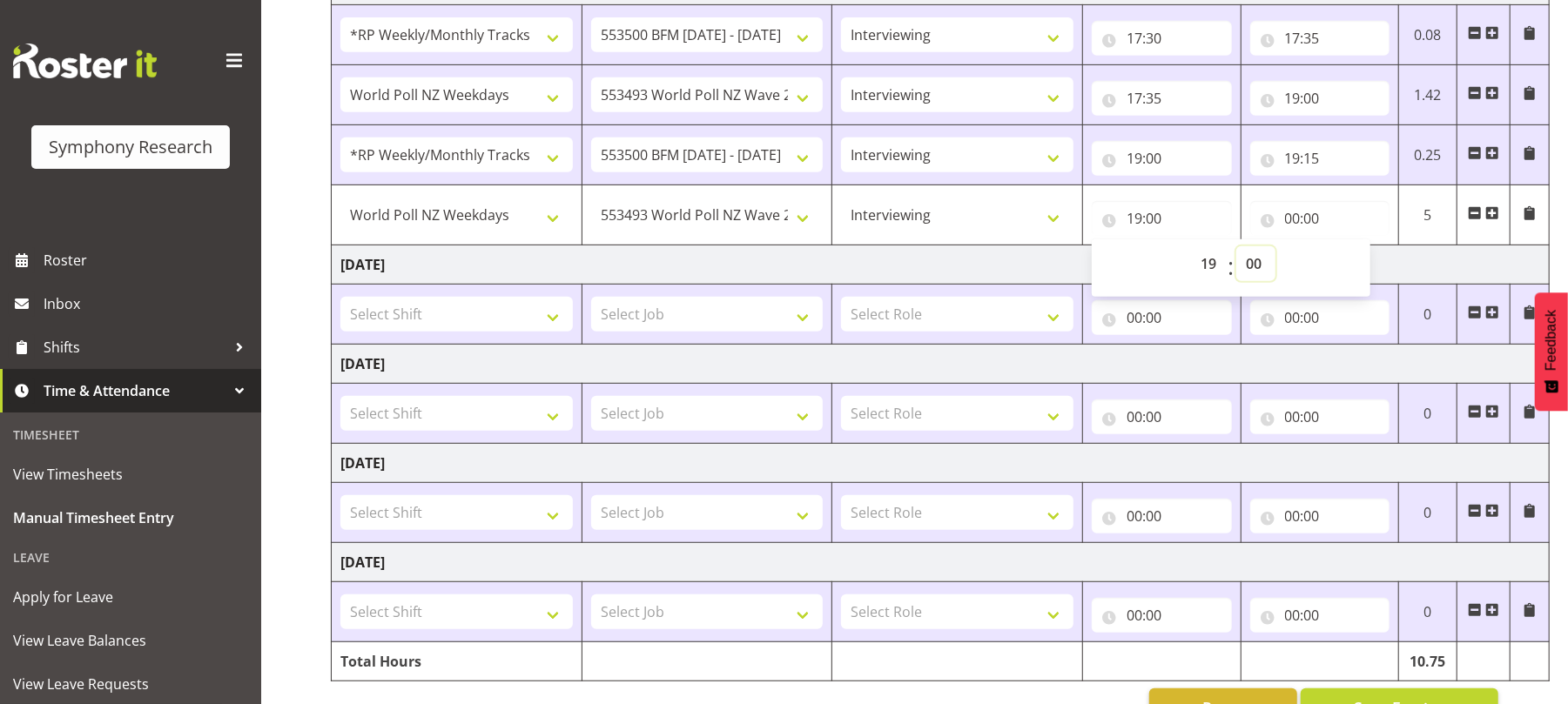
select select "15"
click at [1237, 251] on select "00 01 02 03 04 05 06 07 08 09 10 11 12 13 14 15 16 17 18 19 20 21 22 23 24 25 2…" at bounding box center [1256, 263] width 39 height 34
type input "19:15"
click at [1296, 224] on input "00:00" at bounding box center [1320, 218] width 140 height 34
click at [1363, 268] on select "00 01 02 03 04 05 06 07 08 09 10 11 12 13 14 15 16 17 18 19 20 21 22 23" at bounding box center [1369, 263] width 39 height 34
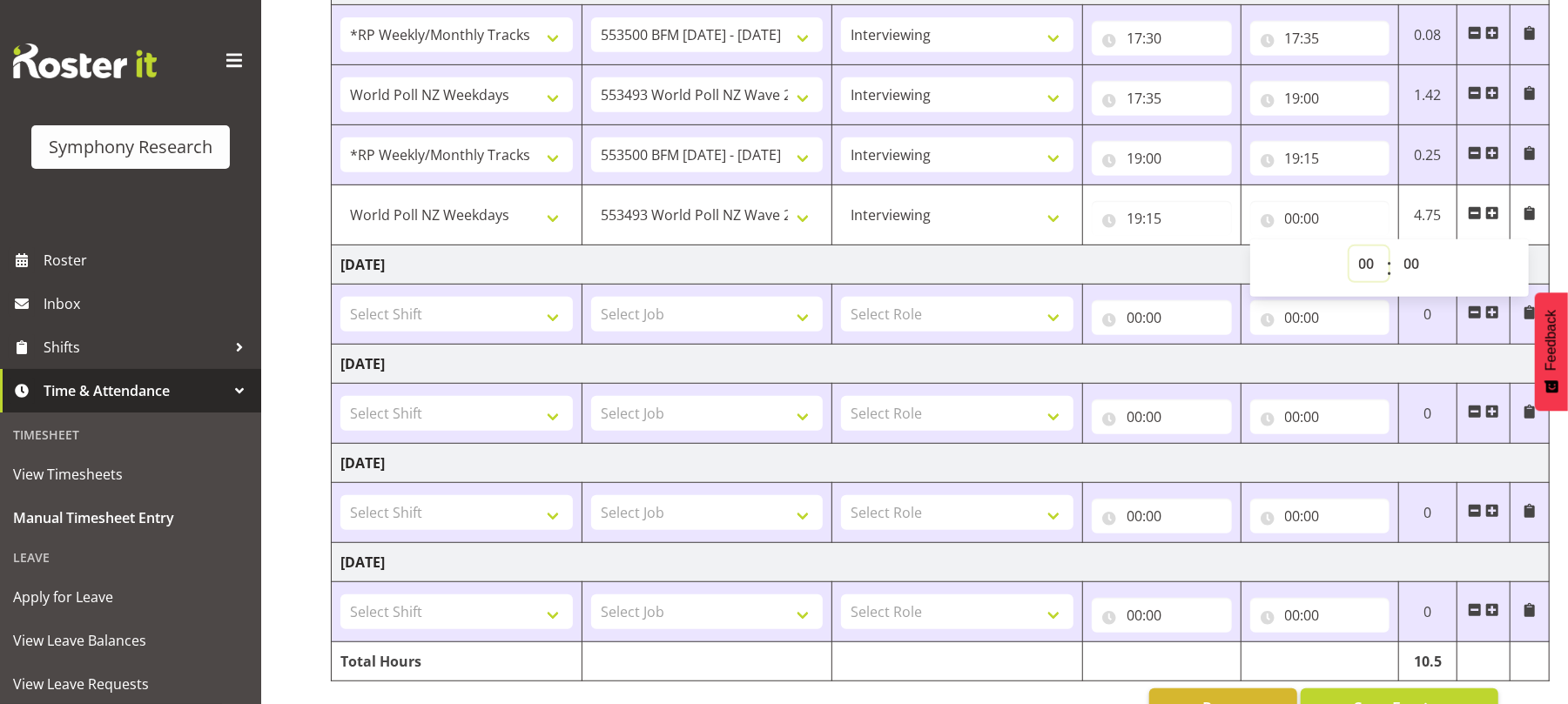
click at [1363, 268] on select "00 01 02 03 04 05 06 07 08 09 10 11 12 13 14 15 16 17 18 19 20 21 22 23" at bounding box center [1369, 263] width 39 height 34
select select "20"
click at [1350, 251] on select "00 01 02 03 04 05 06 07 08 09 10 11 12 13 14 15 16 17 18 19 20 21 22 23" at bounding box center [1369, 263] width 39 height 34
type input "20:00"
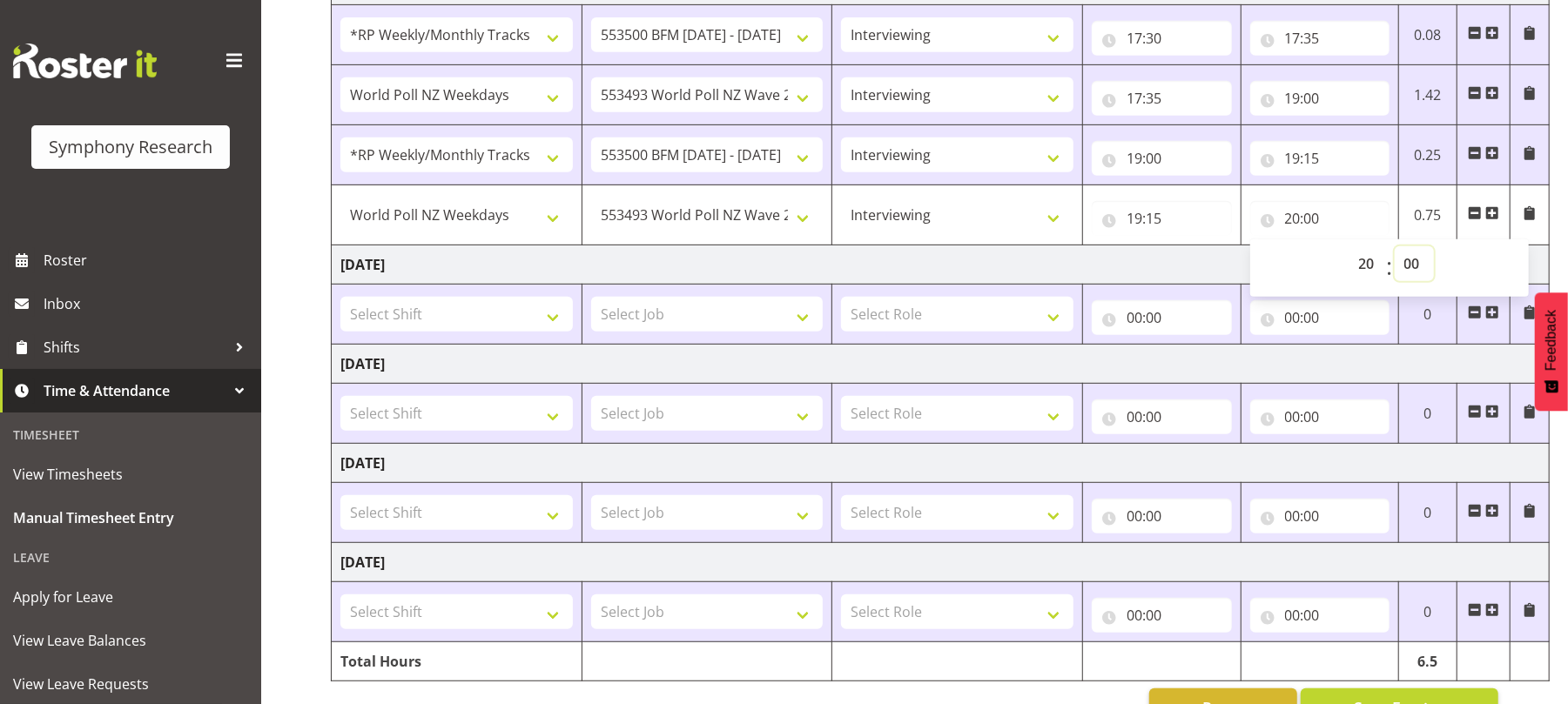
click at [1416, 264] on select "00 01 02 03 04 05 06 07 08 09 10 11 12 13 14 15 16 17 18 19 20 21 22 23 24 25 2…" at bounding box center [1414, 263] width 39 height 34
select select "20"
click at [1395, 251] on select "00 01 02 03 04 05 06 07 08 09 10 11 12 13 14 15 16 17 18 19 20 21 22 23 24 25 2…" at bounding box center [1414, 263] width 39 height 34
type input "20:20"
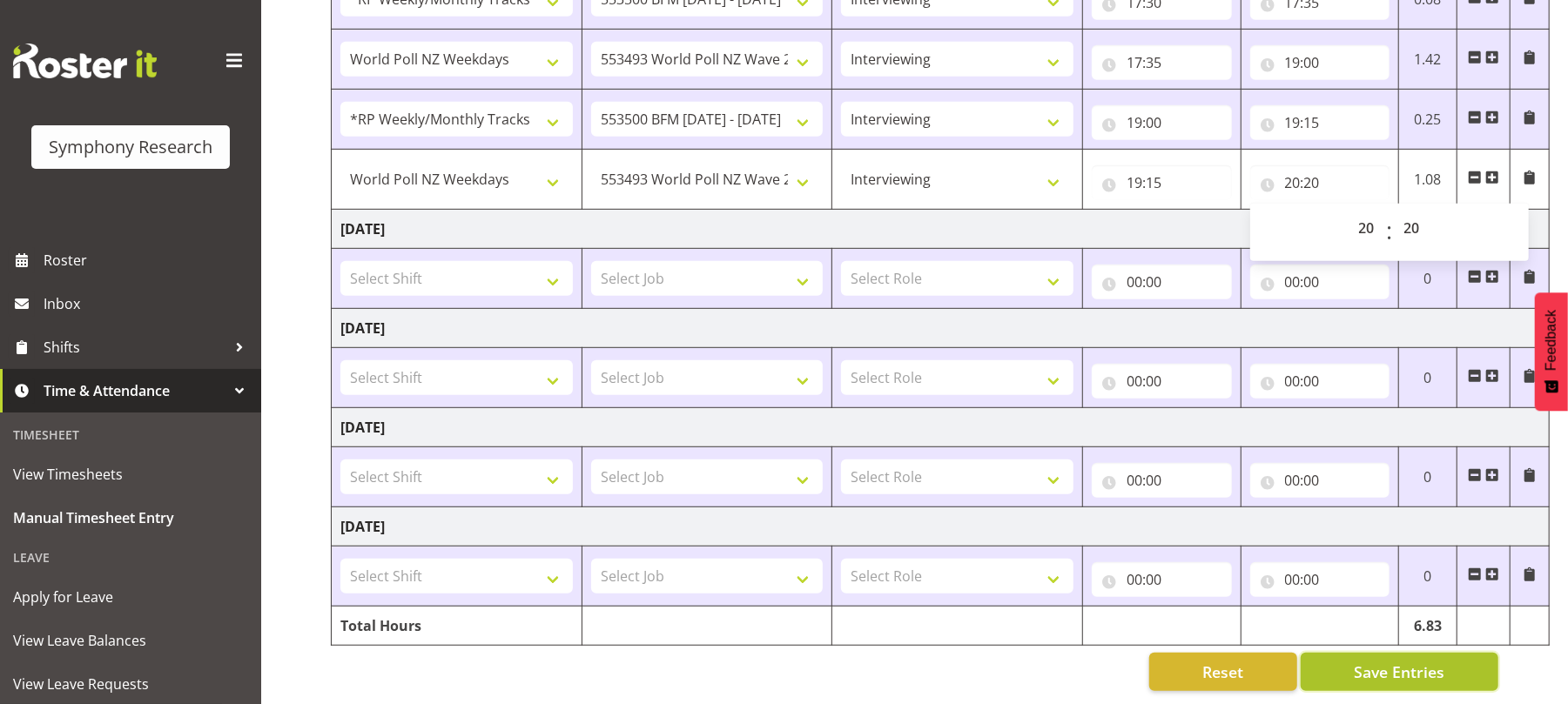
click at [1363, 661] on span "Save Entries" at bounding box center [1400, 671] width 91 height 23
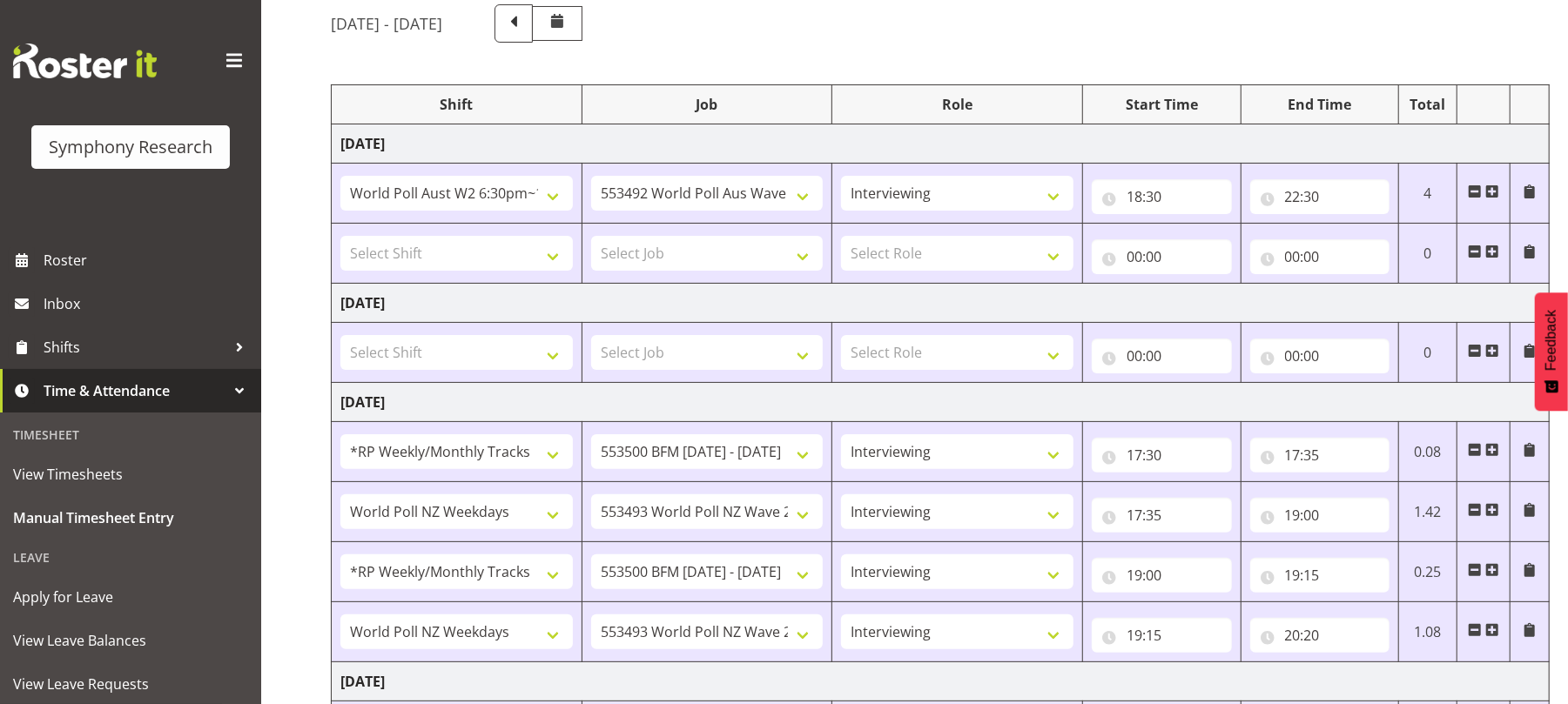
scroll to position [149, 0]
click at [1474, 252] on span at bounding box center [1475, 252] width 14 height 14
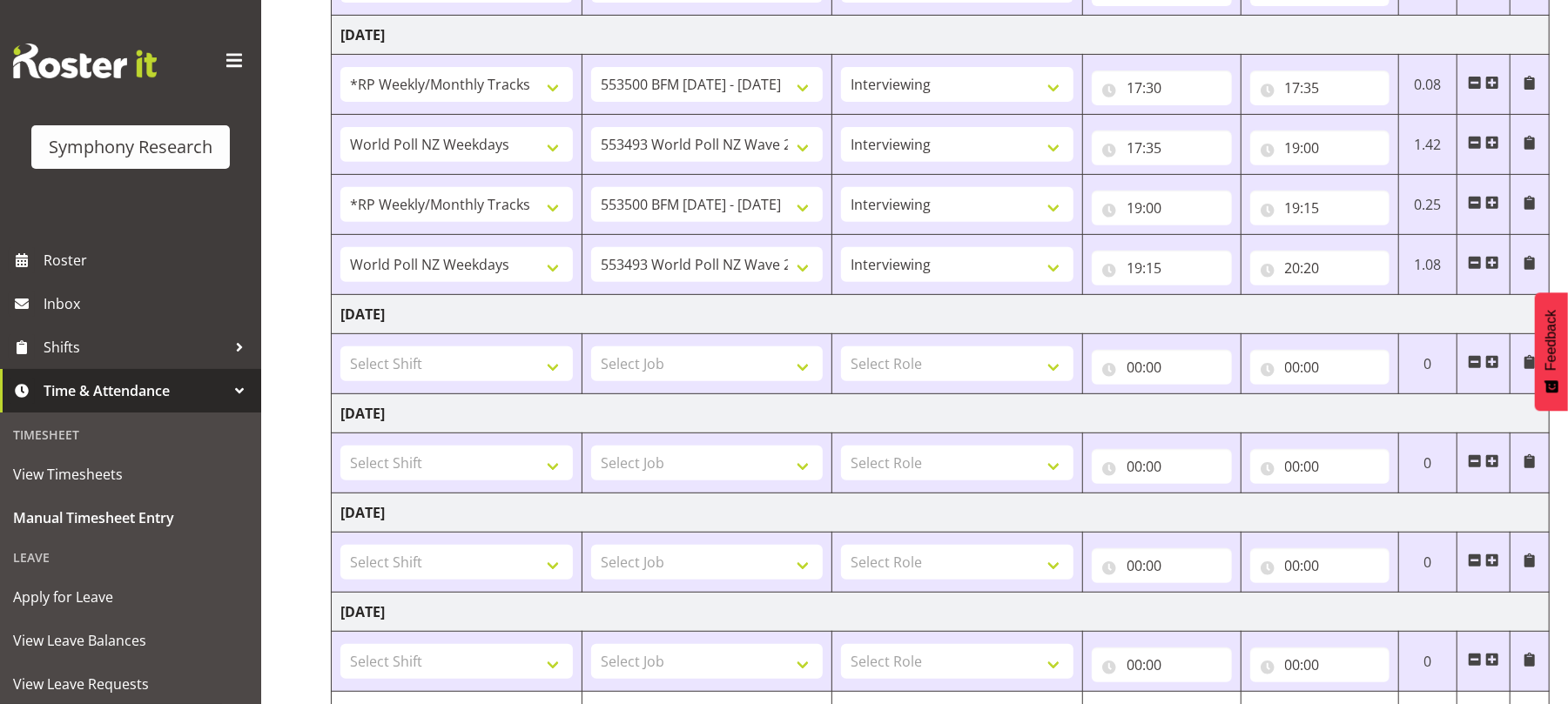
scroll to position [567, 0]
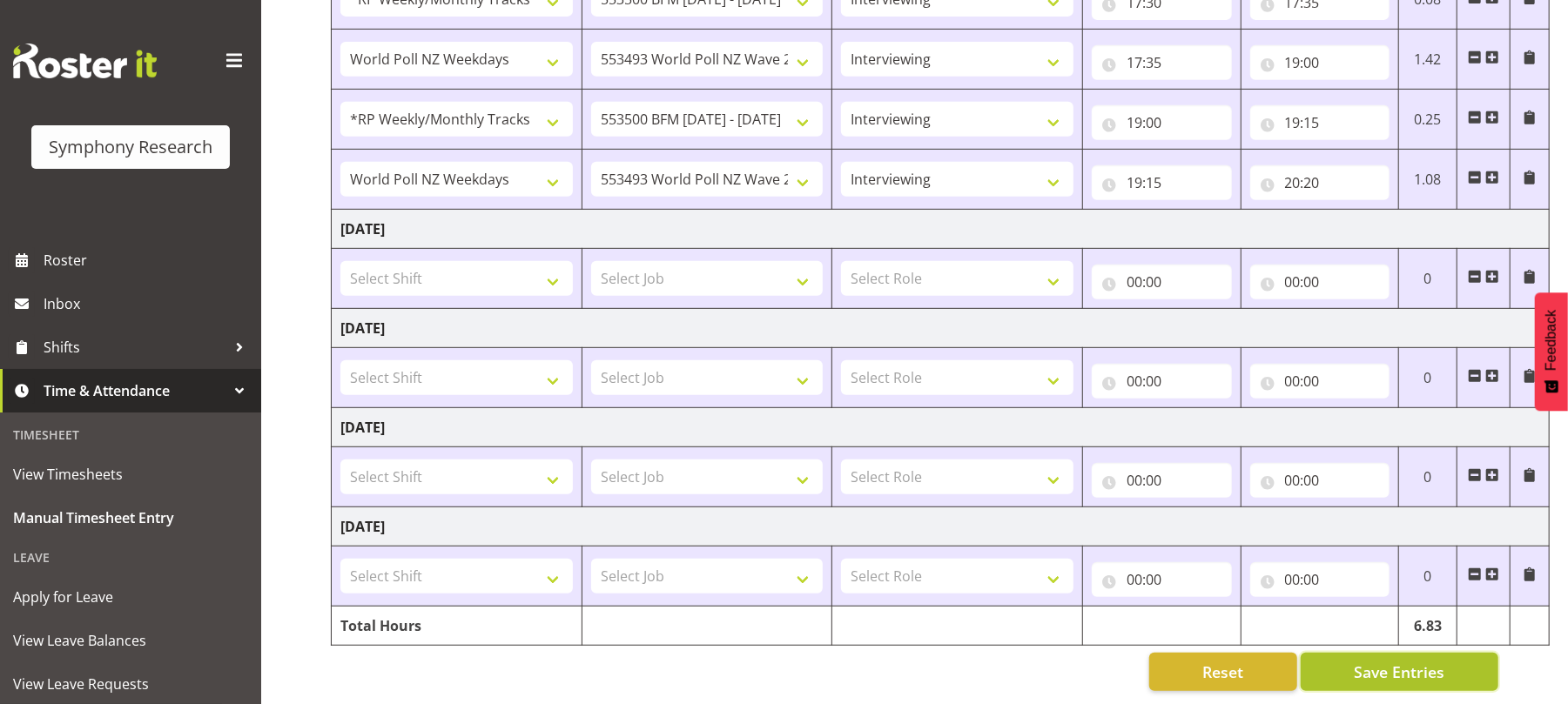
click at [1372, 661] on span "Save Entries" at bounding box center [1400, 671] width 91 height 23
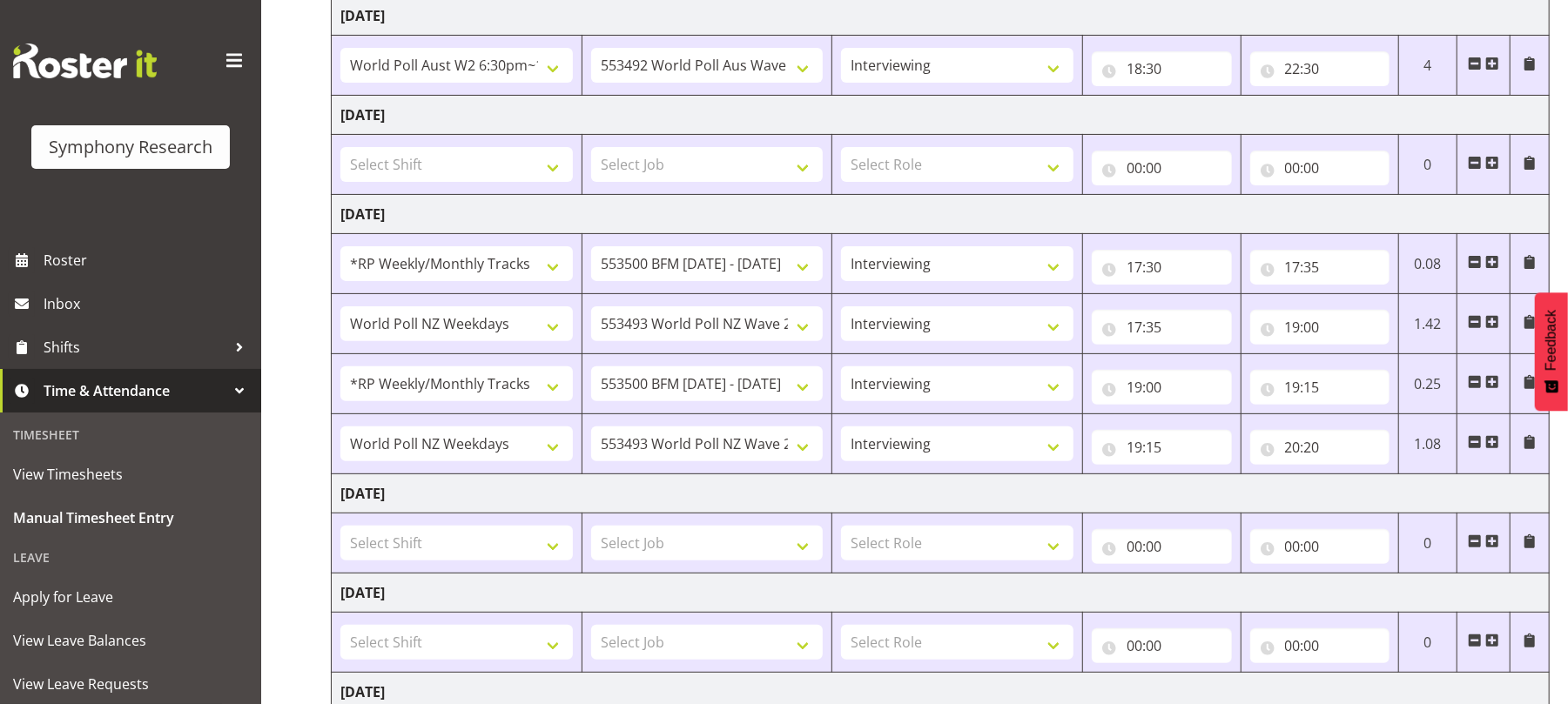
scroll to position [0, 0]
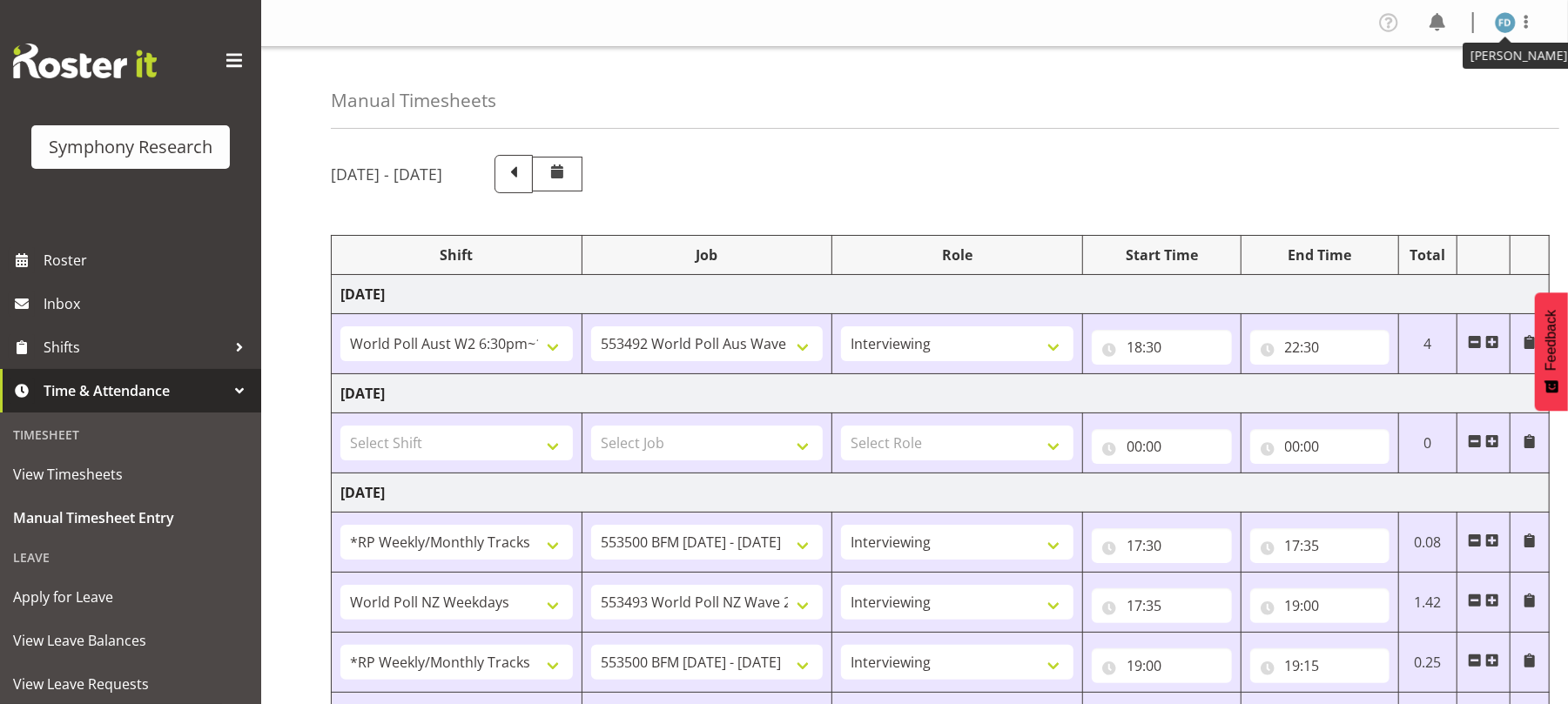
click at [1513, 25] on img at bounding box center [1506, 22] width 21 height 21
click at [1433, 81] on link "Log Out" at bounding box center [1453, 91] width 167 height 32
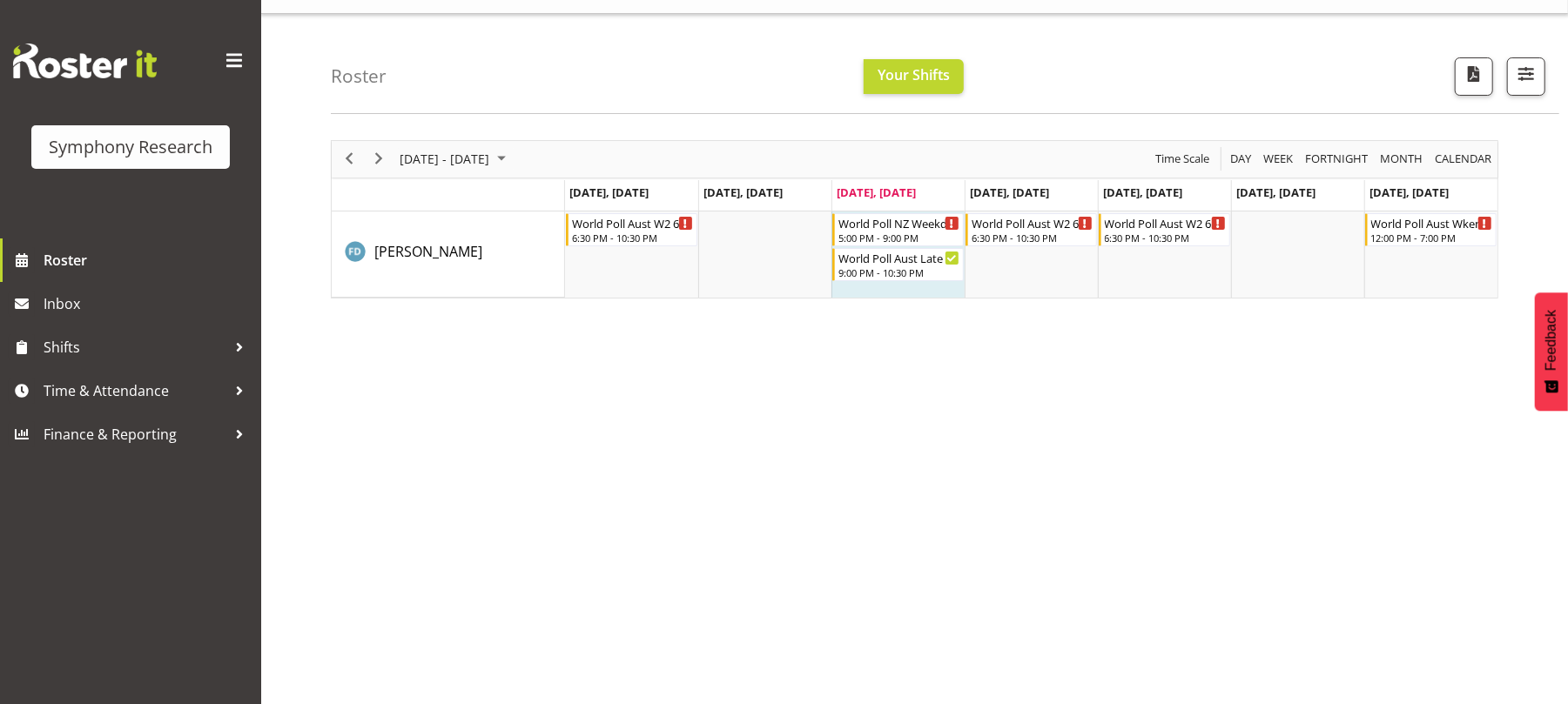
scroll to position [34, 0]
click at [123, 388] on span "Time & Attendance" at bounding box center [135, 390] width 183 height 26
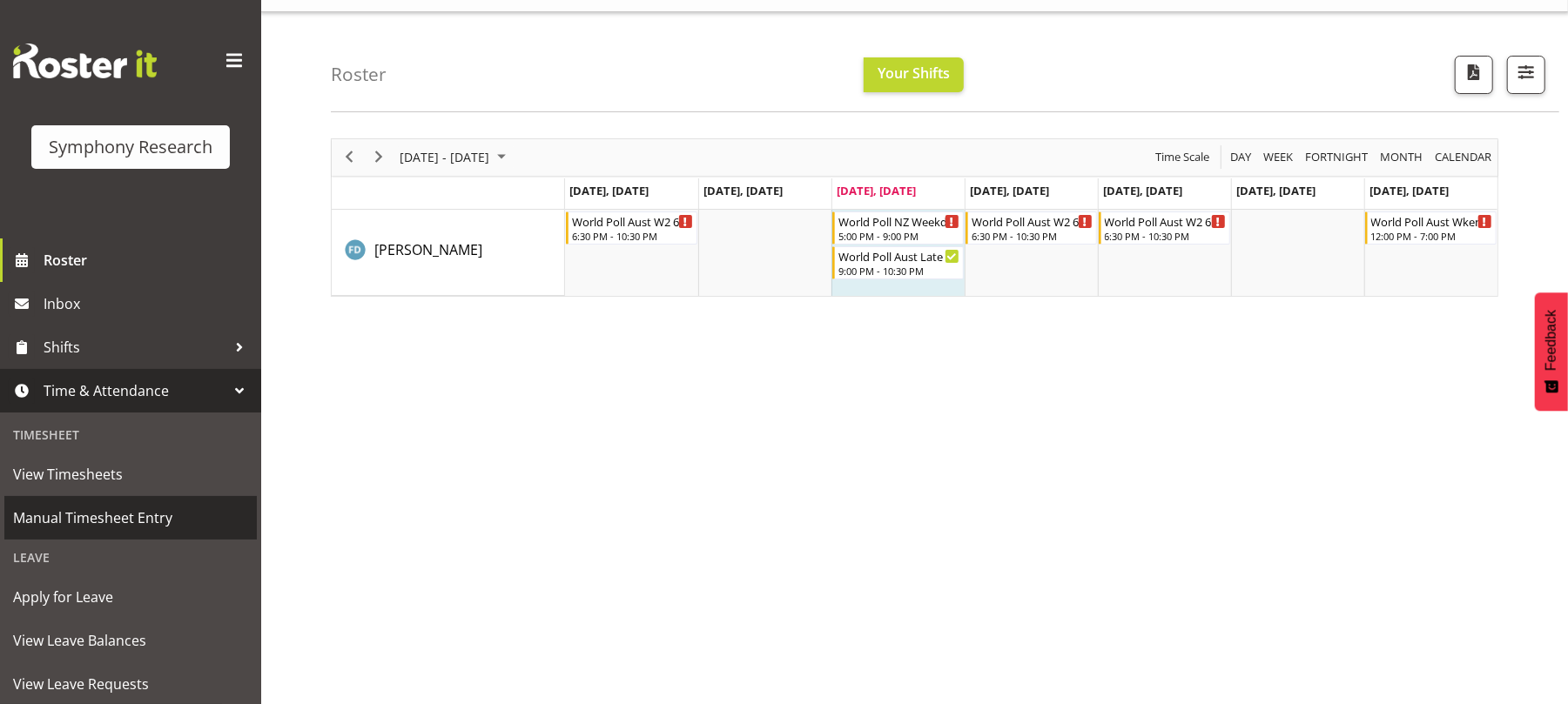
click at [123, 514] on span "Manual Timesheet Entry" at bounding box center [130, 518] width 235 height 26
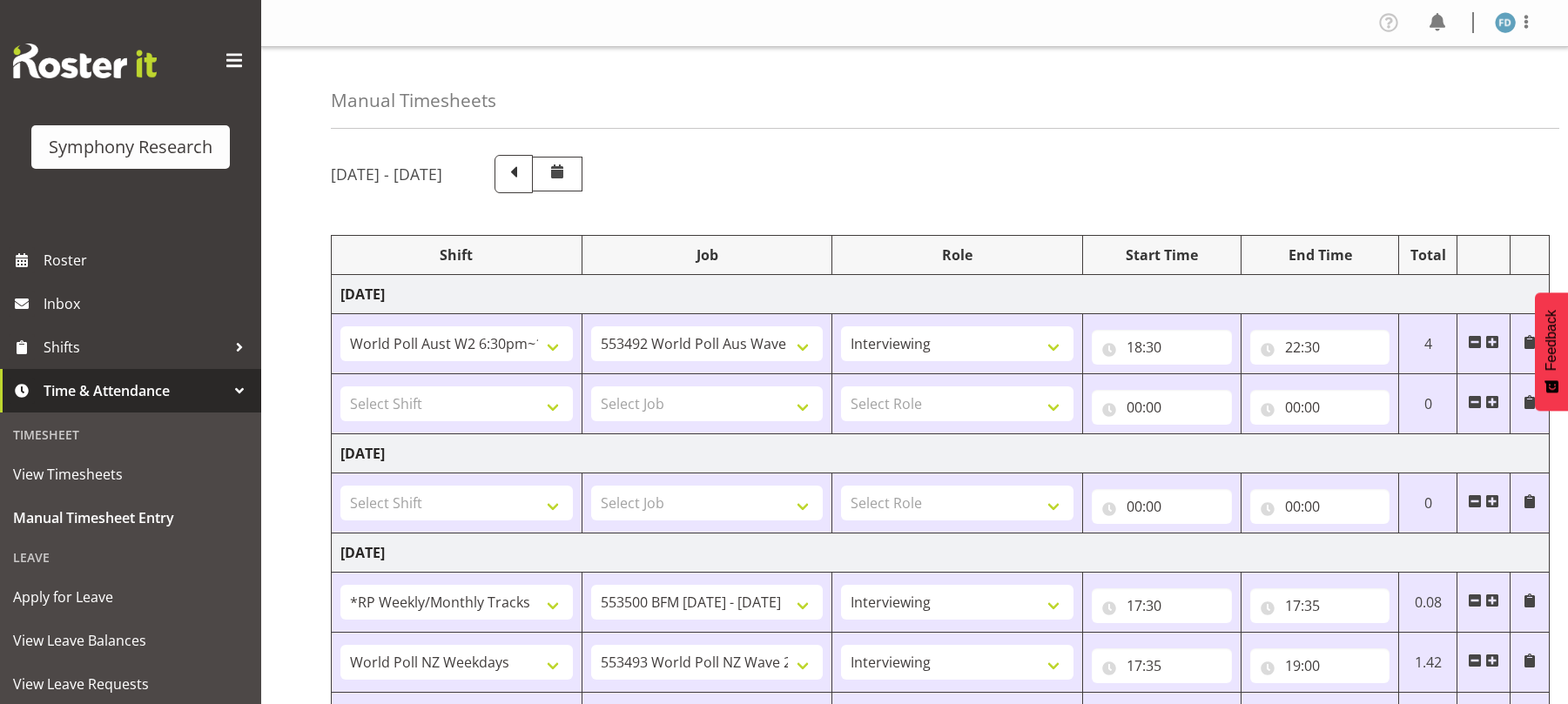
select select "56692"
select select "10499"
select select "47"
select select "2940"
select select "10242"
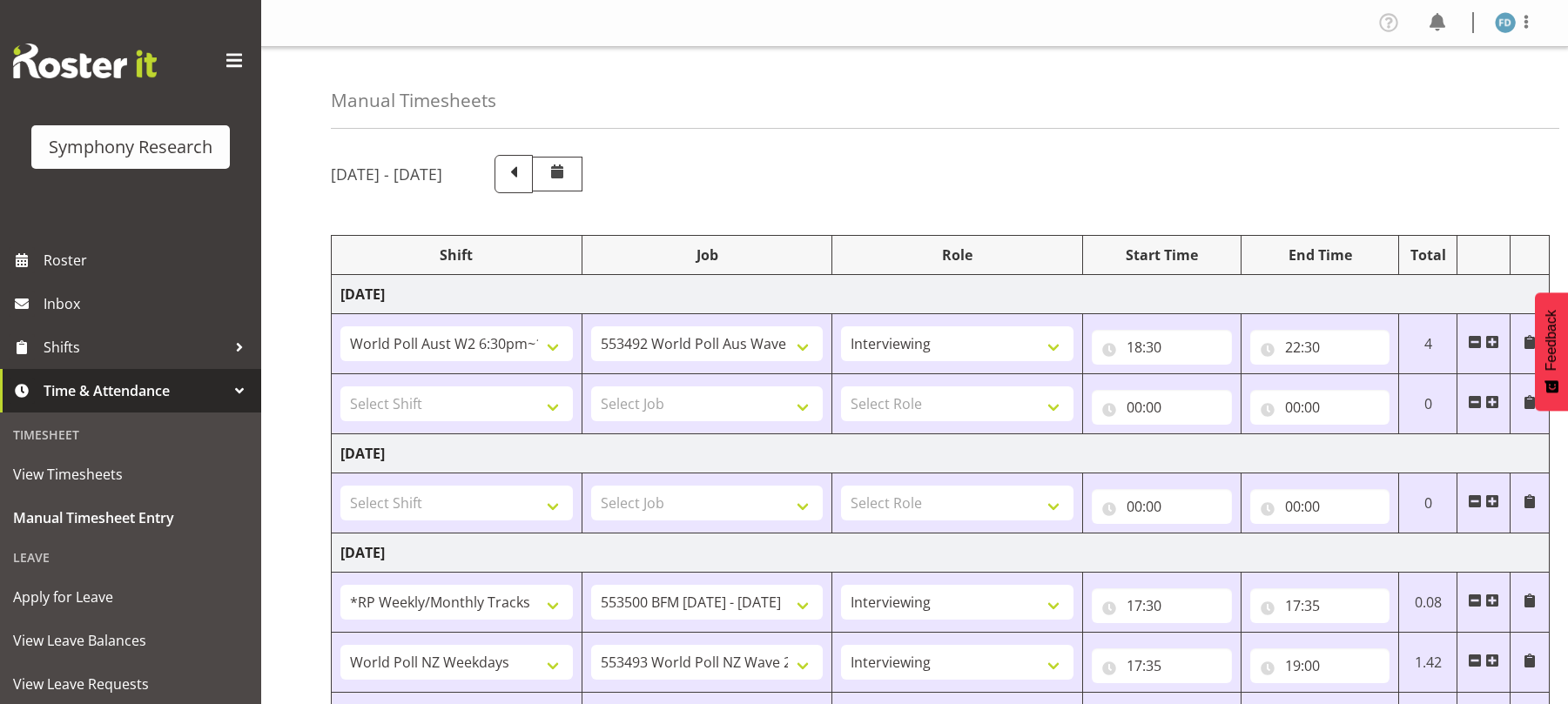
select select "47"
select select "41604"
select select "10527"
select select "47"
select select "2940"
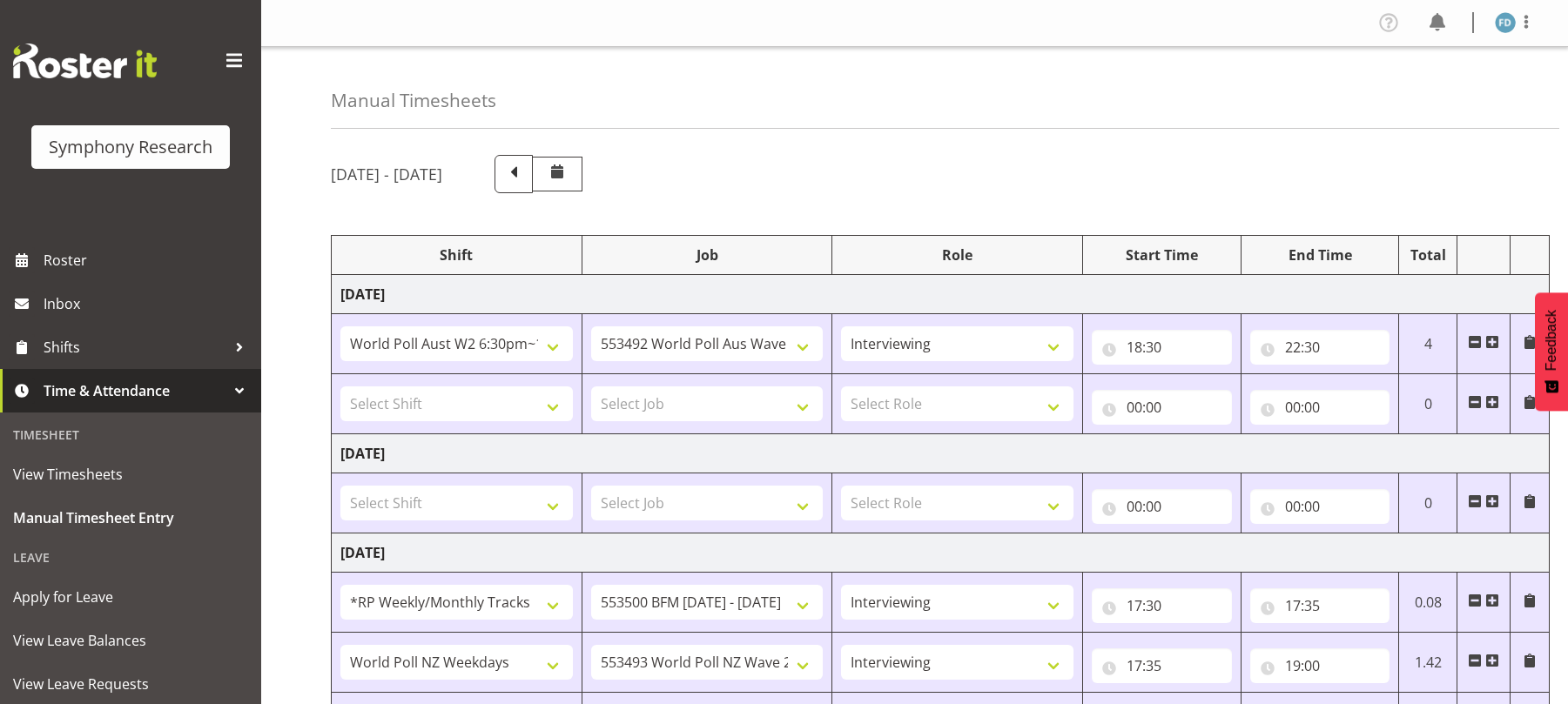
select select "10242"
select select "47"
select select "41604"
select select "10527"
select select "47"
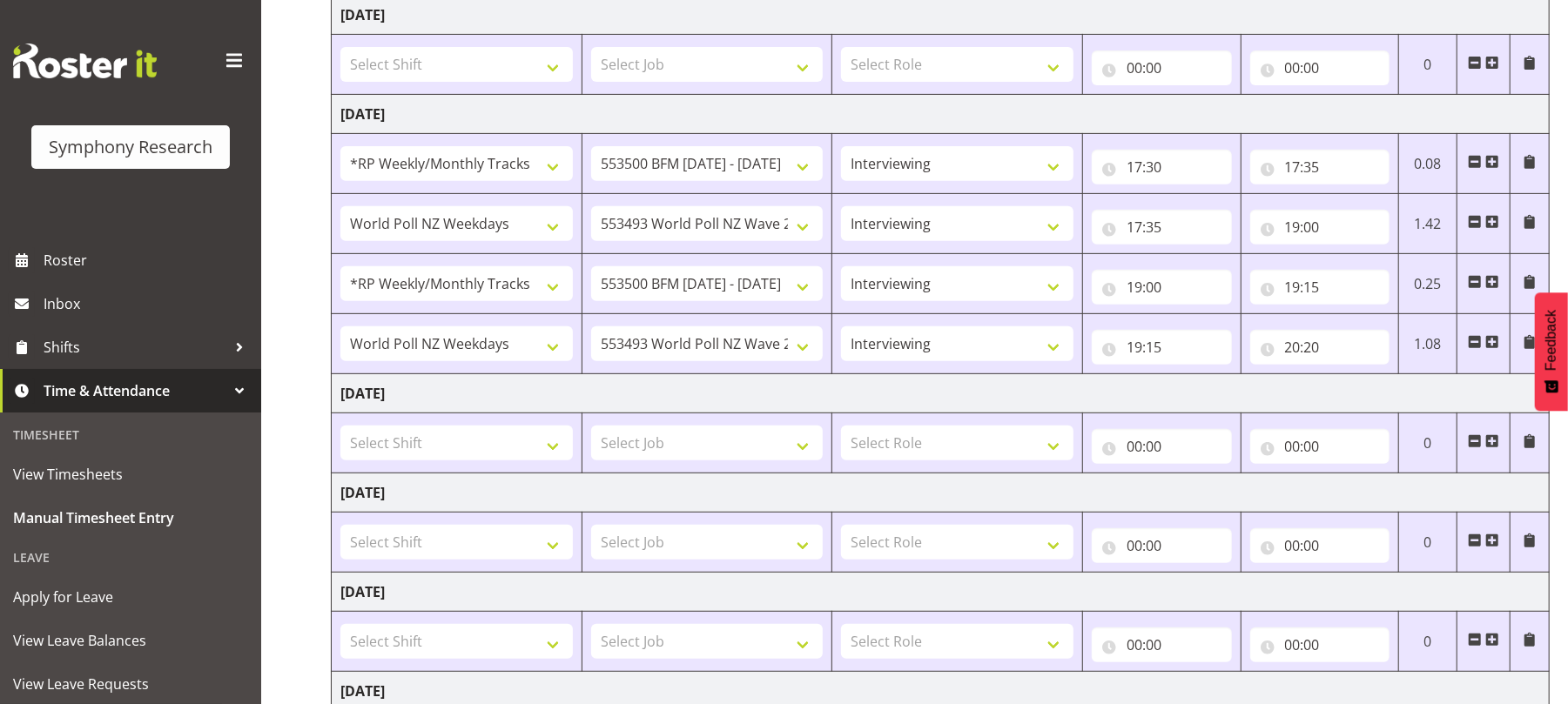
scroll to position [628, 0]
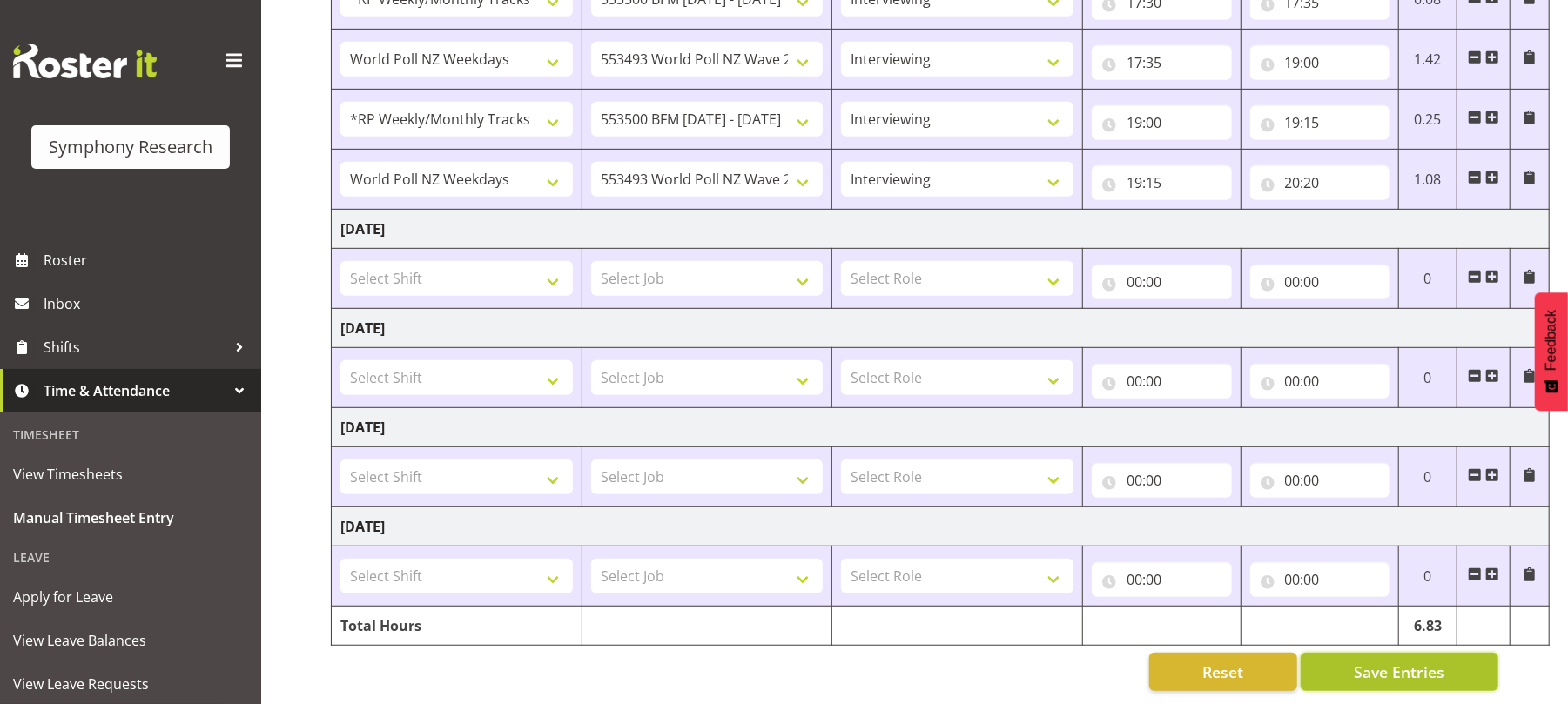
click at [1380, 661] on span "Save Entries" at bounding box center [1400, 671] width 91 height 23
click at [1386, 661] on span "Save Entries" at bounding box center [1400, 671] width 91 height 23
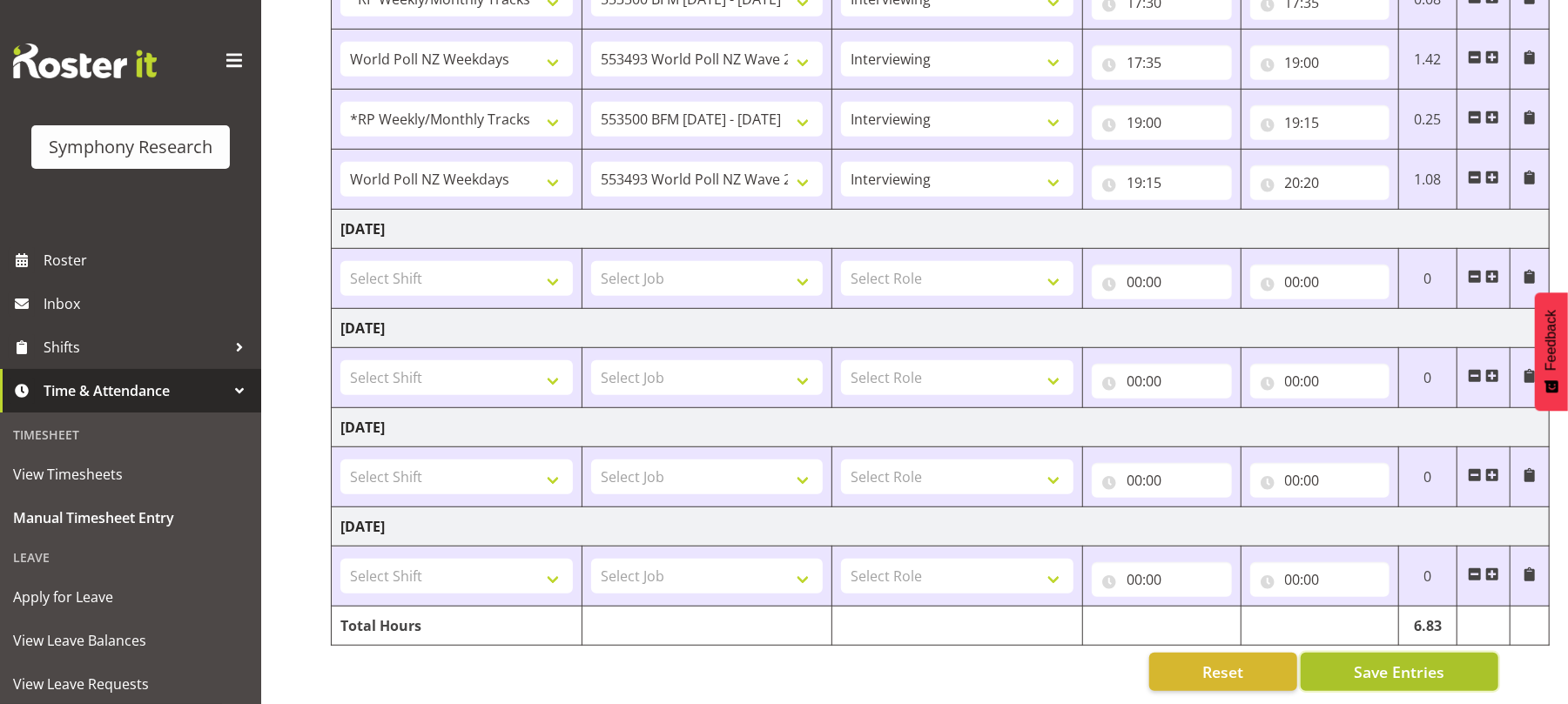
click at [1386, 661] on span "Save Entries" at bounding box center [1400, 671] width 91 height 23
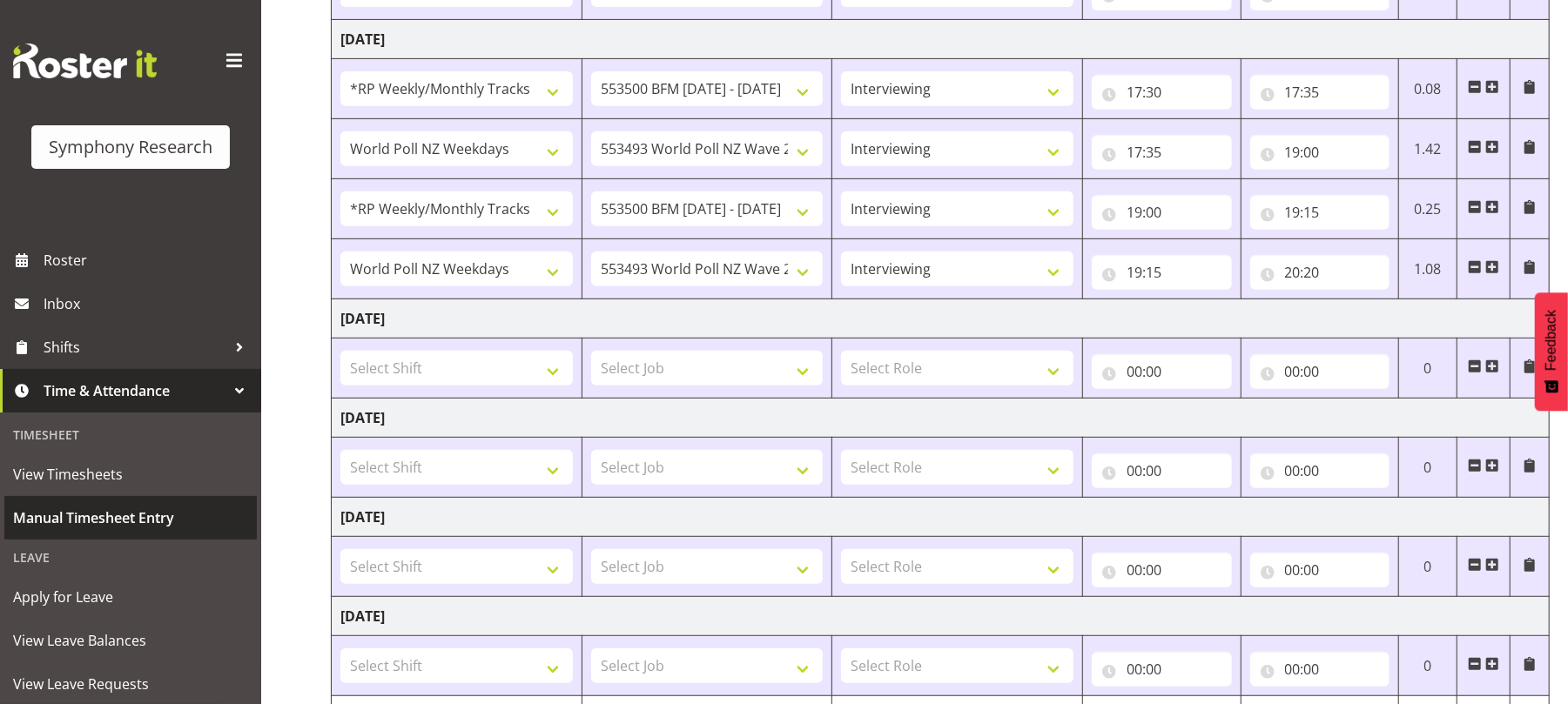
scroll to position [216, 0]
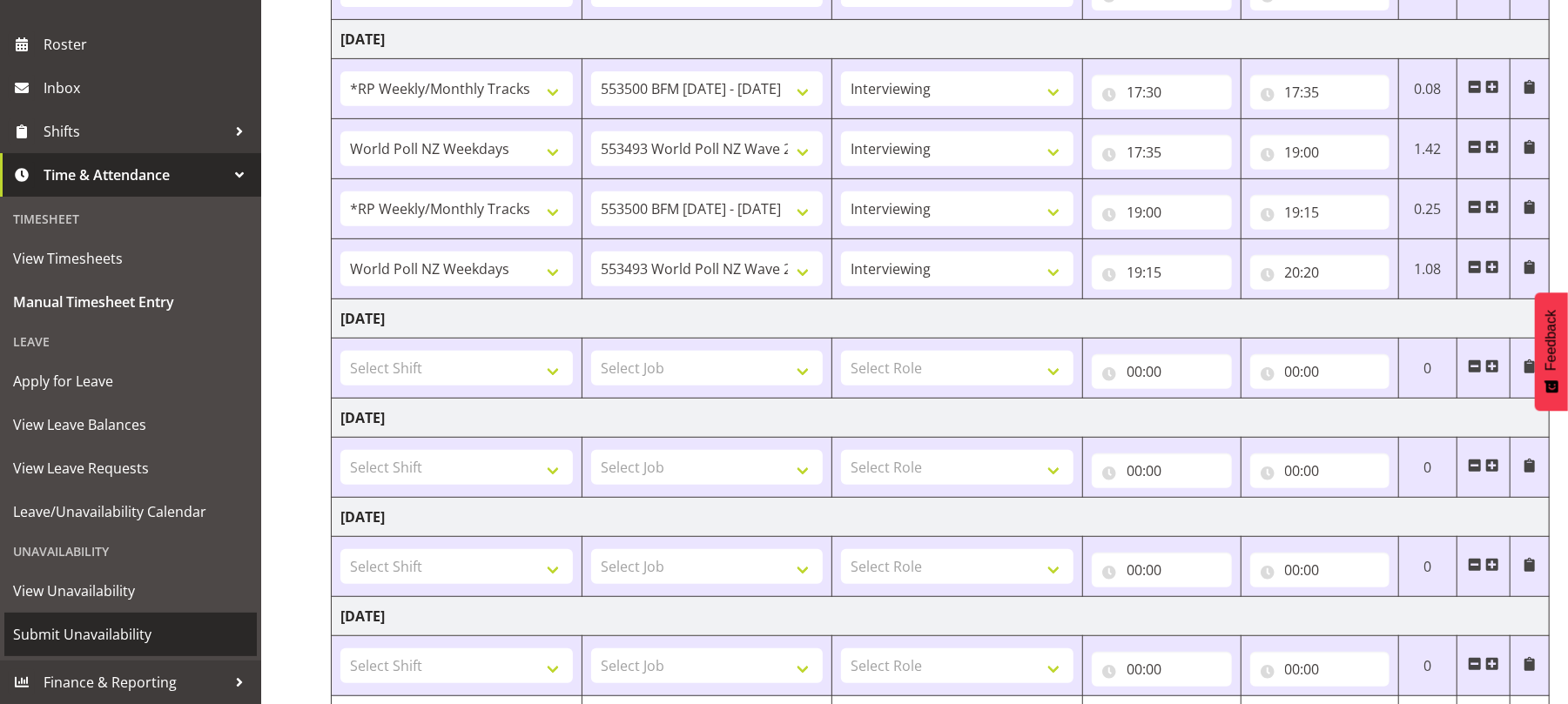
click at [100, 634] on span "Submit Unavailability" at bounding box center [130, 634] width 235 height 26
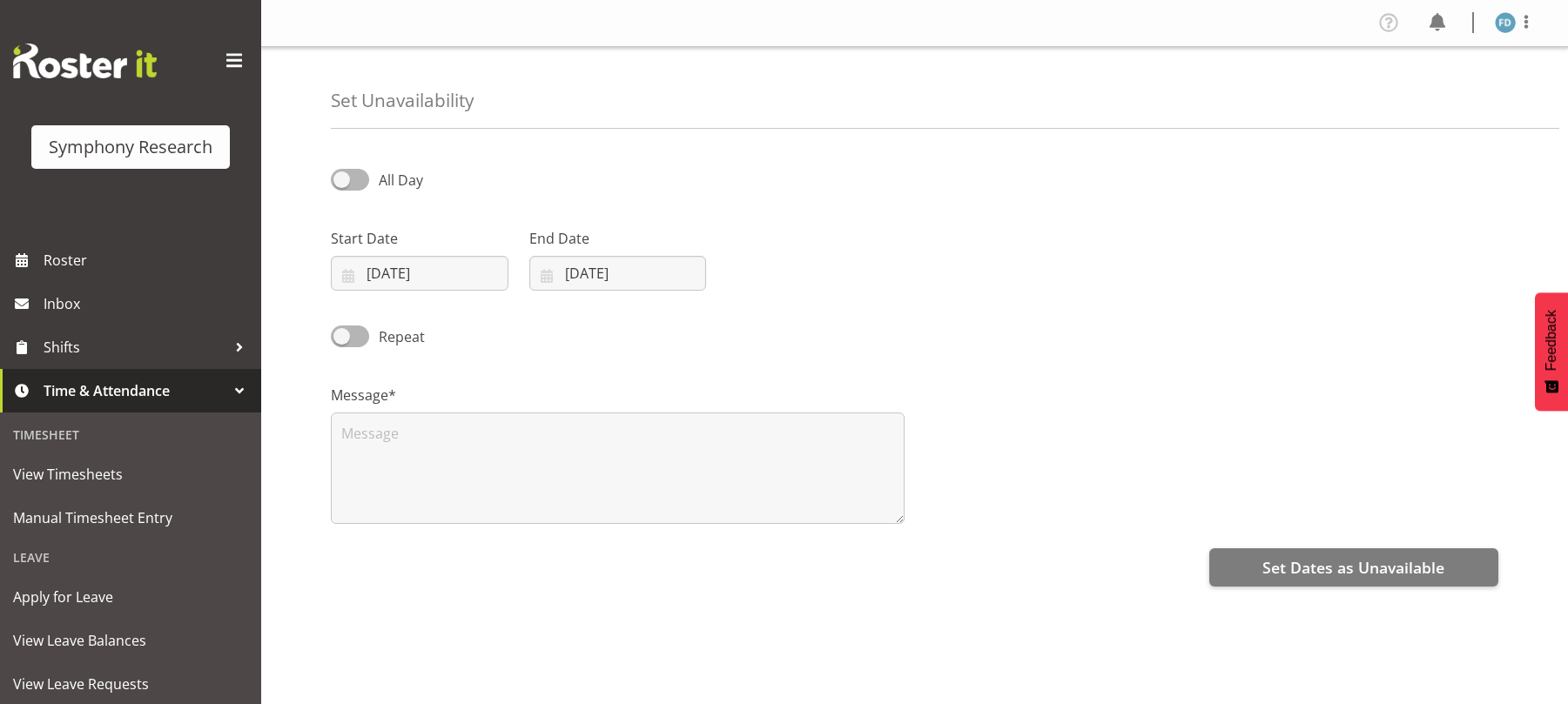
select select "7"
select select "2025"
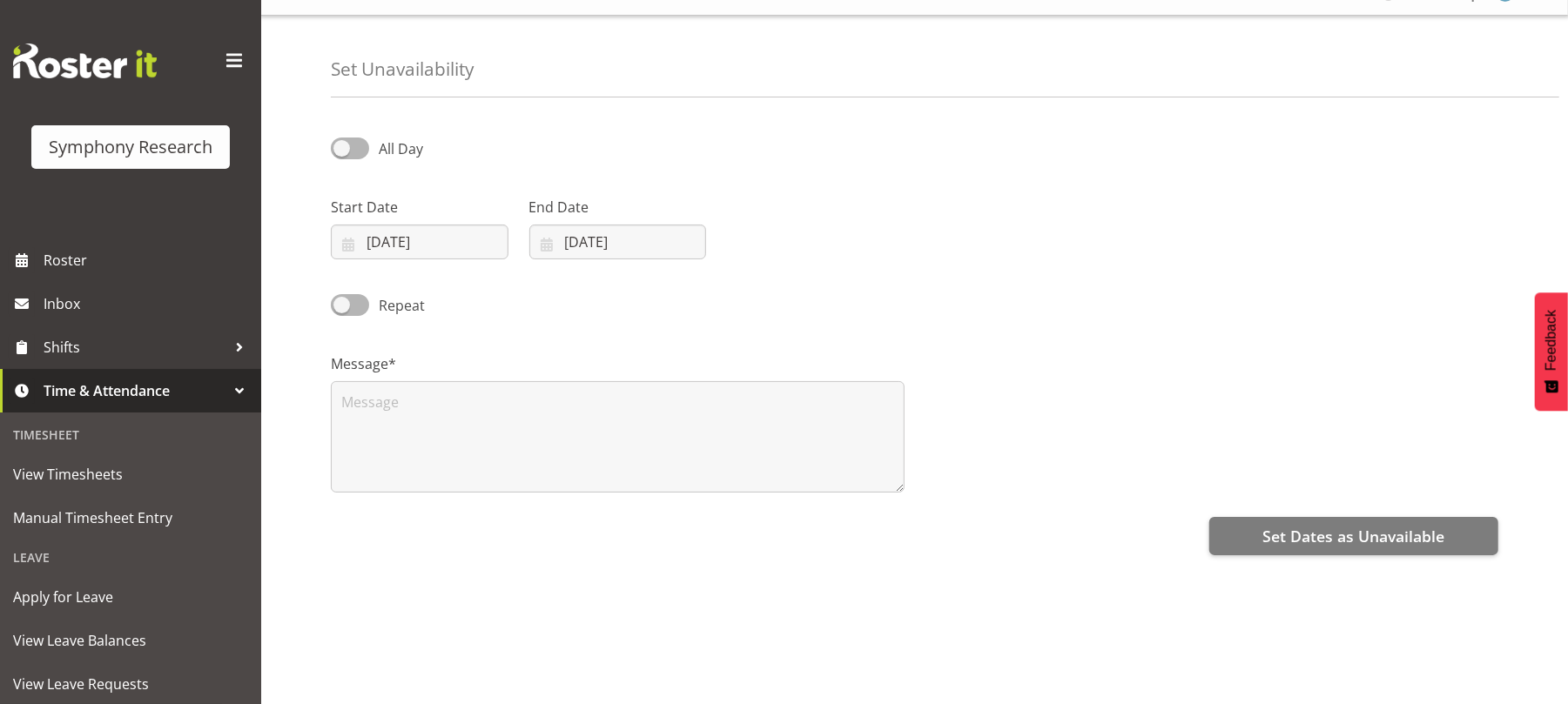
scroll to position [32, 0]
click at [350, 244] on input "[DATE]" at bounding box center [420, 242] width 177 height 34
click at [437, 518] on span "26" at bounding box center [434, 514] width 14 height 16
type input "[DATE]"
click at [549, 251] on input "[DATE]" at bounding box center [618, 242] width 177 height 34
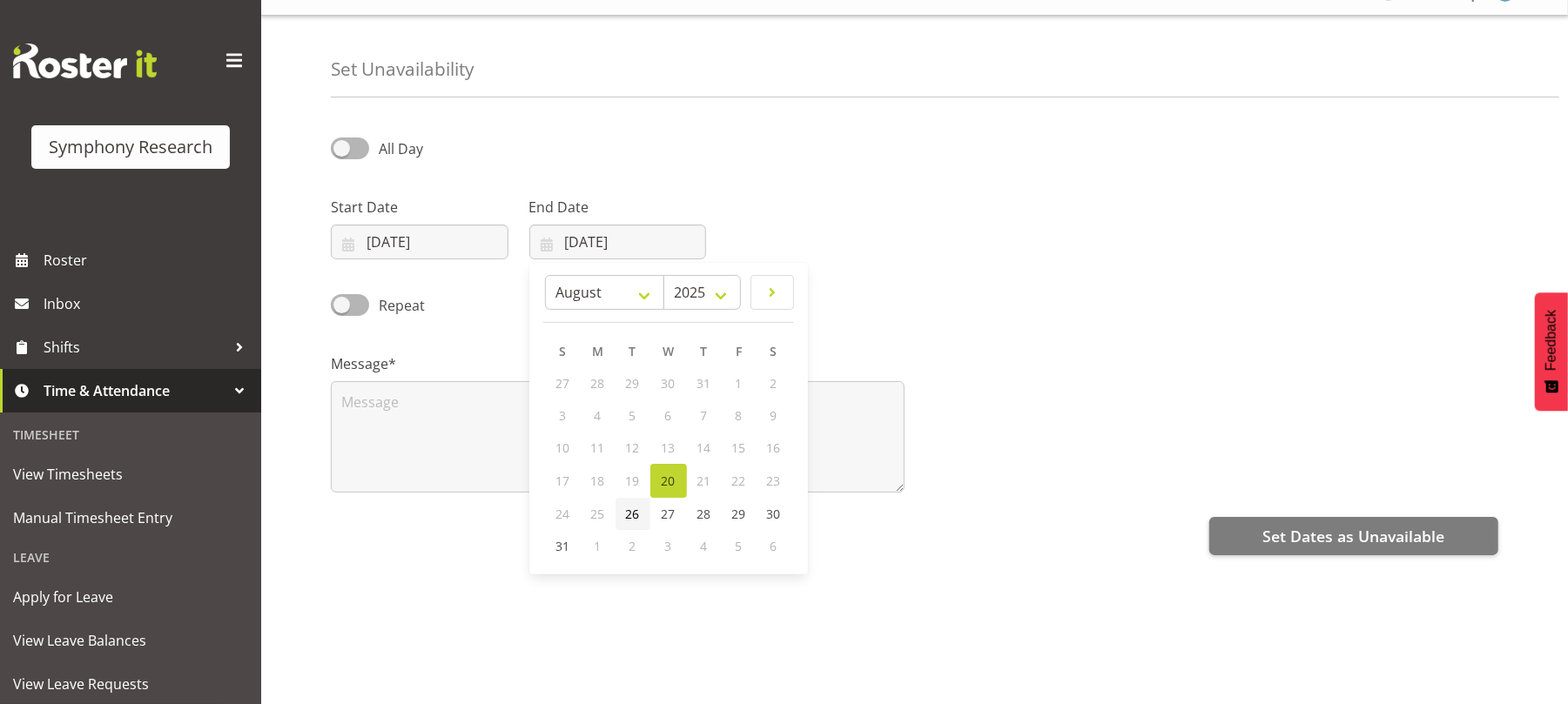
click at [630, 517] on span "26" at bounding box center [633, 514] width 14 height 16
type input "[DATE]"
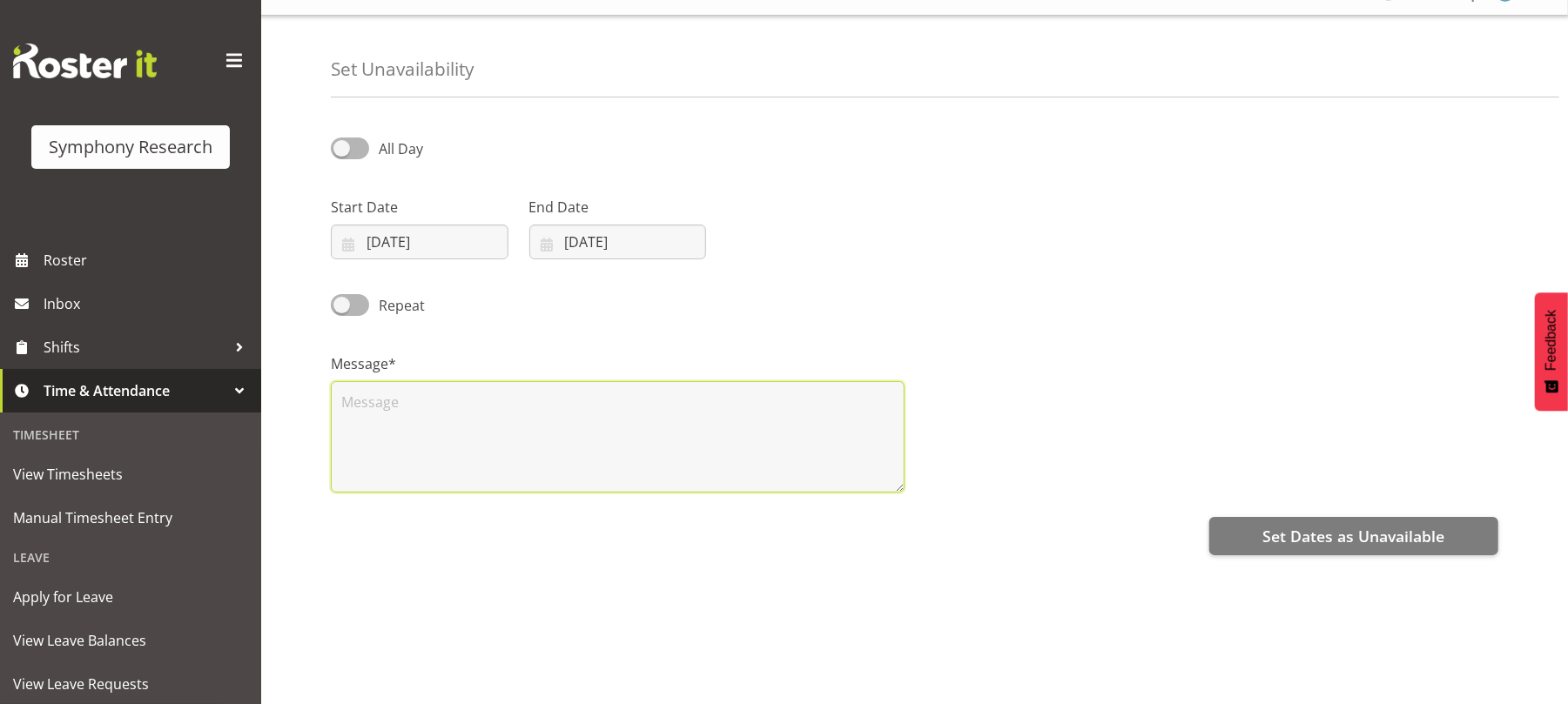
click at [573, 414] on textarea at bounding box center [618, 436] width 574 height 111
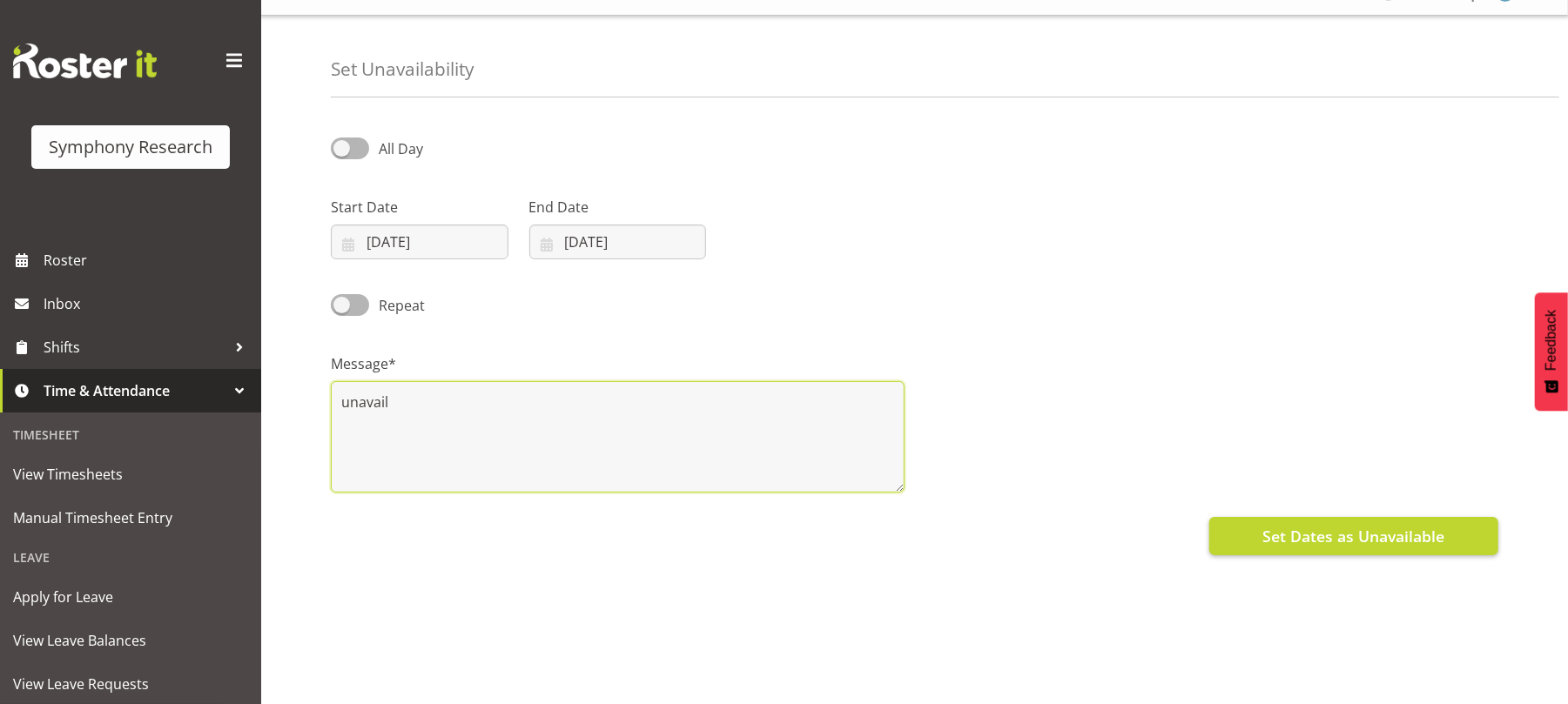
type textarea "unavail"
click at [1303, 544] on span "Set Dates as Unavailable" at bounding box center [1353, 536] width 182 height 23
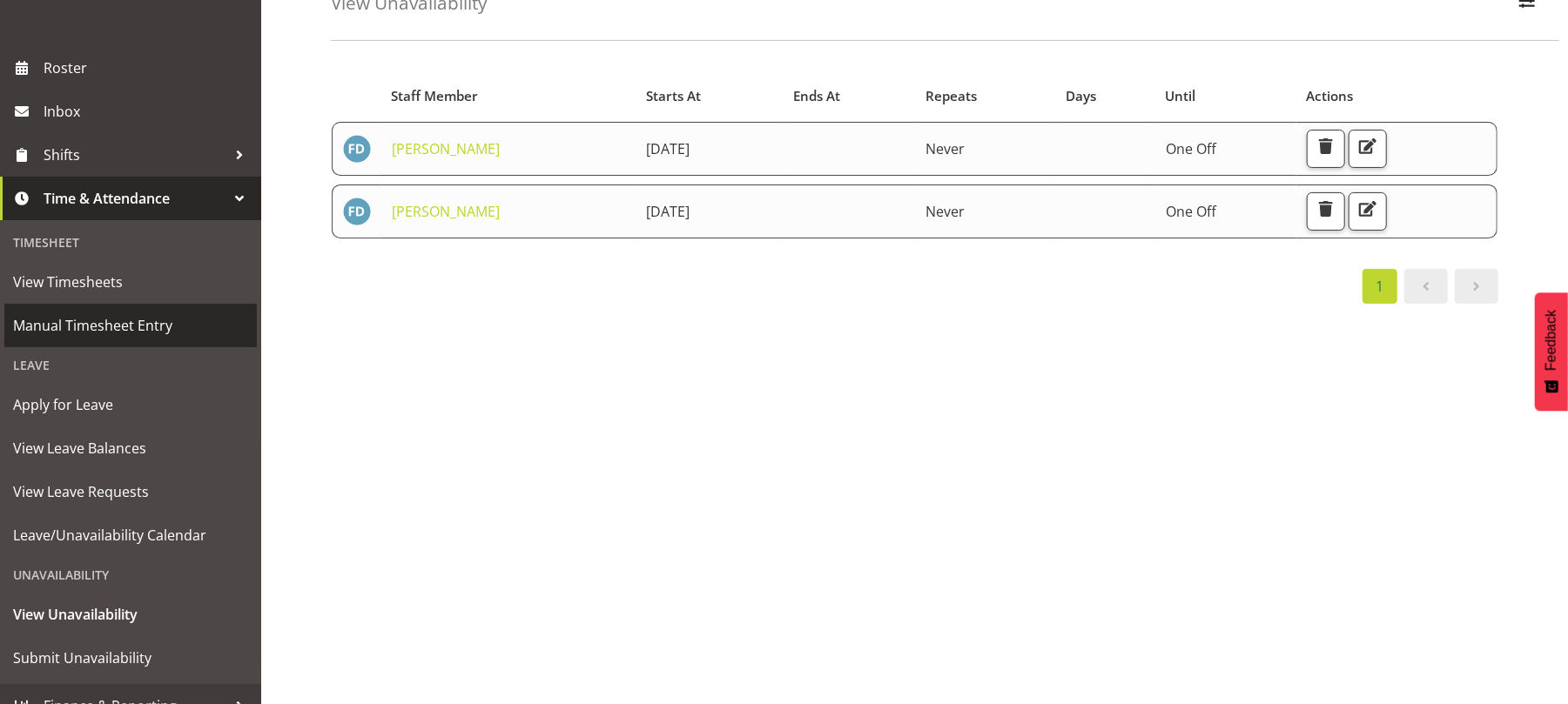
scroll to position [216, 0]
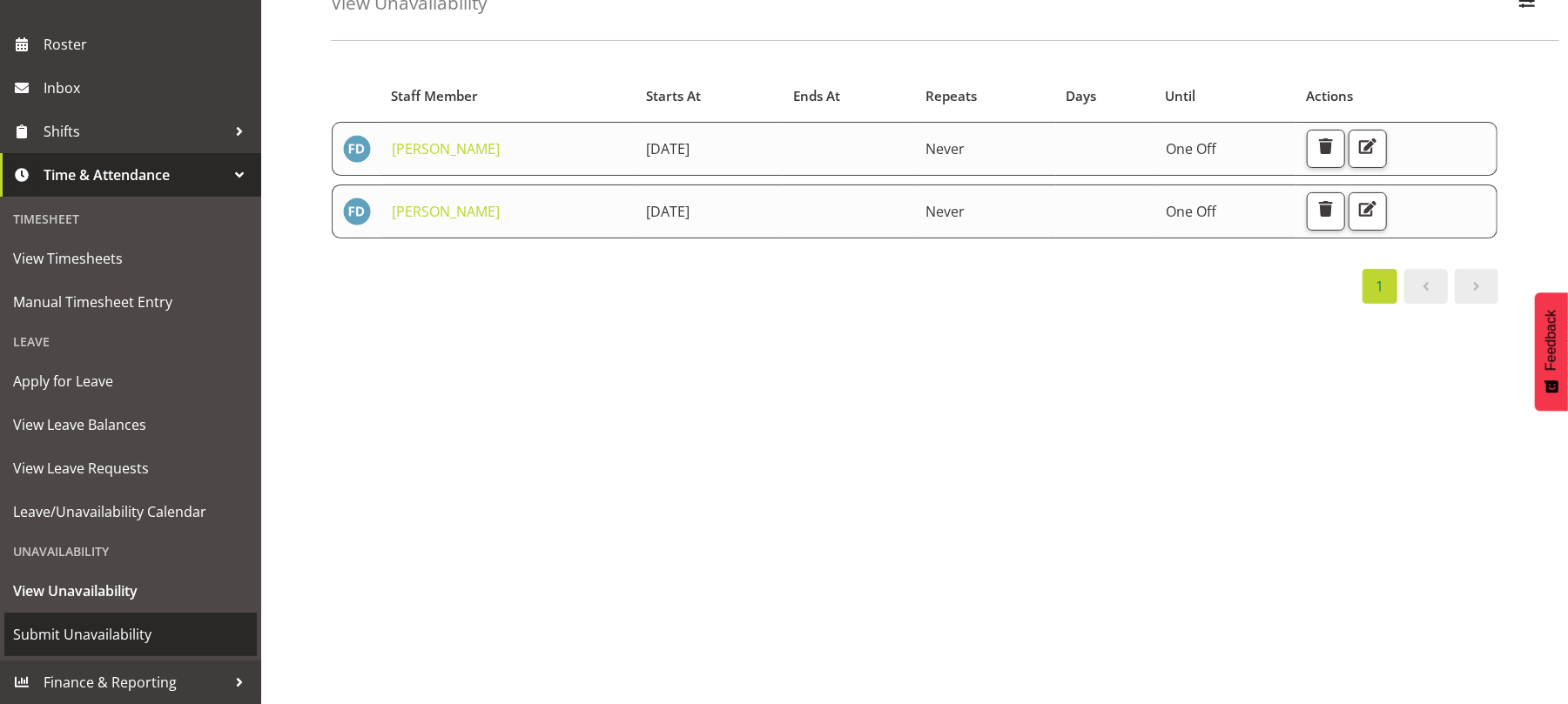
click at [91, 633] on span "Submit Unavailability" at bounding box center [130, 634] width 235 height 26
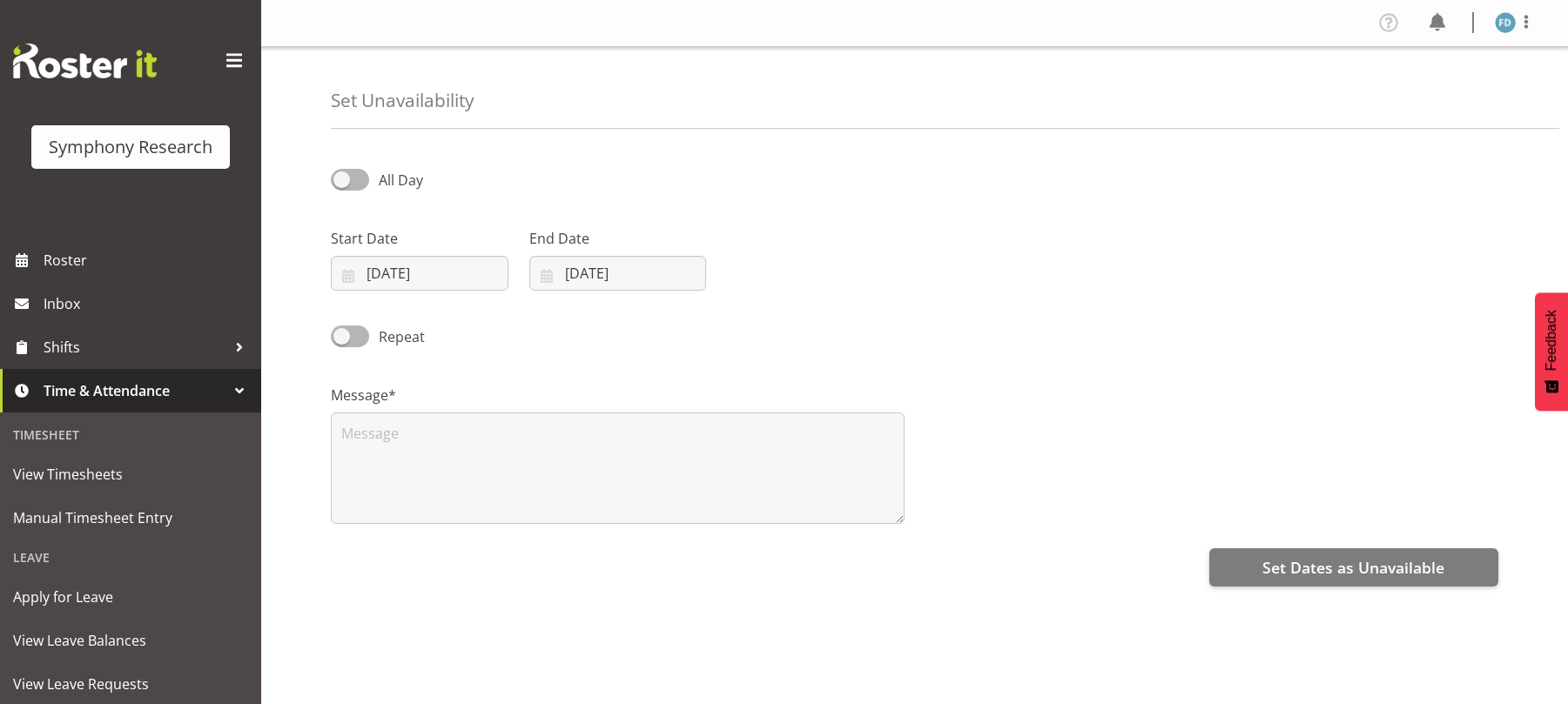
select select "7"
select select "2025"
click at [347, 270] on input "[DATE]" at bounding box center [420, 273] width 177 height 34
click at [579, 548] on span "30" at bounding box center [575, 545] width 14 height 16
type input "[DATE]"
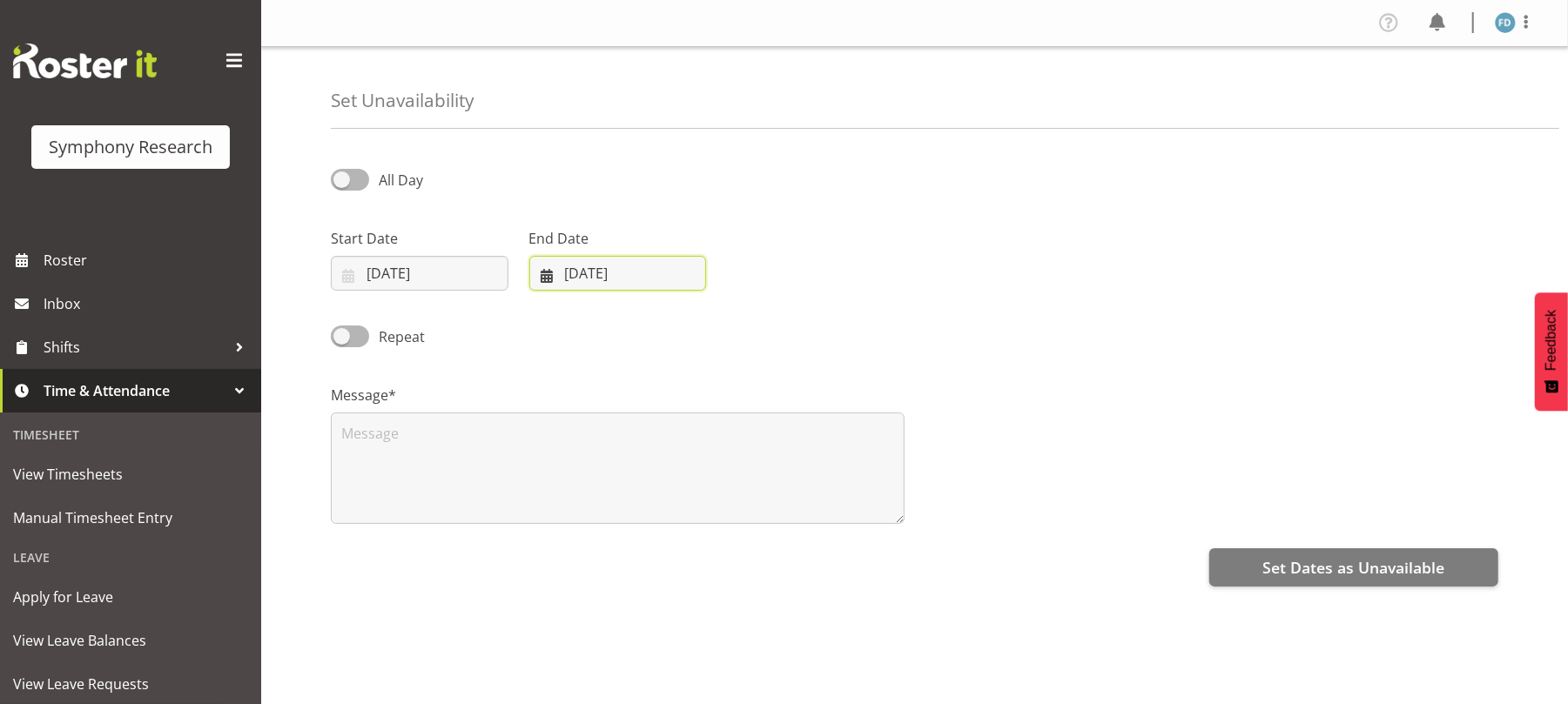
click at [550, 281] on input "[DATE]" at bounding box center [618, 273] width 177 height 34
click at [771, 550] on span "30" at bounding box center [773, 545] width 14 height 16
type input "[DATE]"
click at [472, 366] on div "Message*" at bounding box center [617, 447] width 595 height 174
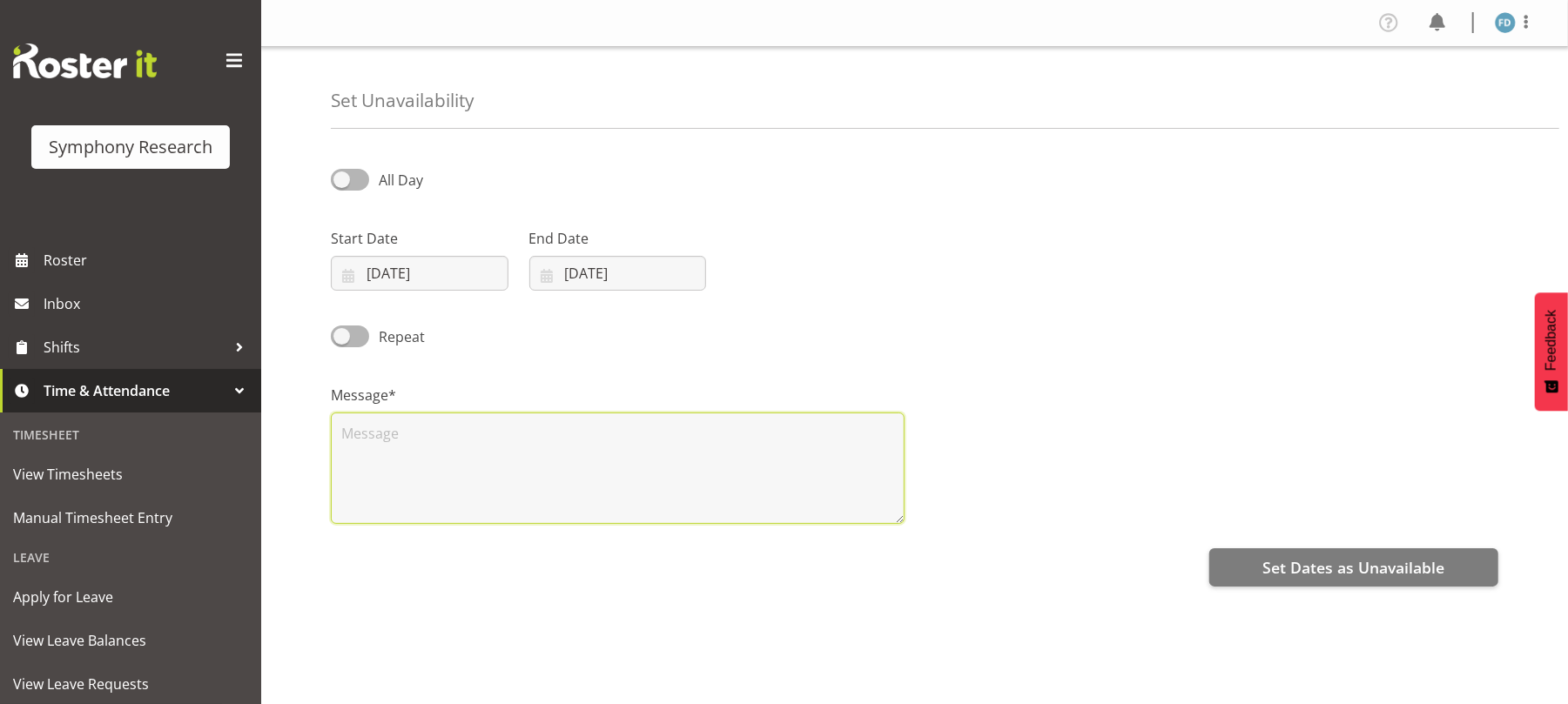
click at [454, 442] on textarea at bounding box center [618, 468] width 574 height 111
click at [798, 423] on textarea "unavail" at bounding box center [618, 468] width 574 height 111
type textarea "unavail"
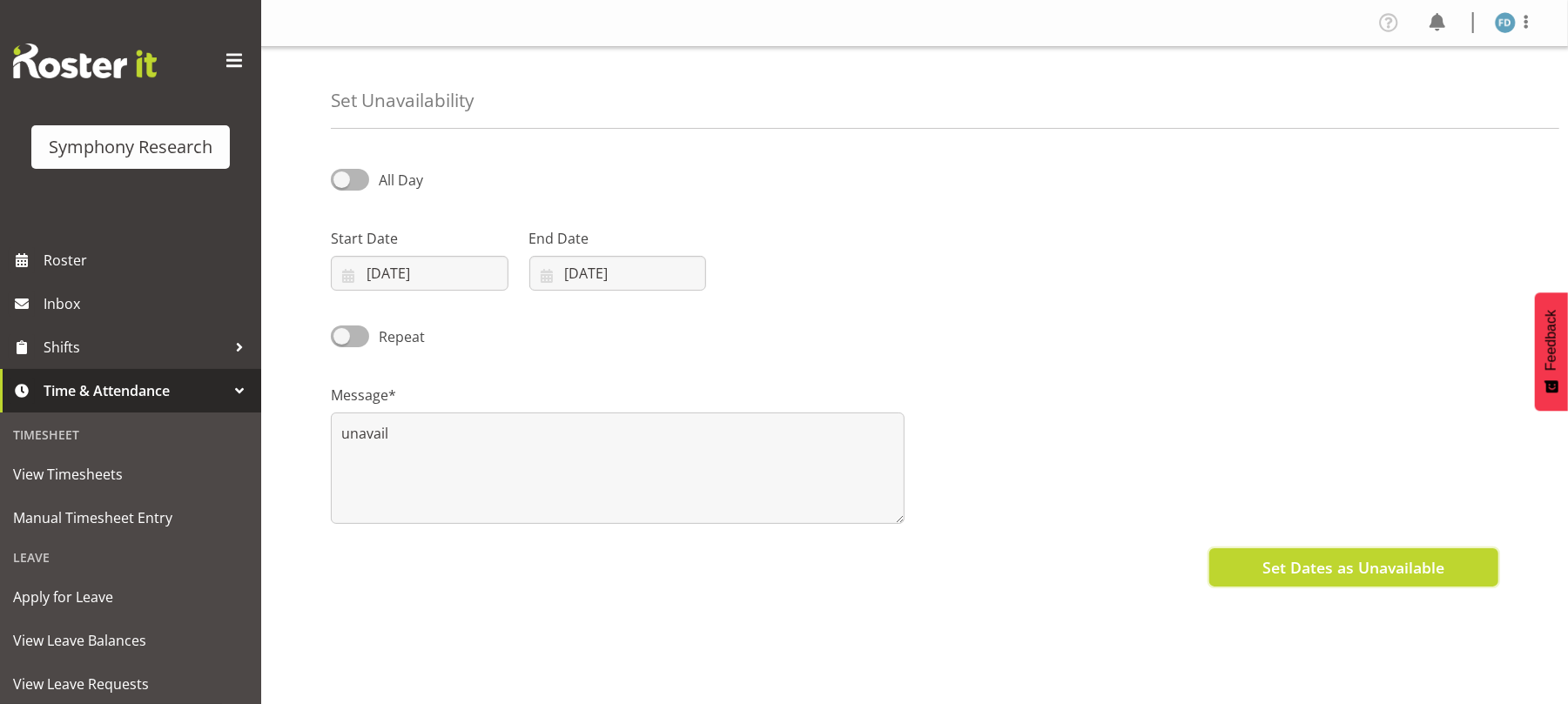
click at [1290, 579] on span "Set Dates as Unavailable" at bounding box center [1353, 567] width 182 height 23
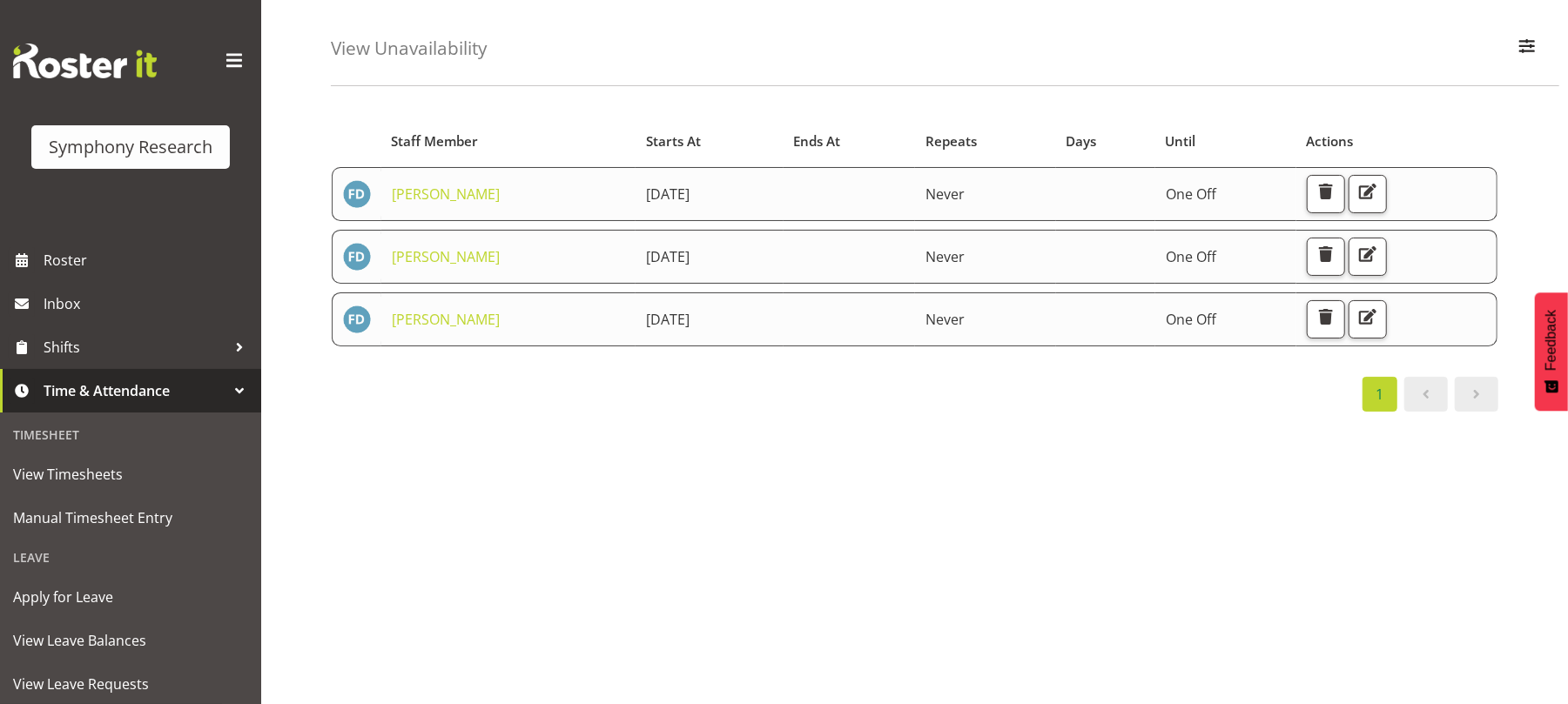
scroll to position [63, 0]
click at [637, 471] on div "Starts At Staff Member Starts At Ends At Repeats Days Until Actions [GEOGRAPHIC…" at bounding box center [950, 445] width 1238 height 697
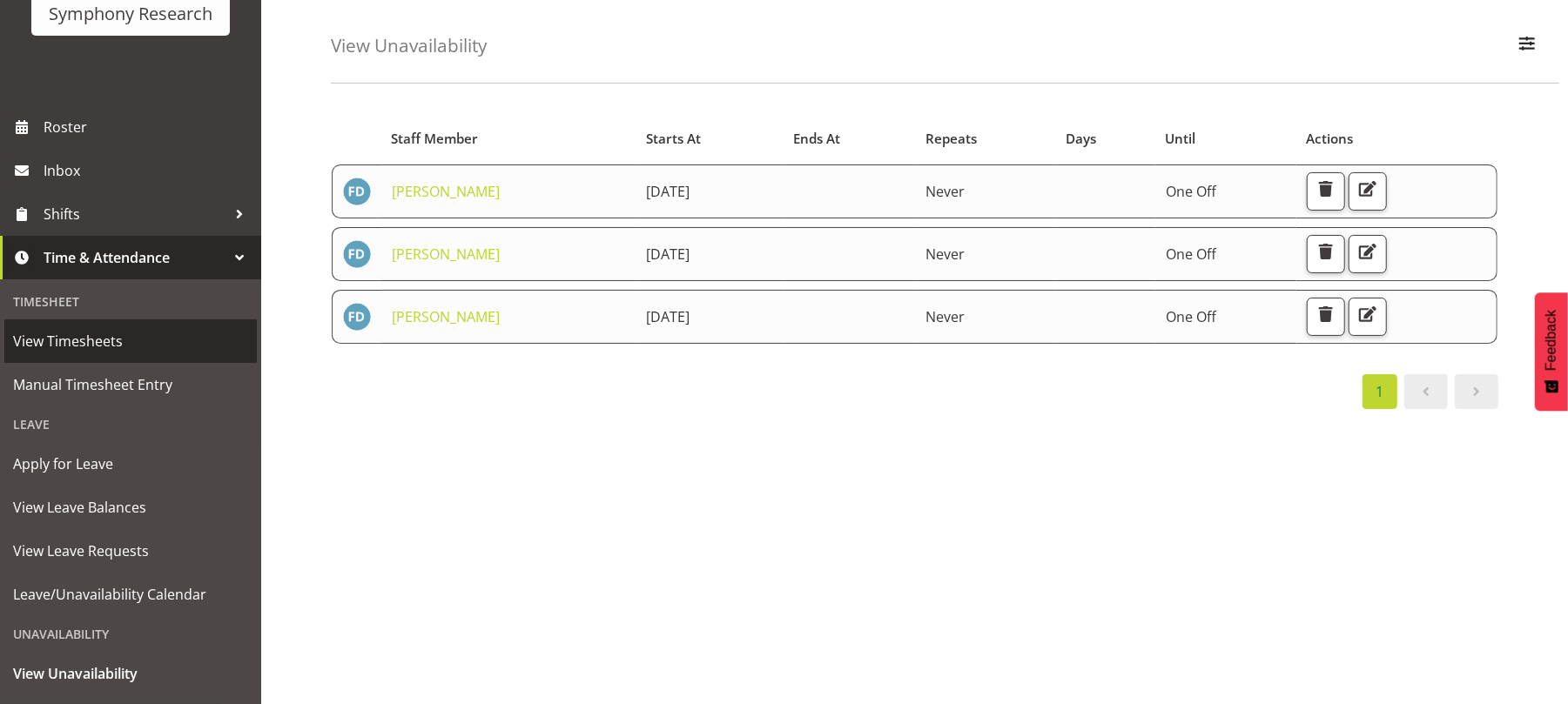
scroll to position [138, 0]
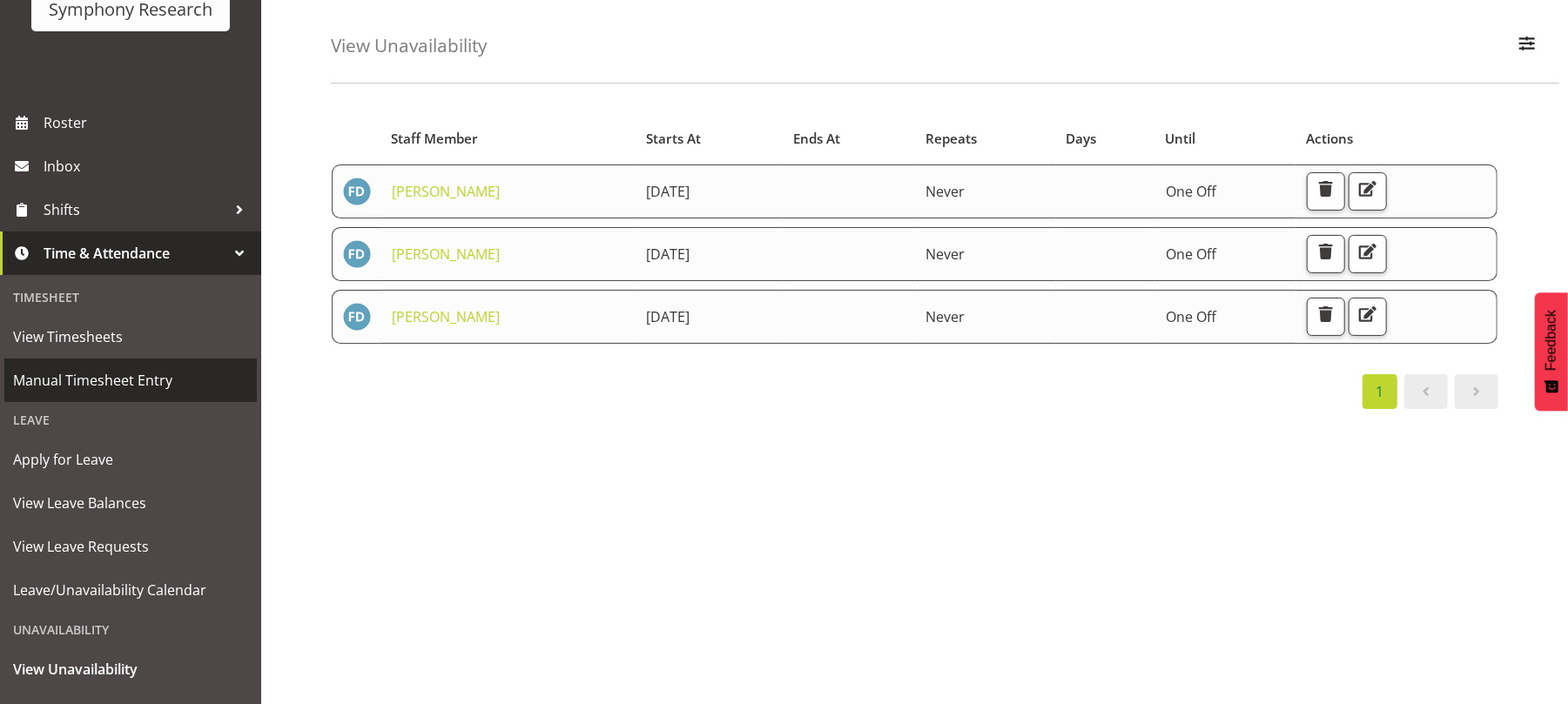
click at [109, 375] on span "Manual Timesheet Entry" at bounding box center [130, 380] width 235 height 26
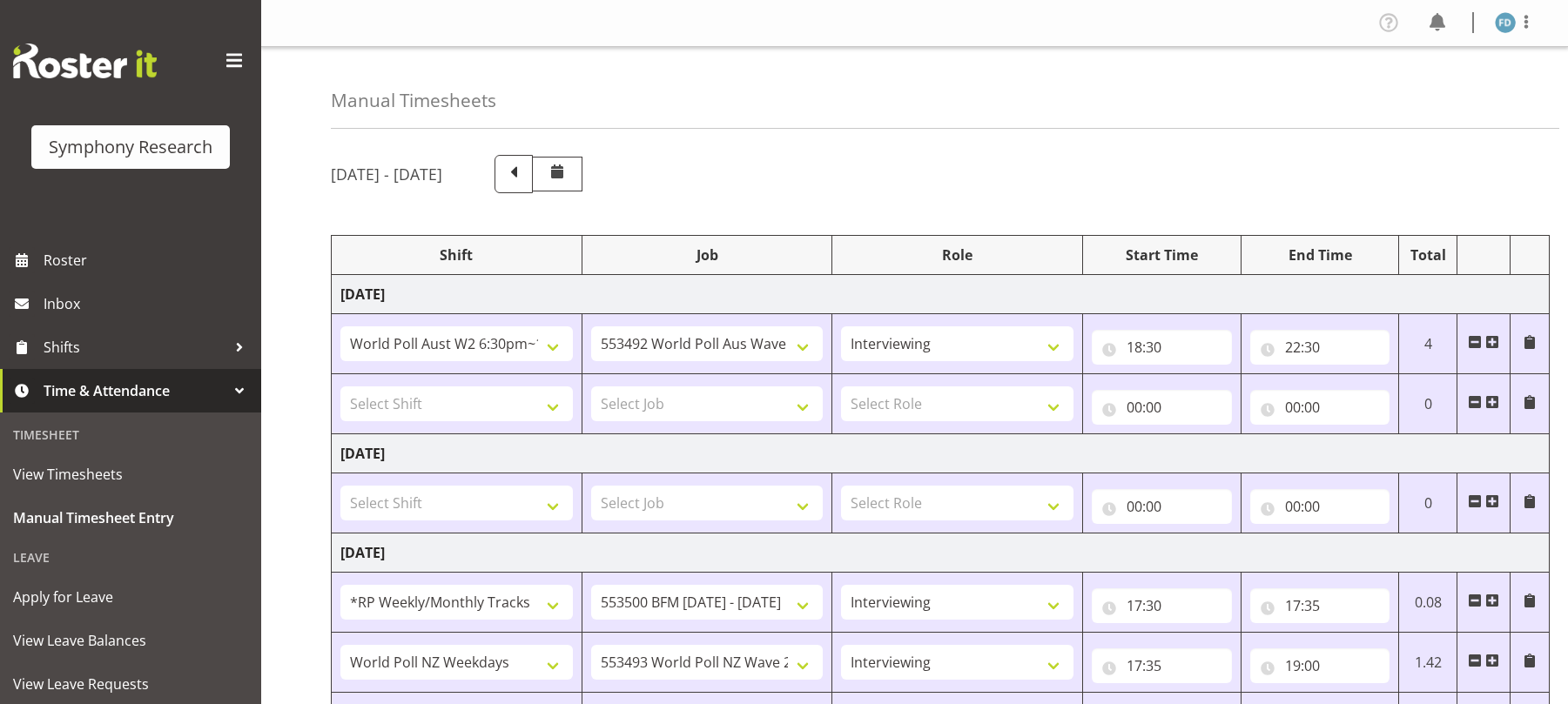
select select "56692"
select select "10499"
select select "47"
select select "2940"
select select "10242"
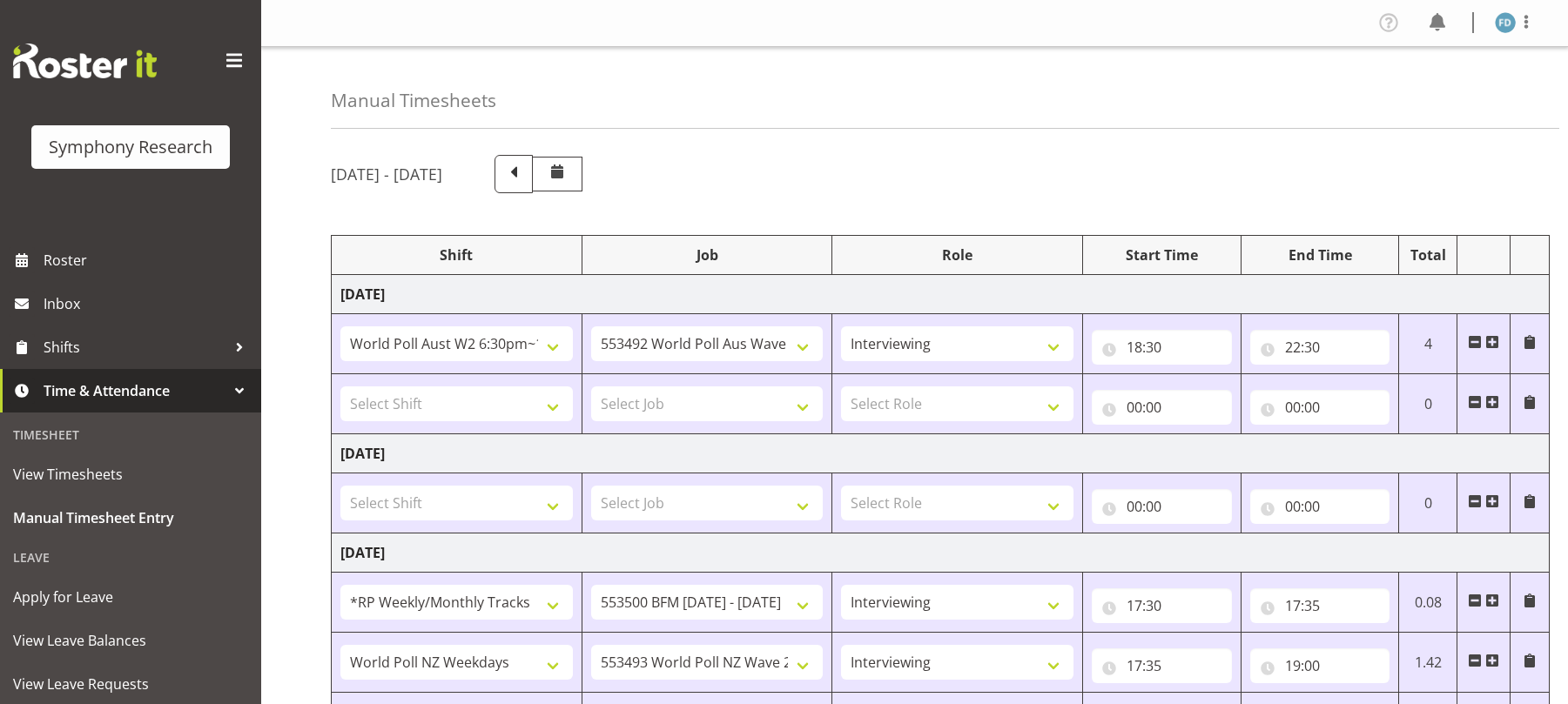
select select "47"
select select "41604"
select select "10527"
select select "47"
select select "2940"
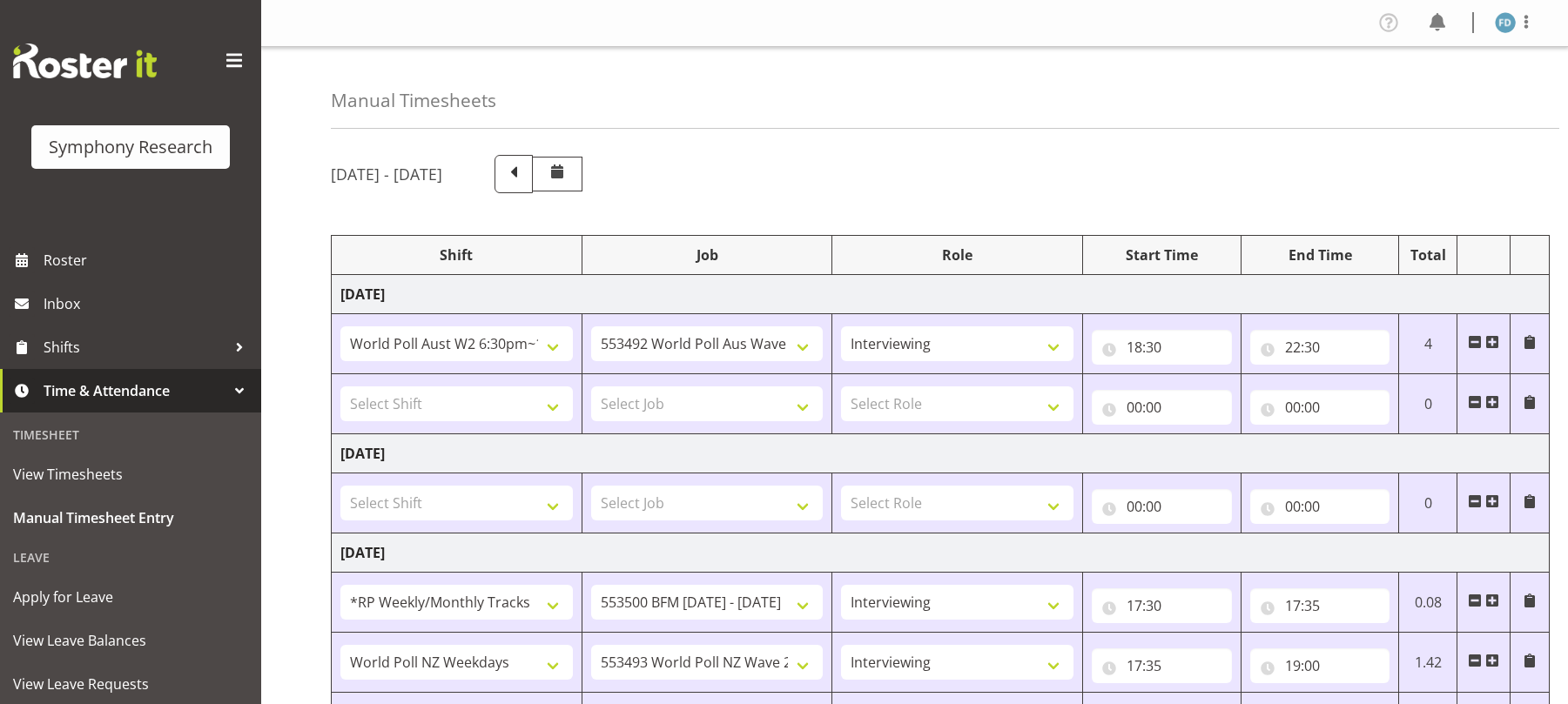
select select "10242"
select select "47"
select select "41604"
select select "10527"
select select "47"
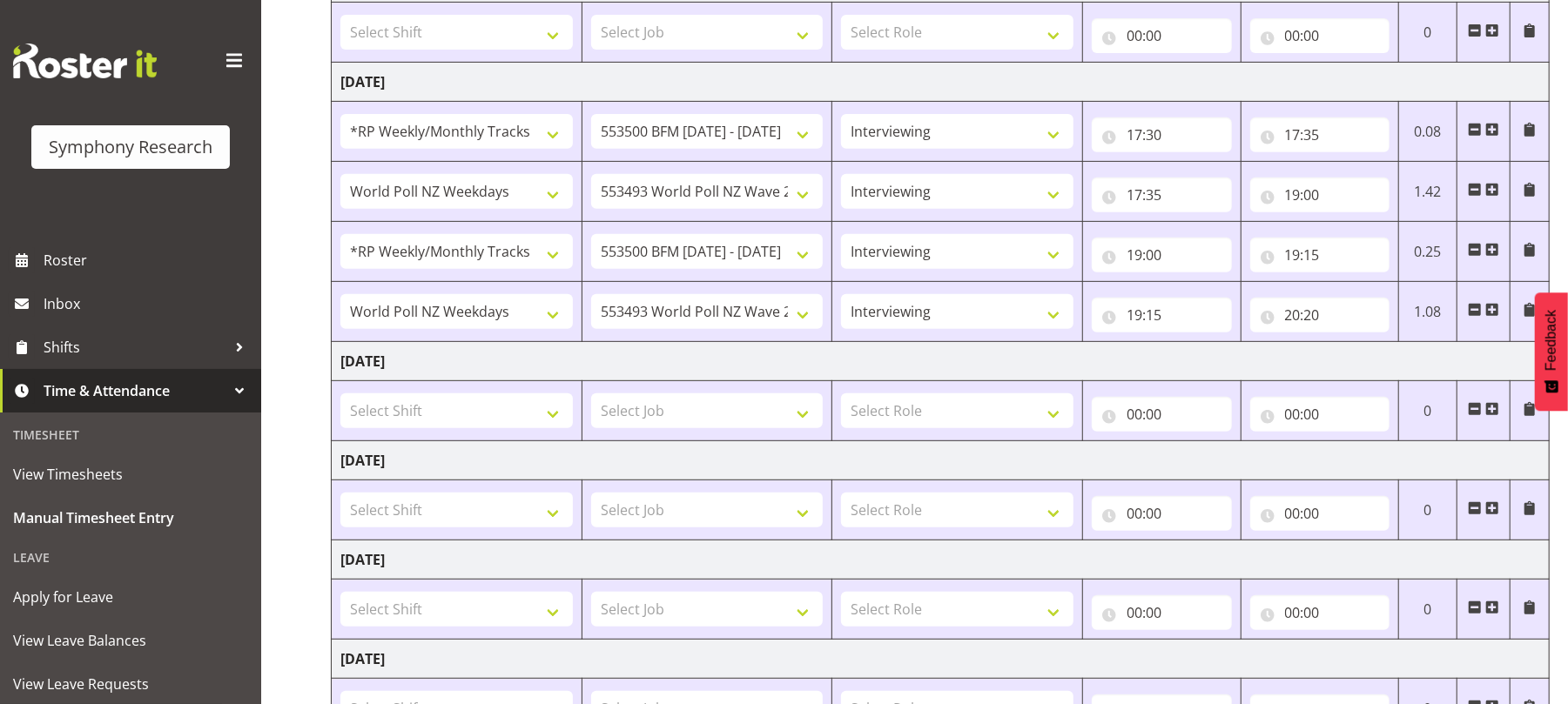
scroll to position [628, 0]
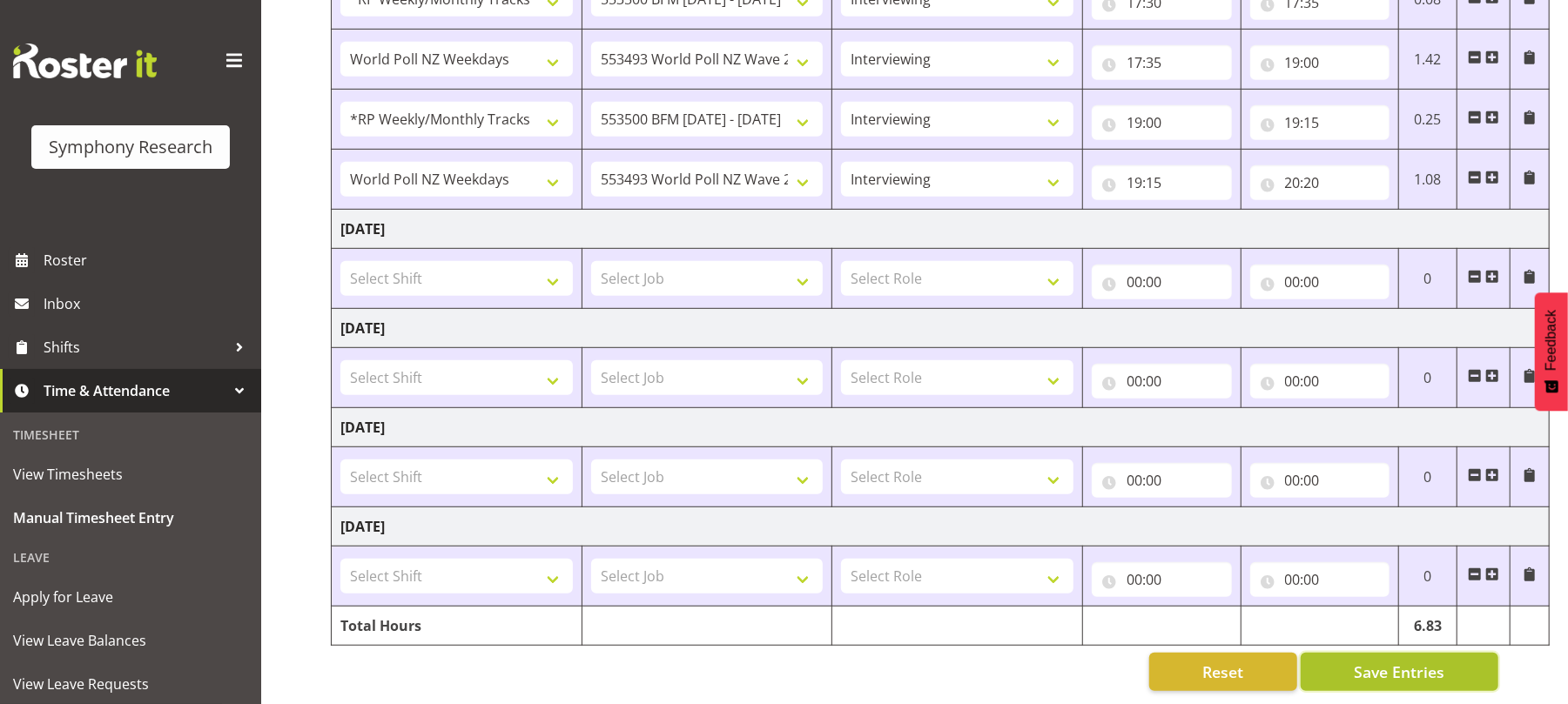
click at [1398, 661] on span "Save Entries" at bounding box center [1400, 671] width 91 height 23
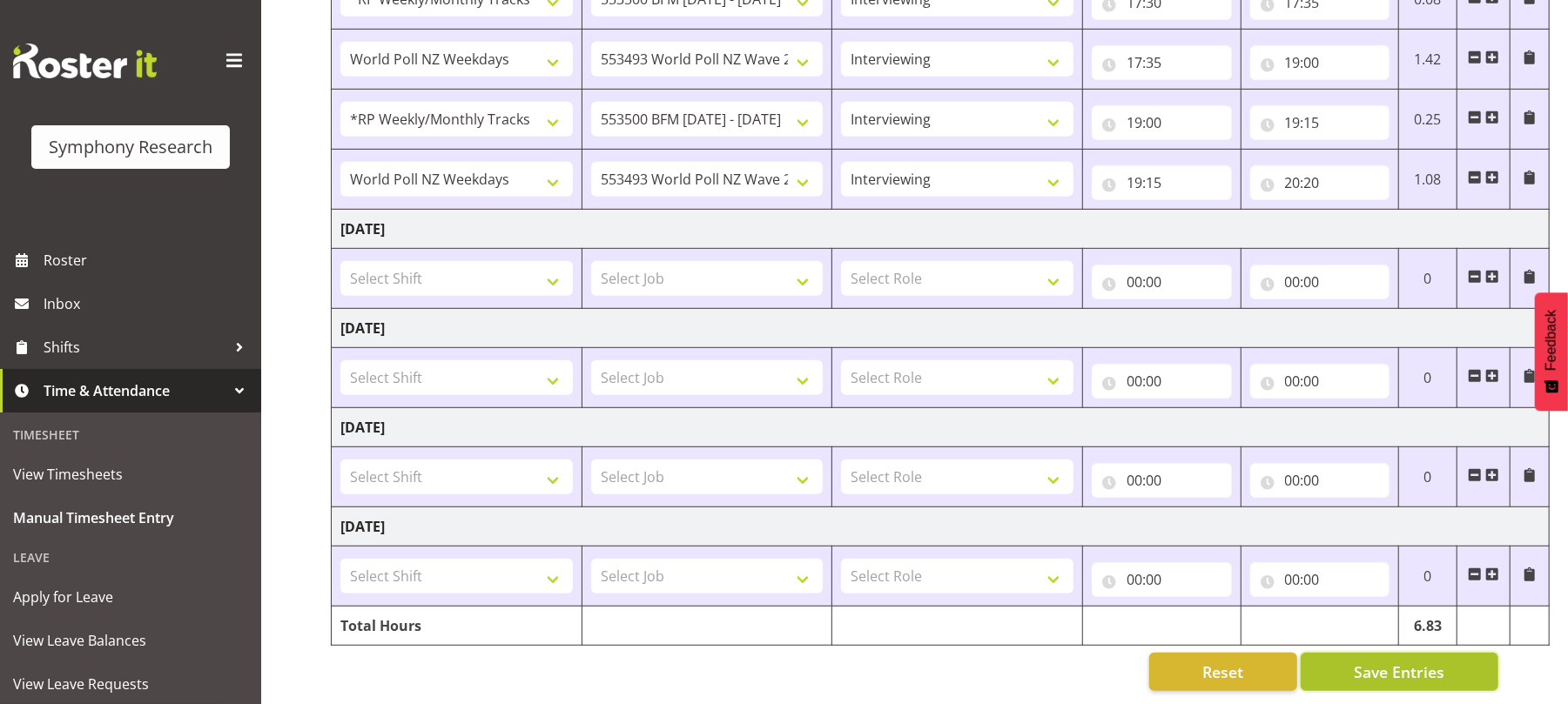
click at [1398, 661] on span "Save Entries" at bounding box center [1400, 671] width 91 height 23
click at [1381, 665] on span "Save Entries" at bounding box center [1400, 671] width 91 height 23
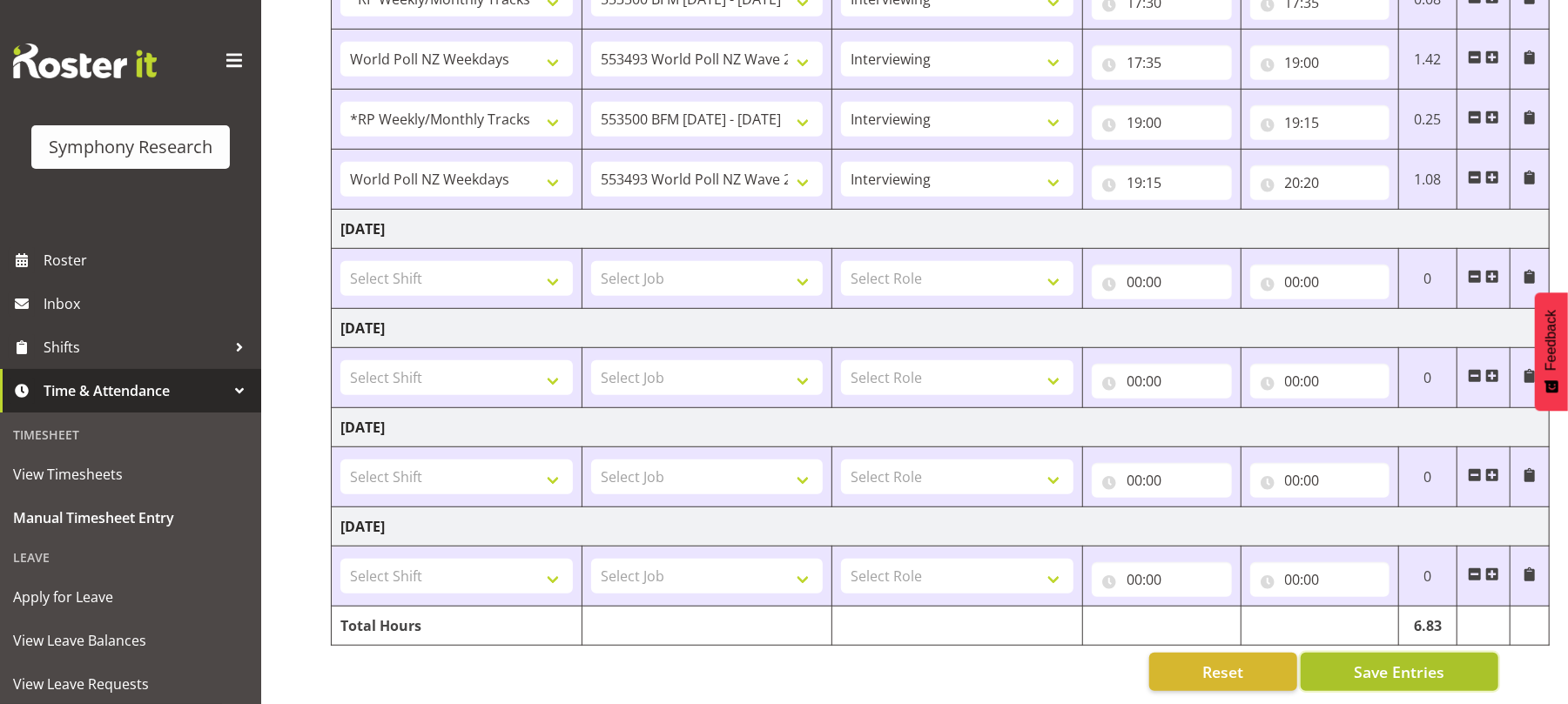
click at [1381, 665] on span "Save Entries" at bounding box center [1400, 671] width 91 height 23
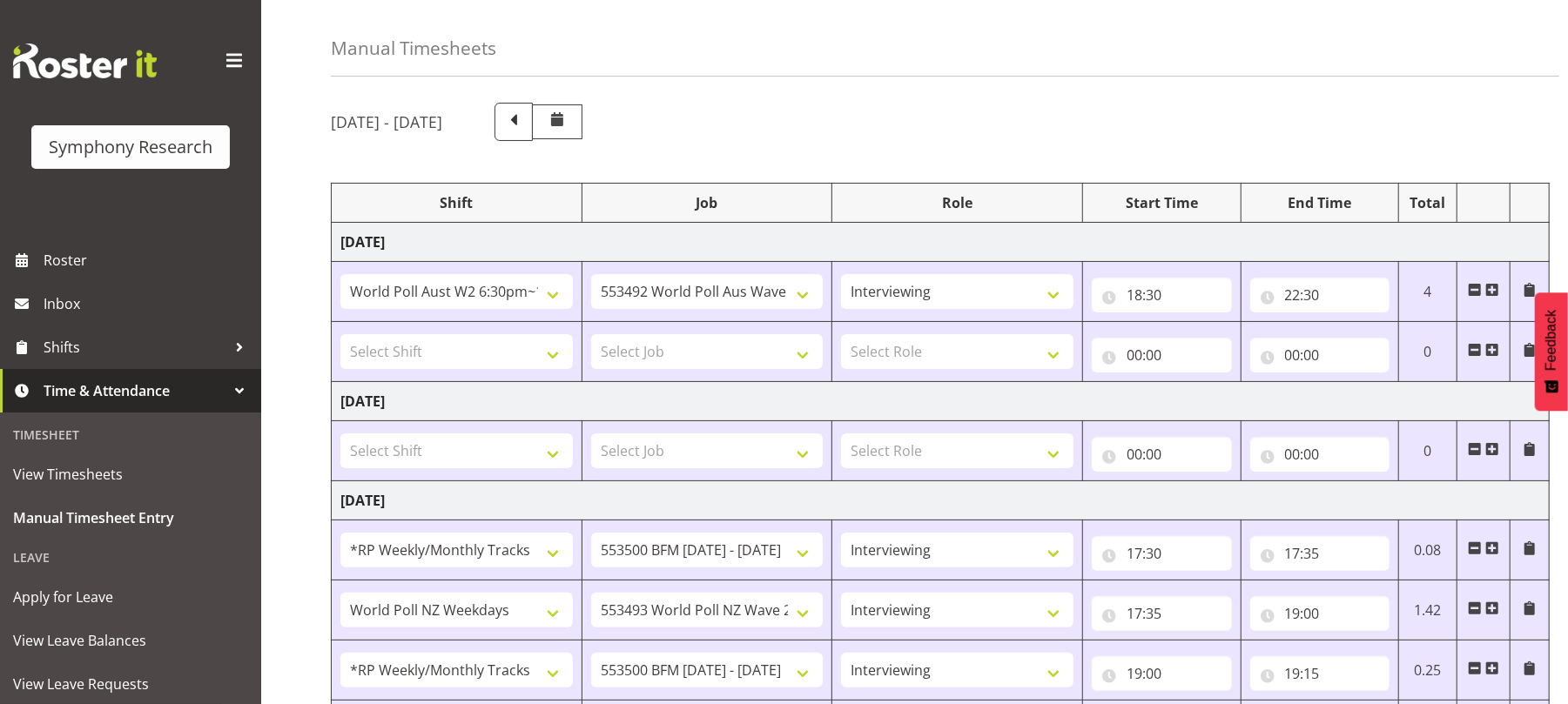
scroll to position [0, 0]
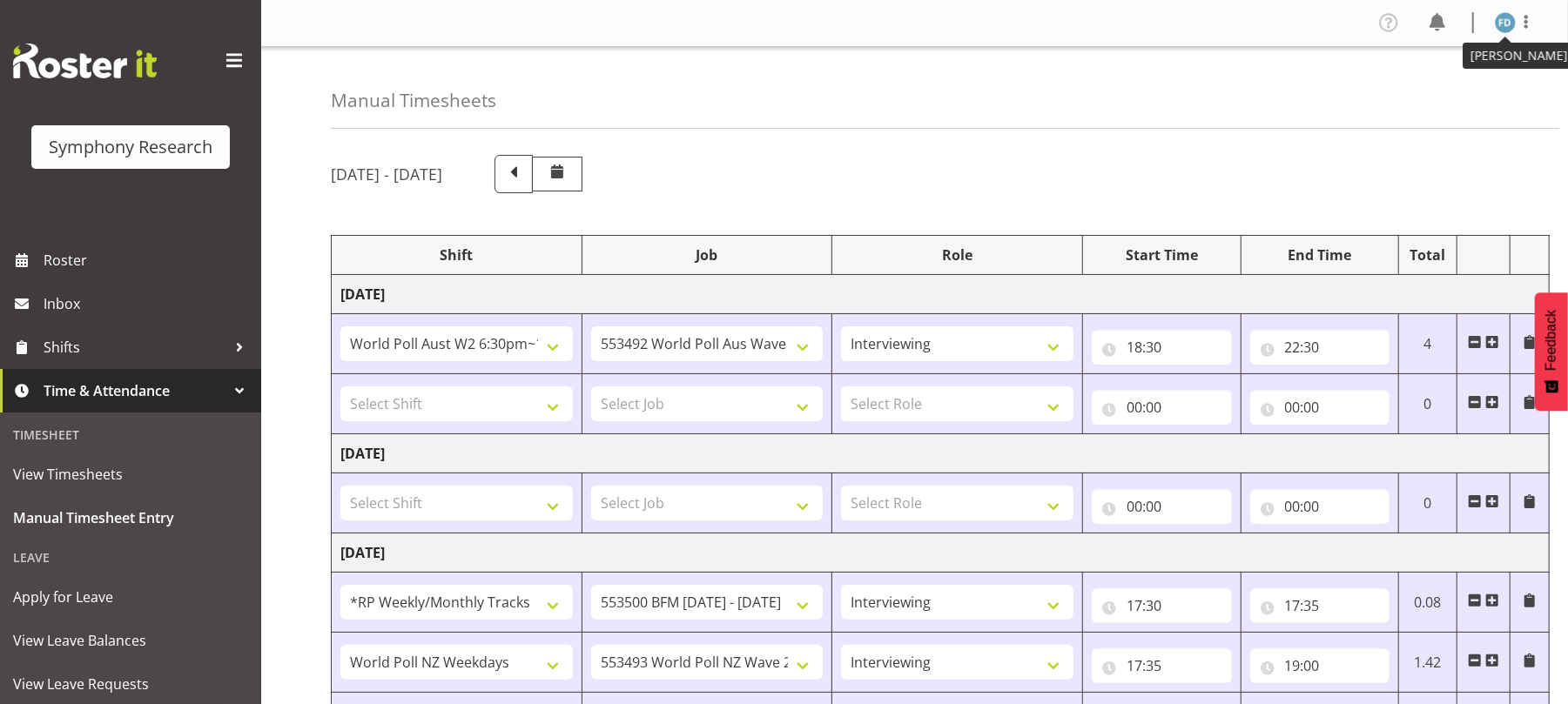
click at [1503, 15] on img at bounding box center [1506, 22] width 21 height 21
click at [1422, 87] on link "Log Out" at bounding box center [1453, 91] width 167 height 32
